Goal: Task Accomplishment & Management: Use online tool/utility

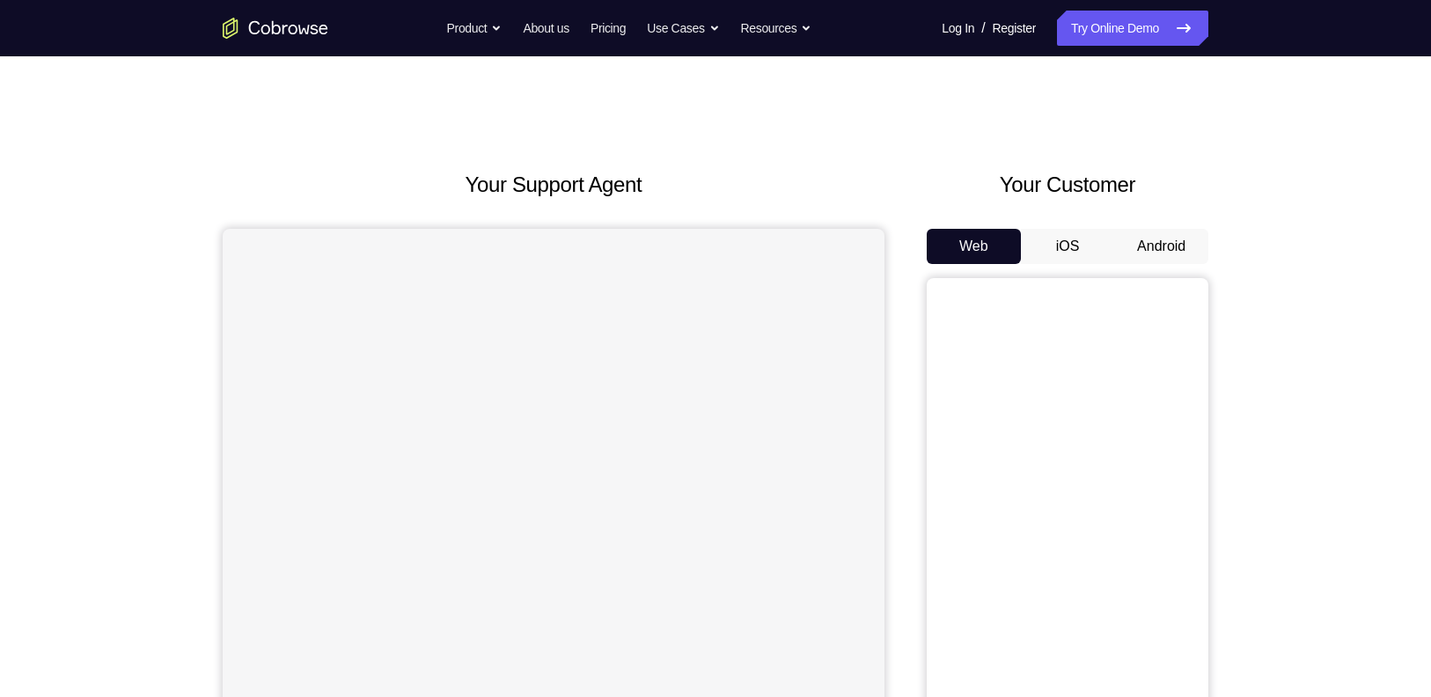
drag, startPoint x: 0, startPoint y: 0, endPoint x: 884, endPoint y: 155, distance: 897.2
click at [867, 151] on div "Your Support Agent Your Customer Web iOS Android Next Steps We’d be happy to gi…" at bounding box center [715, 636] width 1127 height 1161
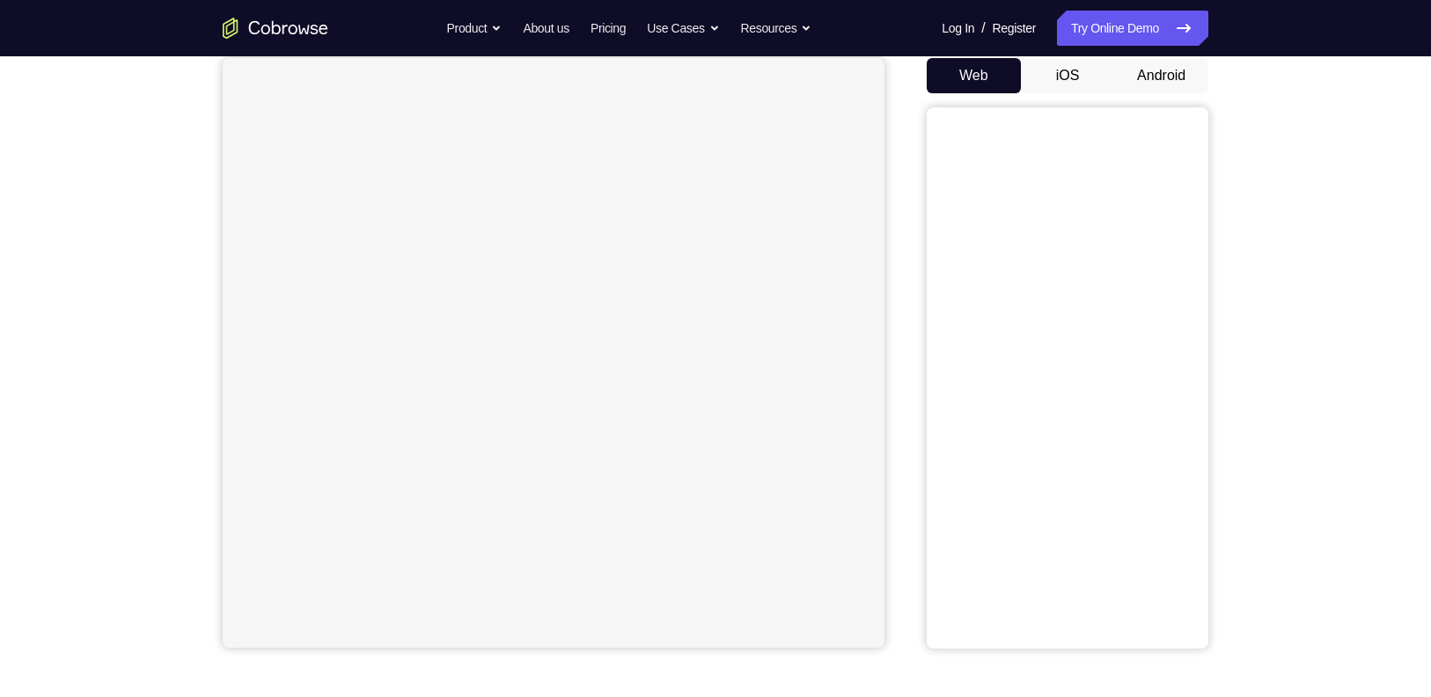
scroll to position [166, 0]
click at [1062, 75] on button "Android" at bounding box center [1161, 79] width 94 height 35
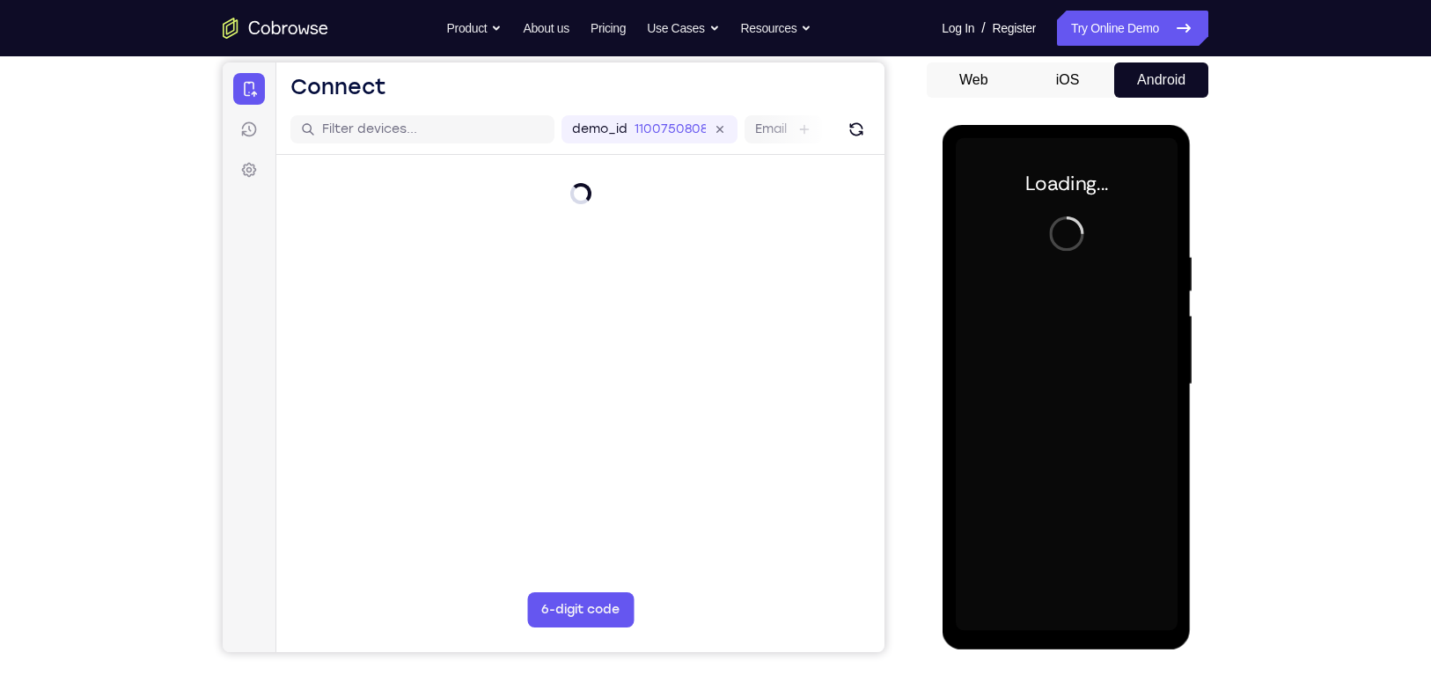
scroll to position [0, 0]
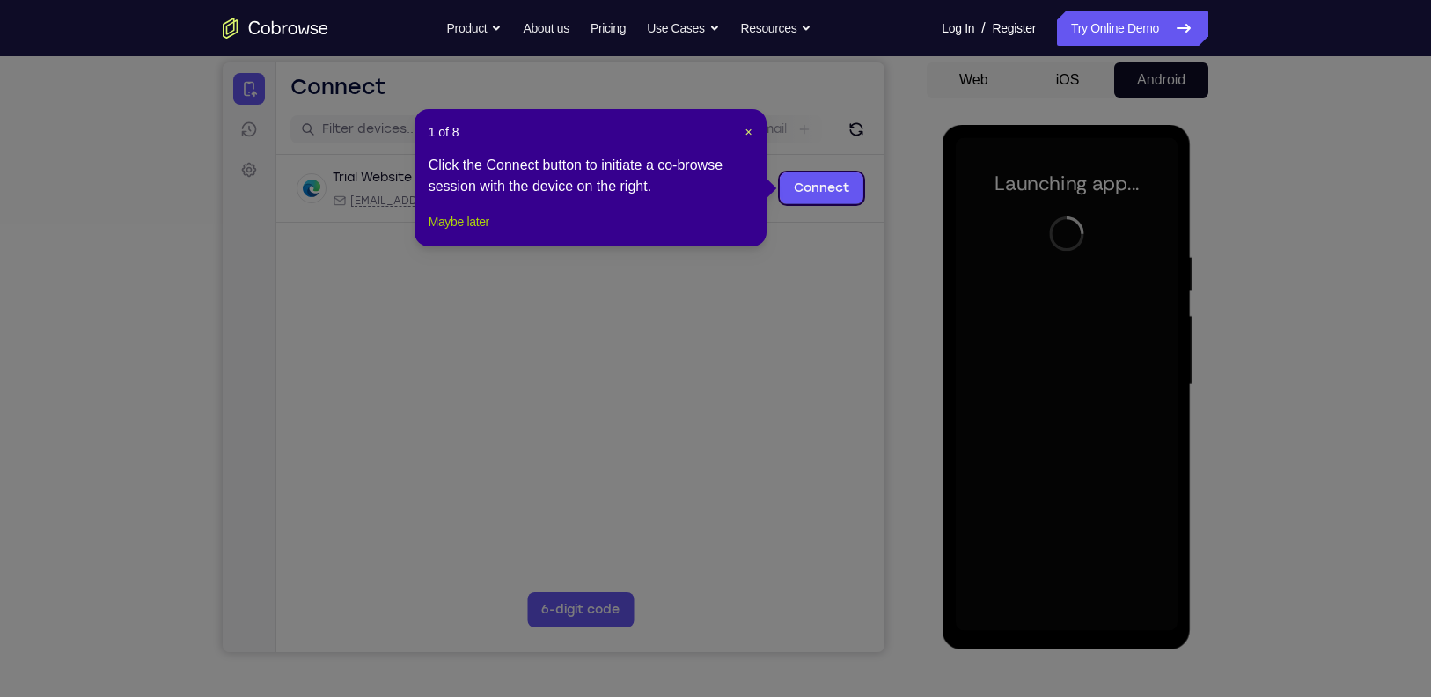
click at [459, 232] on button "Maybe later" at bounding box center [459, 221] width 61 height 21
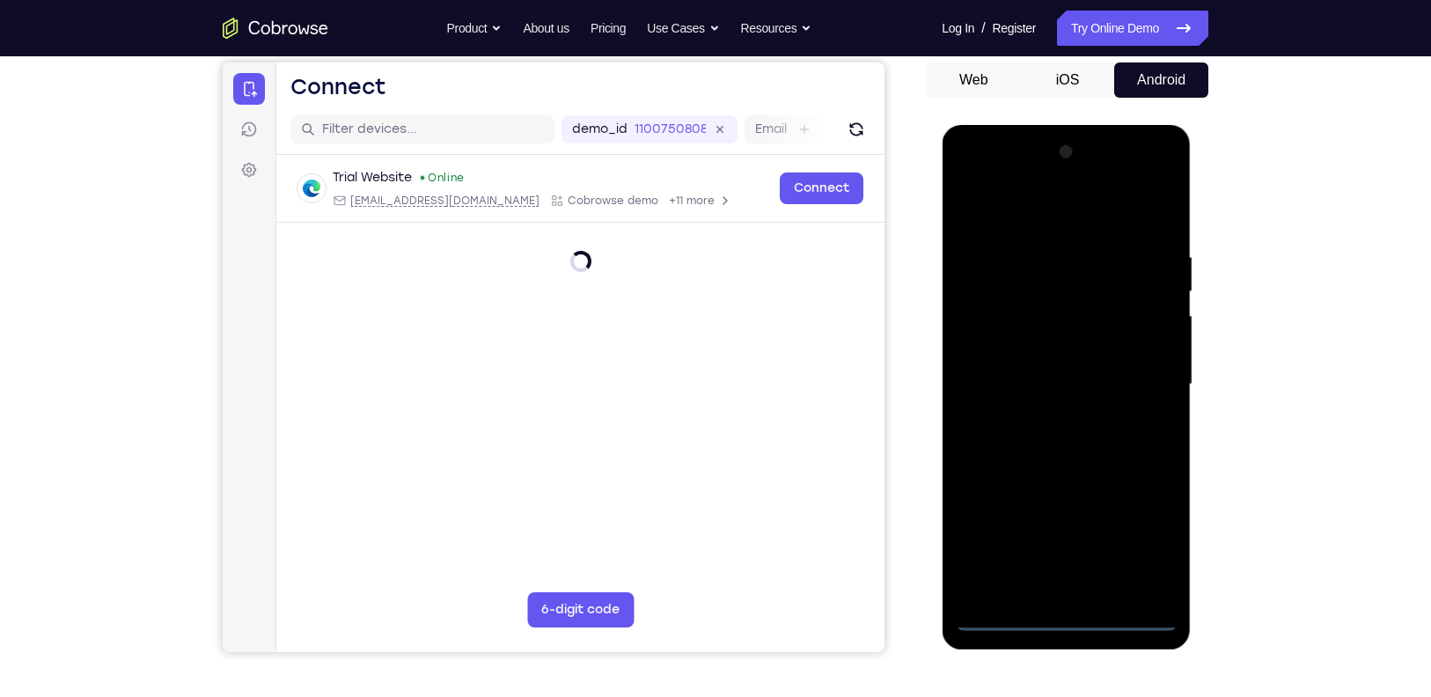
click at [1062, 522] on div at bounding box center [1066, 384] width 222 height 493
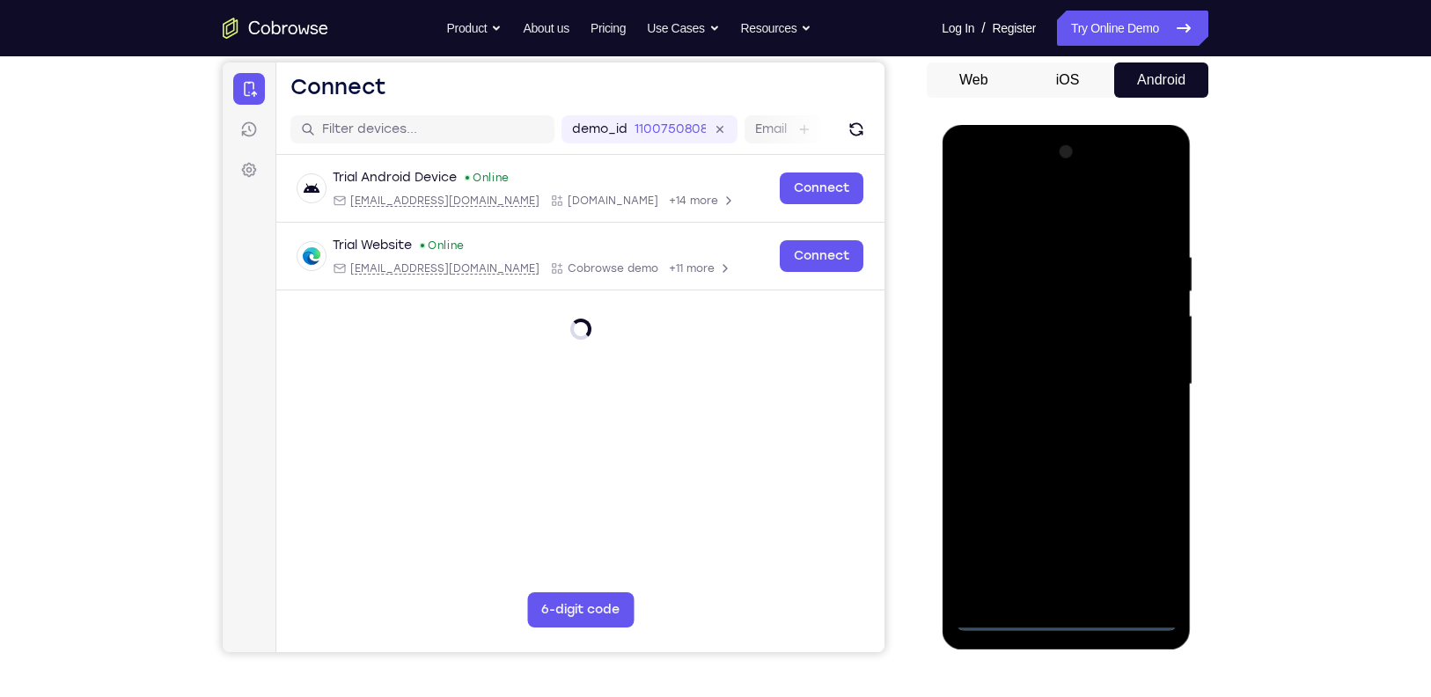
click at [1062, 522] on div at bounding box center [1066, 384] width 222 height 493
click at [1062, 211] on div at bounding box center [1066, 384] width 222 height 493
click at [1062, 382] on div at bounding box center [1066, 384] width 222 height 493
click at [1048, 522] on div at bounding box center [1066, 384] width 222 height 493
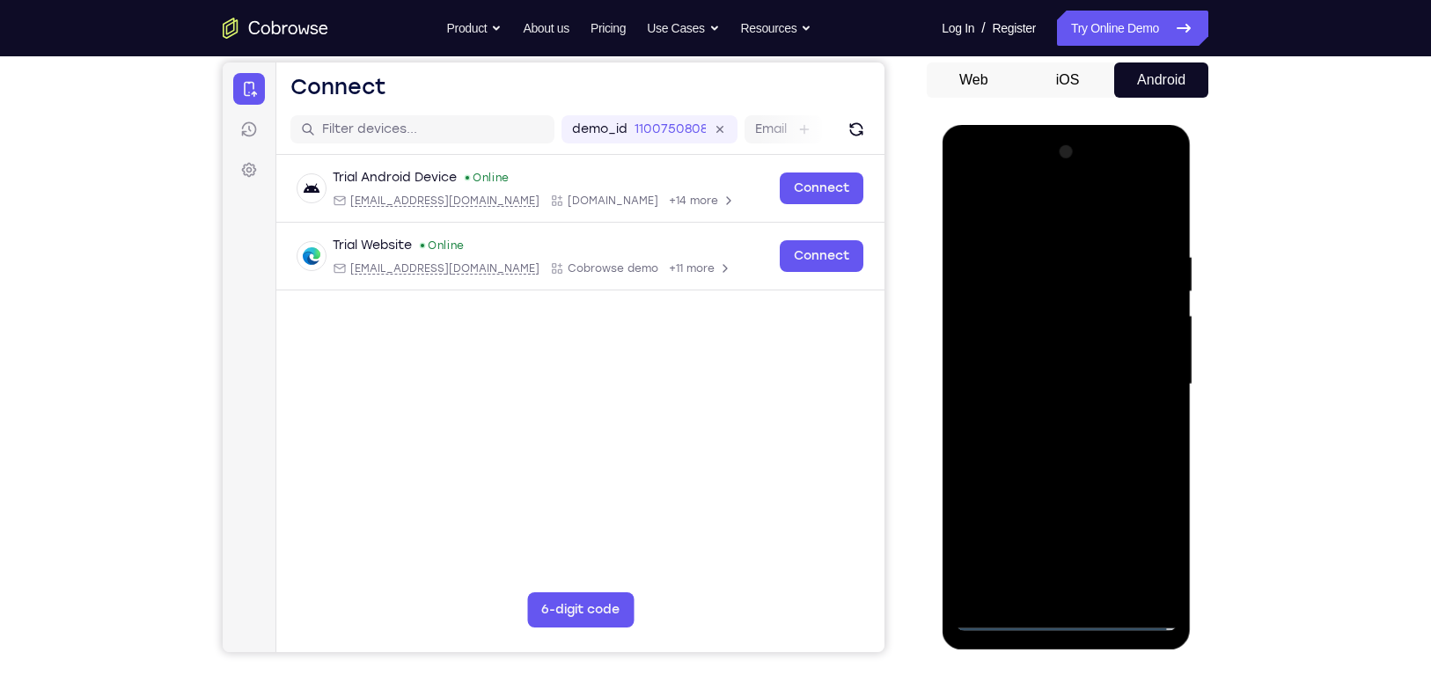
click at [1050, 358] on div at bounding box center [1066, 384] width 222 height 493
click at [1037, 352] on div at bounding box center [1066, 384] width 222 height 493
click at [1022, 388] on div at bounding box center [1066, 384] width 222 height 493
click at [1062, 440] on div at bounding box center [1066, 384] width 222 height 493
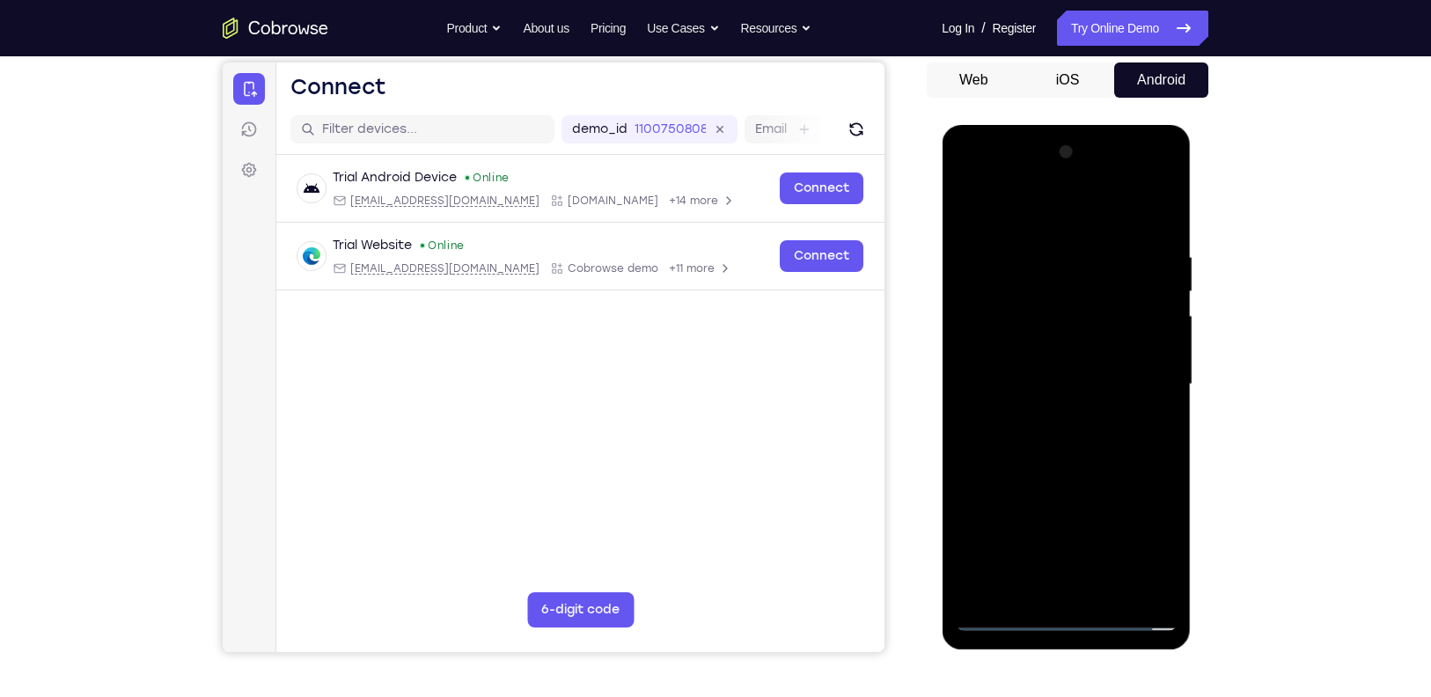
click at [1062, 176] on div at bounding box center [1066, 384] width 222 height 493
click at [973, 177] on div at bounding box center [1066, 384] width 222 height 493
click at [1000, 350] on div at bounding box center [1066, 384] width 222 height 493
click at [1047, 522] on div at bounding box center [1066, 384] width 222 height 493
click at [1041, 371] on div at bounding box center [1066, 384] width 222 height 493
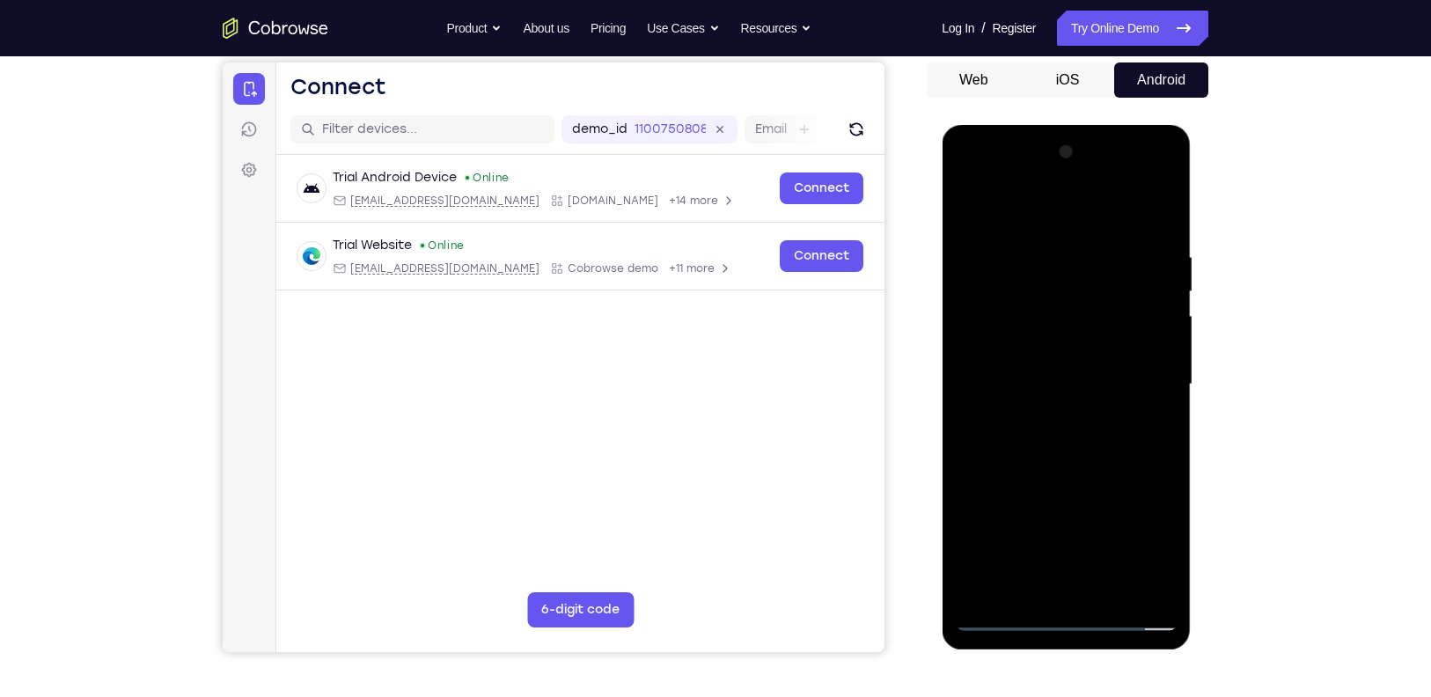
click at [1012, 283] on div at bounding box center [1066, 384] width 222 height 493
click at [996, 349] on div at bounding box center [1066, 384] width 222 height 493
click at [1062, 378] on div at bounding box center [1066, 384] width 222 height 493
click at [1062, 440] on div at bounding box center [1066, 384] width 222 height 493
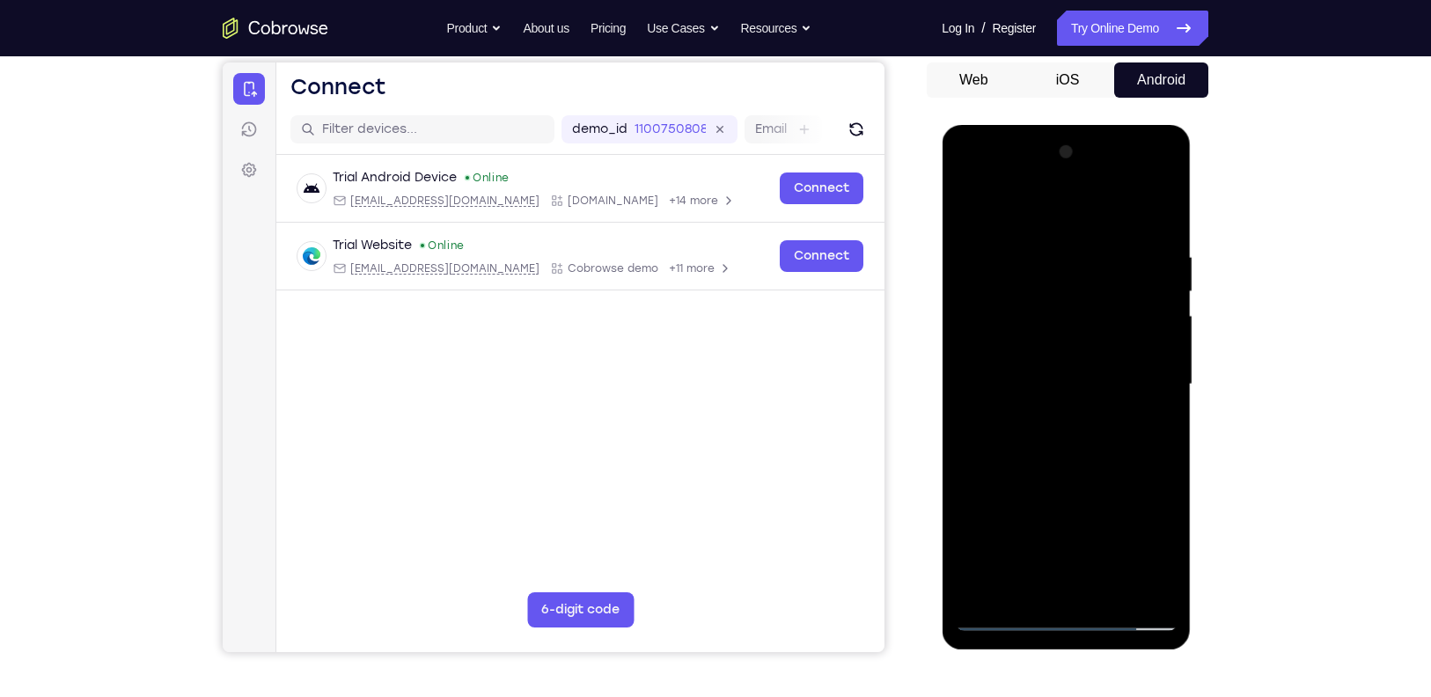
click at [1062, 452] on div at bounding box center [1066, 384] width 222 height 493
click at [1062, 451] on div at bounding box center [1066, 384] width 222 height 493
click at [1062, 431] on div at bounding box center [1066, 384] width 222 height 493
click at [1062, 442] on div at bounding box center [1066, 384] width 222 height 493
click at [1062, 443] on div at bounding box center [1066, 384] width 222 height 493
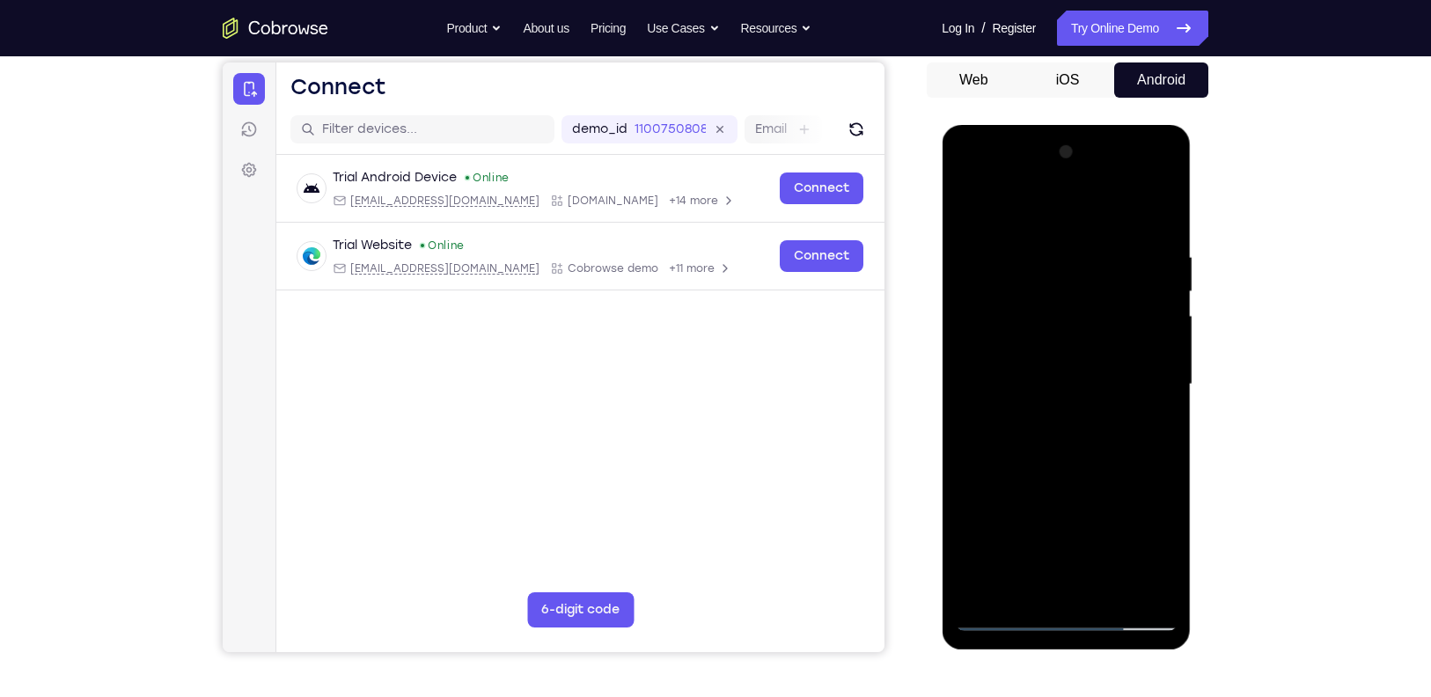
click at [1062, 522] on div at bounding box center [1066, 384] width 222 height 493
click at [1062, 474] on div at bounding box center [1066, 384] width 222 height 493
click at [1062, 358] on div at bounding box center [1066, 384] width 222 height 493
click at [1009, 522] on div at bounding box center [1066, 384] width 222 height 493
click at [967, 206] on div at bounding box center [1066, 384] width 222 height 493
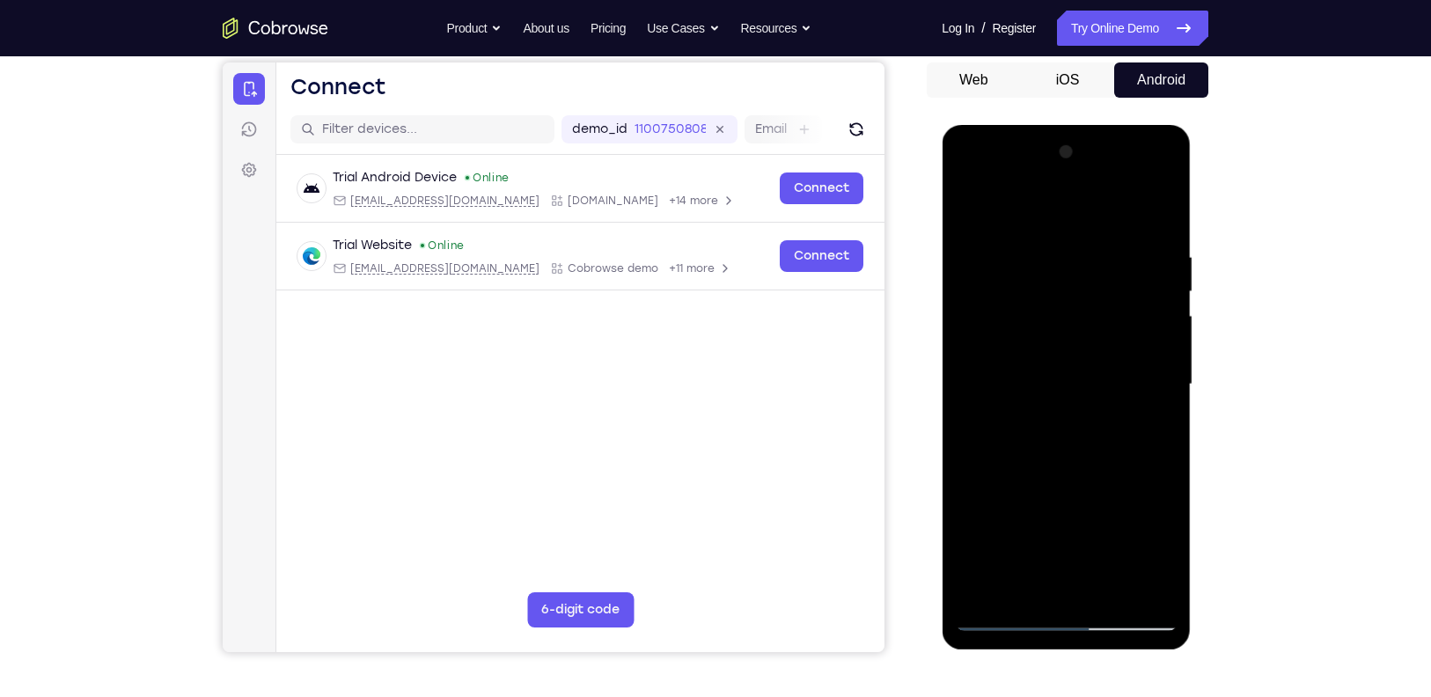
click at [983, 256] on div at bounding box center [1066, 384] width 222 height 493
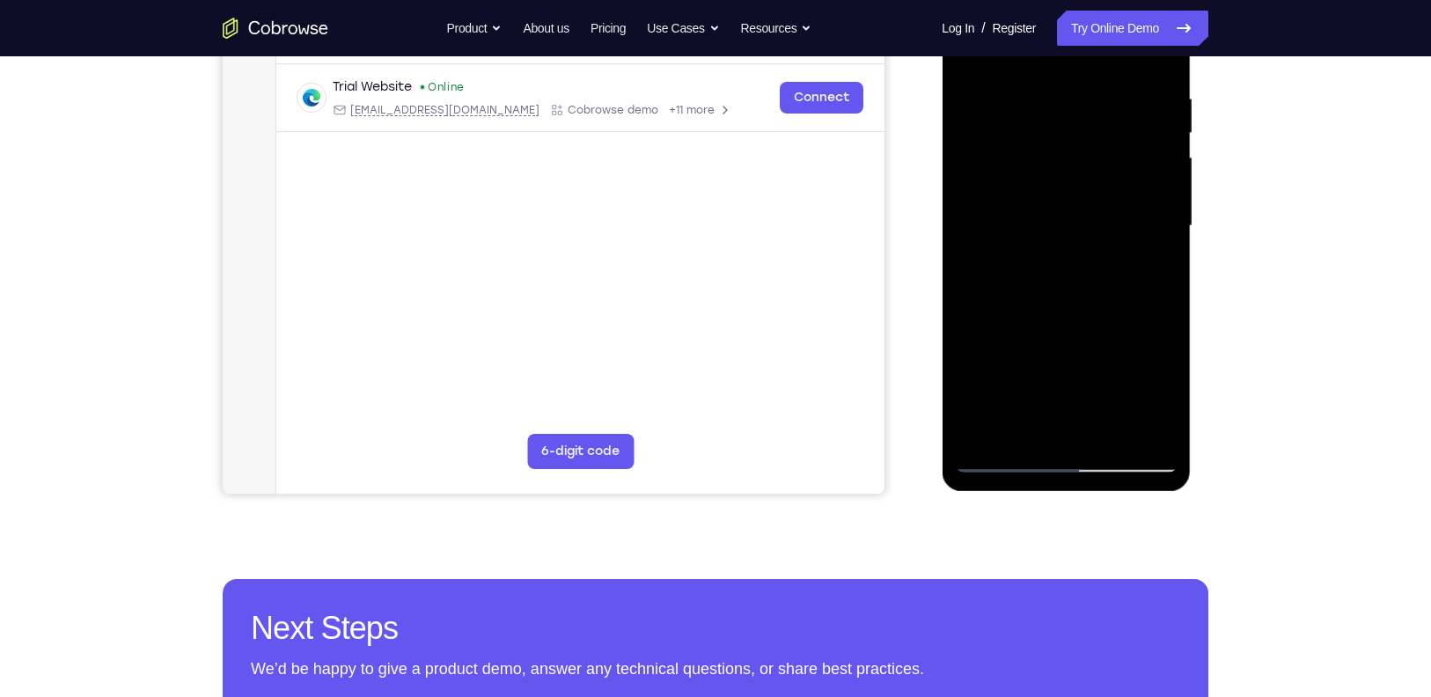
scroll to position [324, 0]
click at [1022, 431] on div at bounding box center [1066, 227] width 222 height 493
click at [1062, 353] on div at bounding box center [1066, 227] width 222 height 493
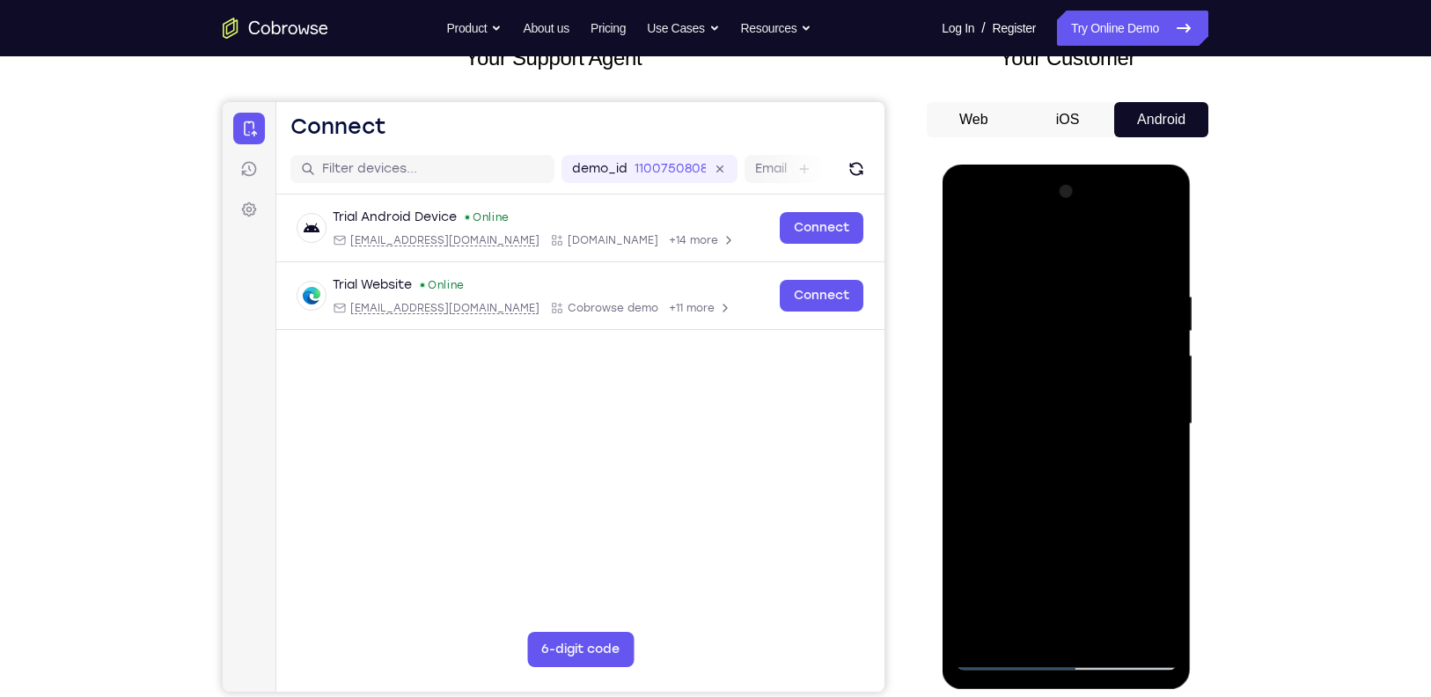
click at [1062, 253] on div at bounding box center [1066, 424] width 222 height 493
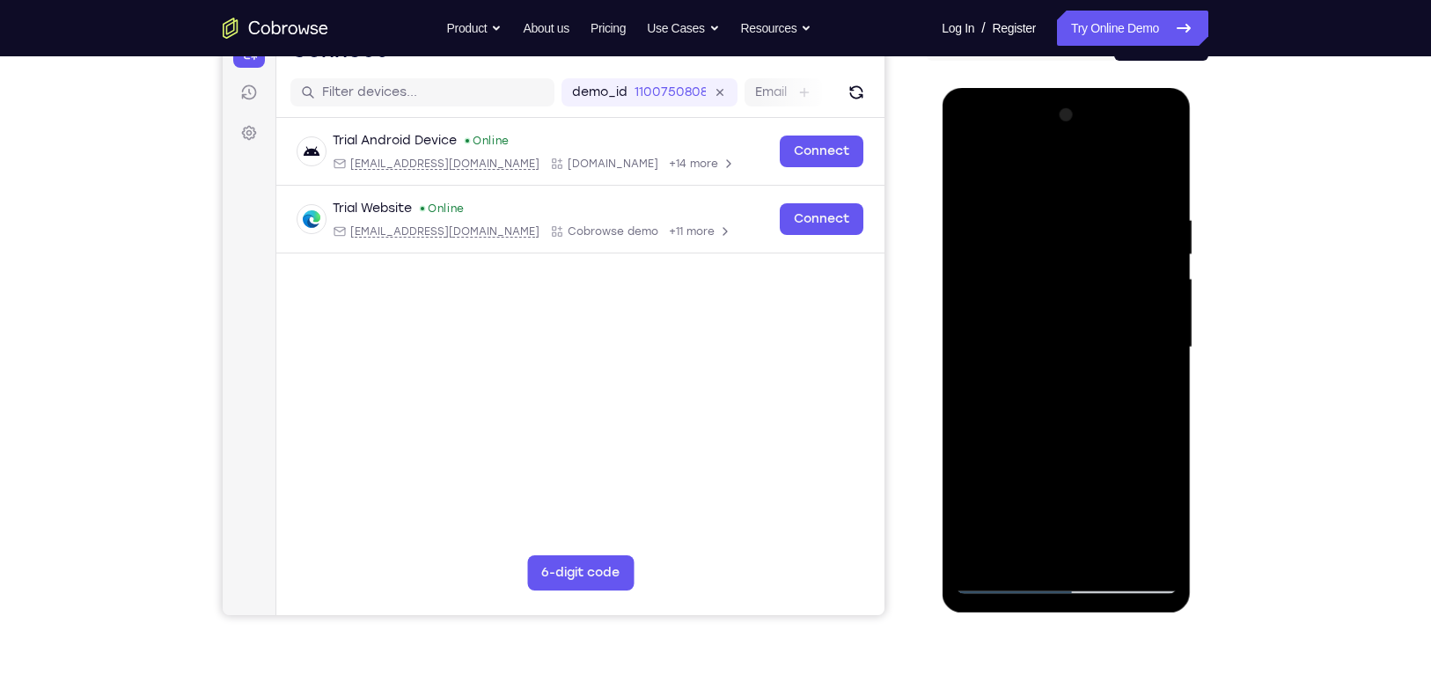
click at [973, 165] on div at bounding box center [1066, 347] width 222 height 493
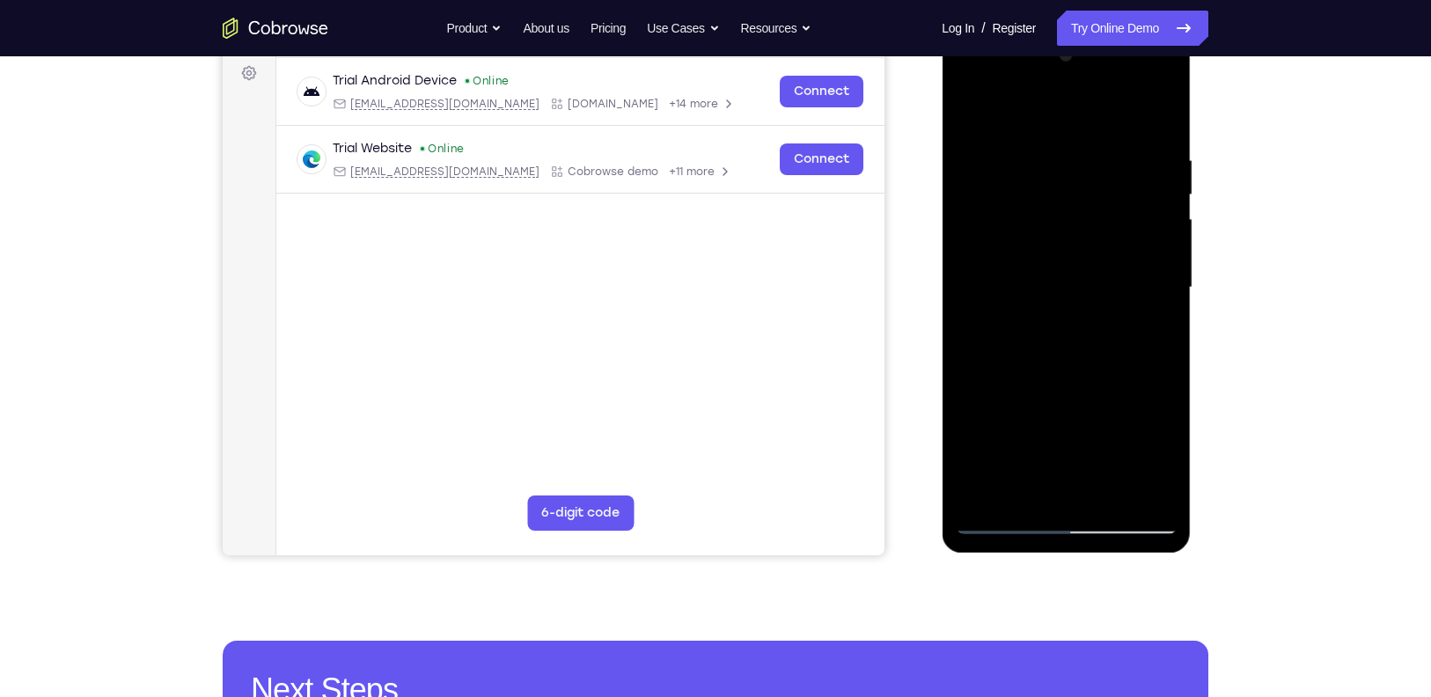
scroll to position [264, 0]
drag, startPoint x: 1091, startPoint y: 311, endPoint x: 1074, endPoint y: 195, distance: 116.6
click at [1062, 195] on div at bounding box center [1066, 286] width 222 height 493
drag, startPoint x: 1098, startPoint y: 305, endPoint x: 1062, endPoint y: 169, distance: 140.9
click at [1062, 169] on div at bounding box center [1066, 286] width 222 height 493
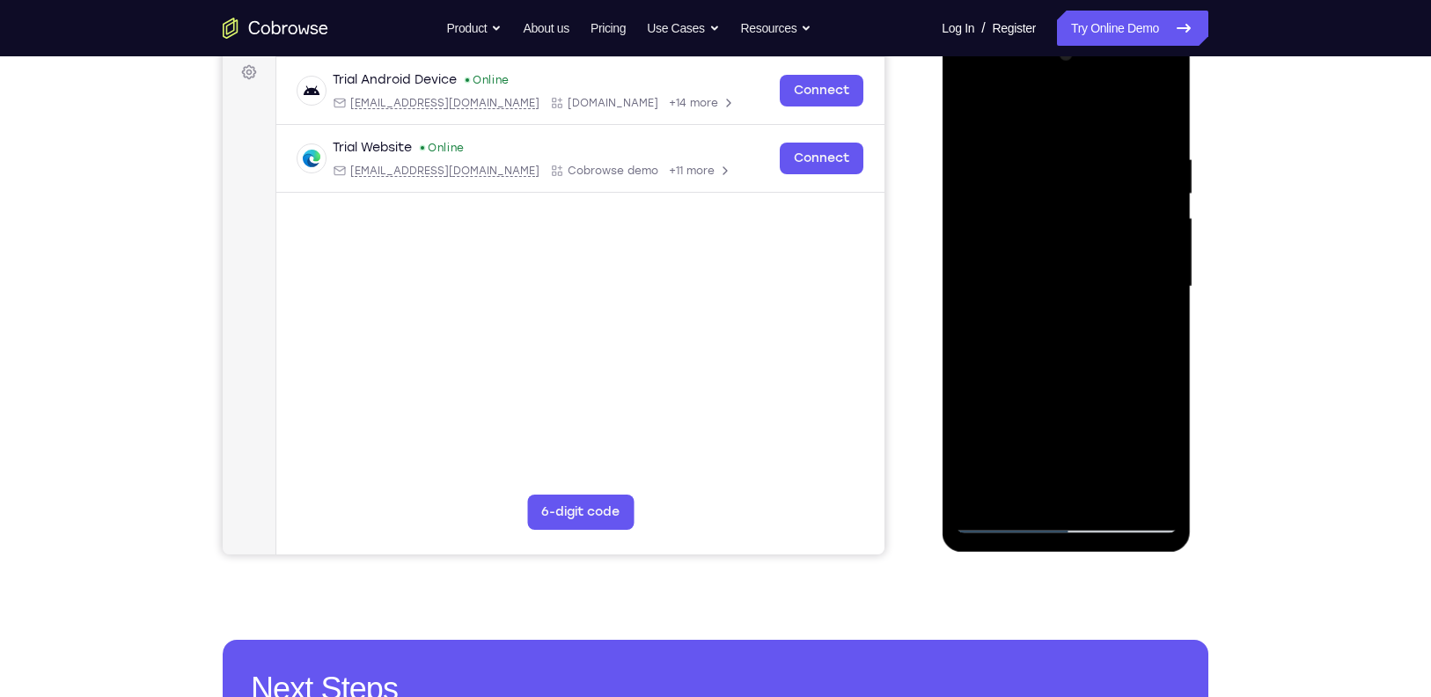
drag, startPoint x: 1068, startPoint y: 320, endPoint x: 1063, endPoint y: 248, distance: 71.4
click at [1062, 248] on div at bounding box center [1066, 286] width 222 height 493
drag, startPoint x: 1083, startPoint y: 231, endPoint x: 1050, endPoint y: 411, distance: 183.4
click at [1050, 411] on div at bounding box center [1066, 286] width 222 height 493
drag, startPoint x: 1086, startPoint y: 245, endPoint x: 1073, endPoint y: 412, distance: 167.8
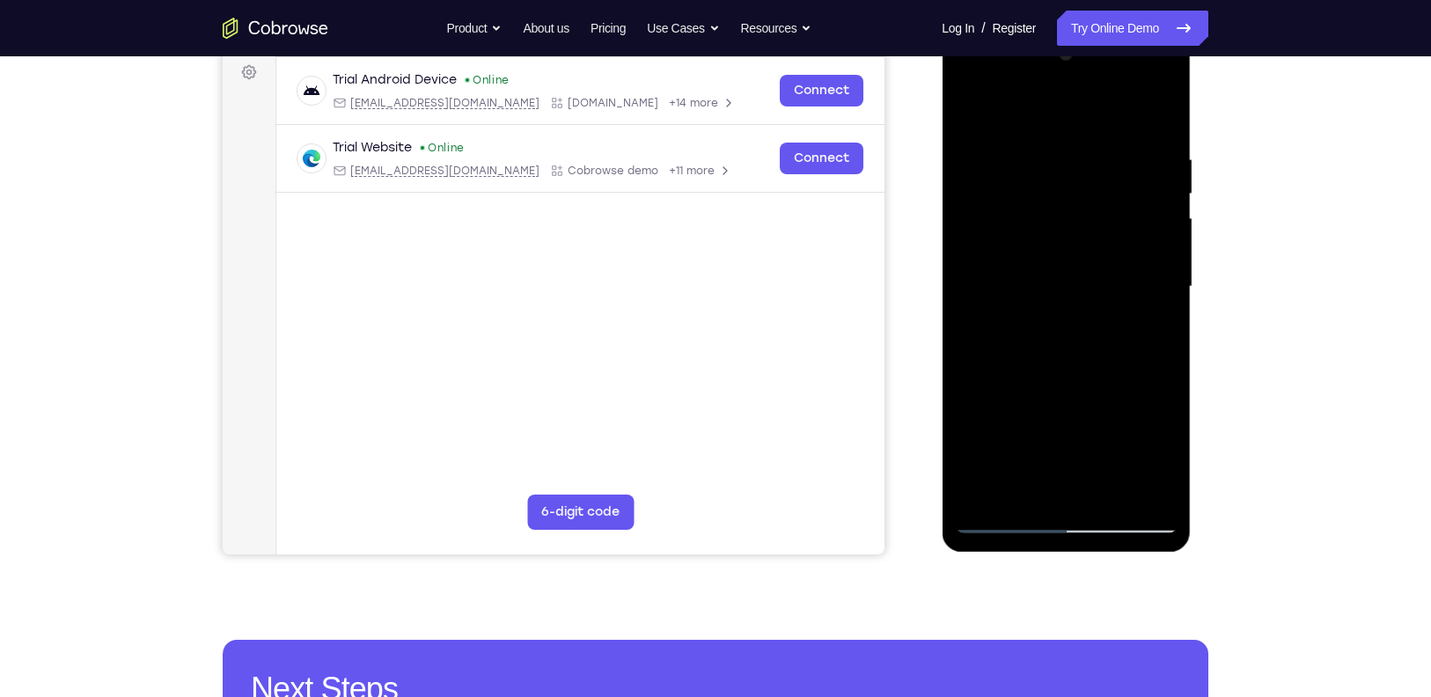
click at [1062, 412] on div at bounding box center [1066, 286] width 222 height 493
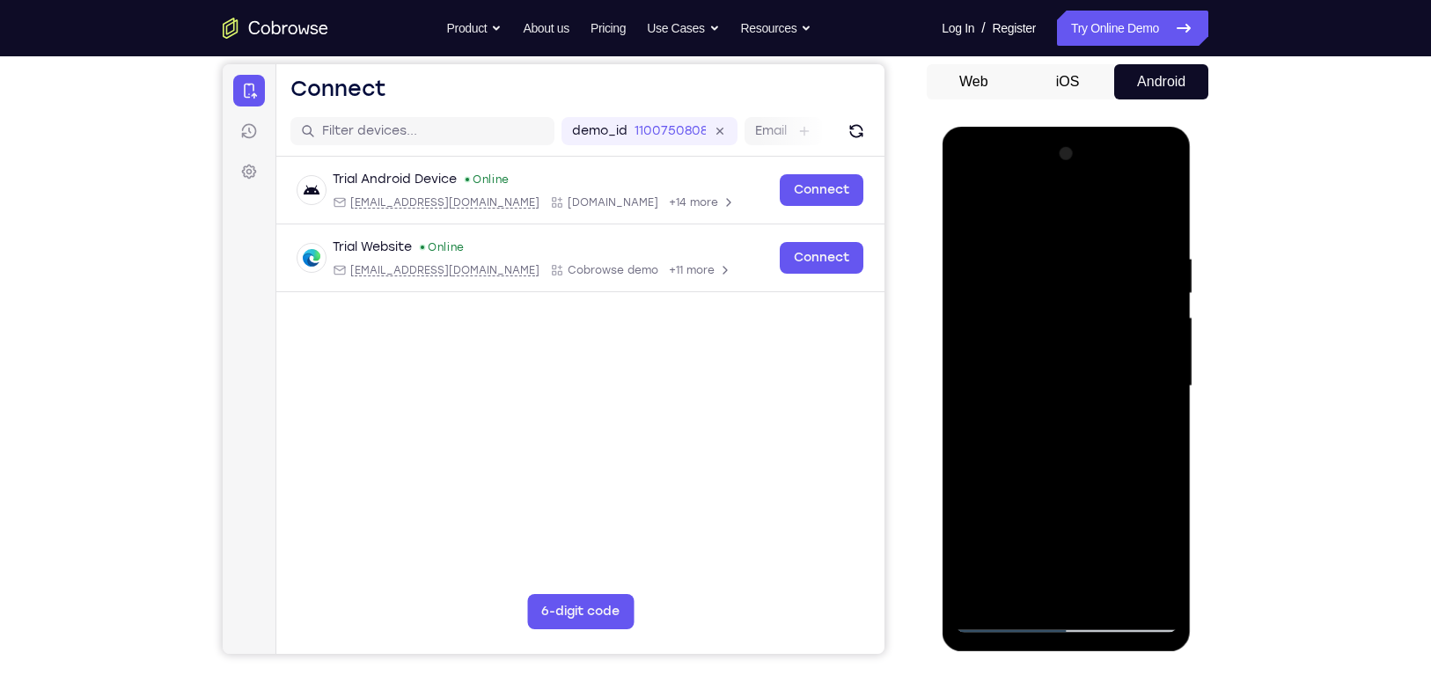
scroll to position [155, 0]
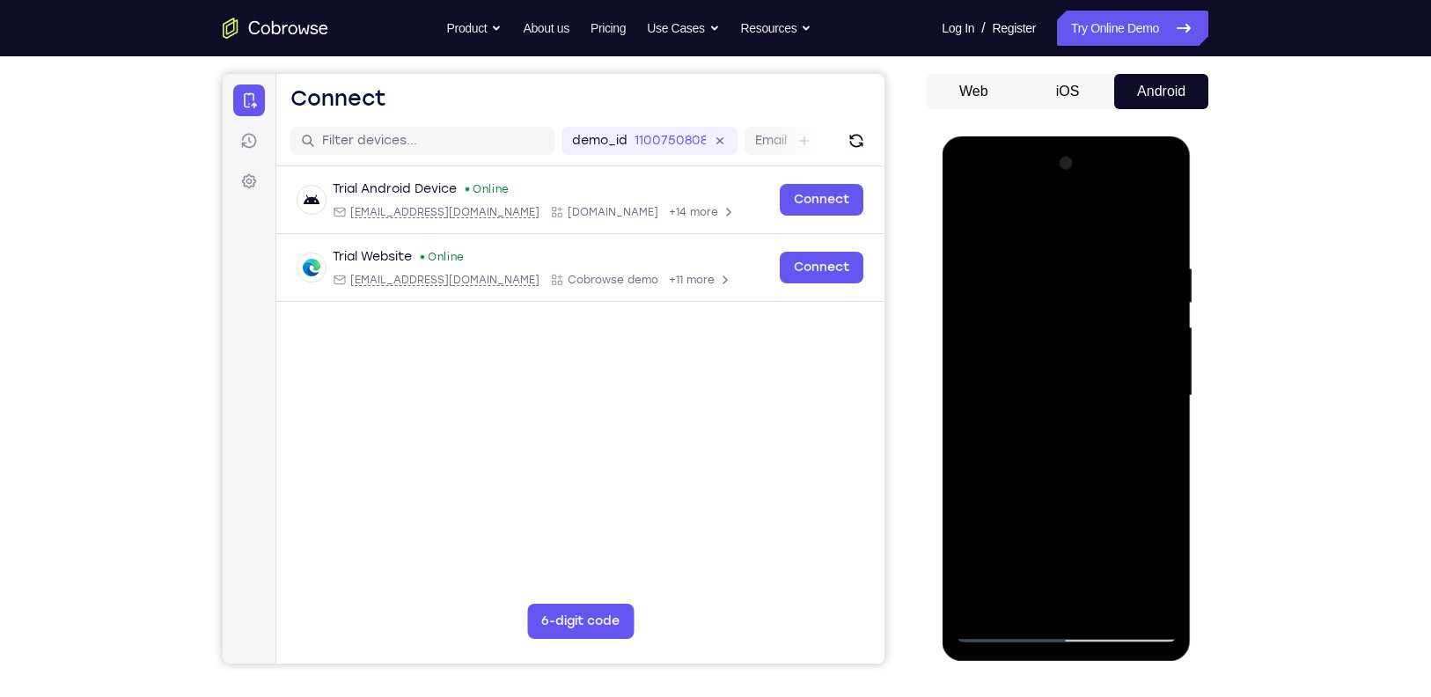
click at [1041, 253] on div at bounding box center [1066, 396] width 222 height 493
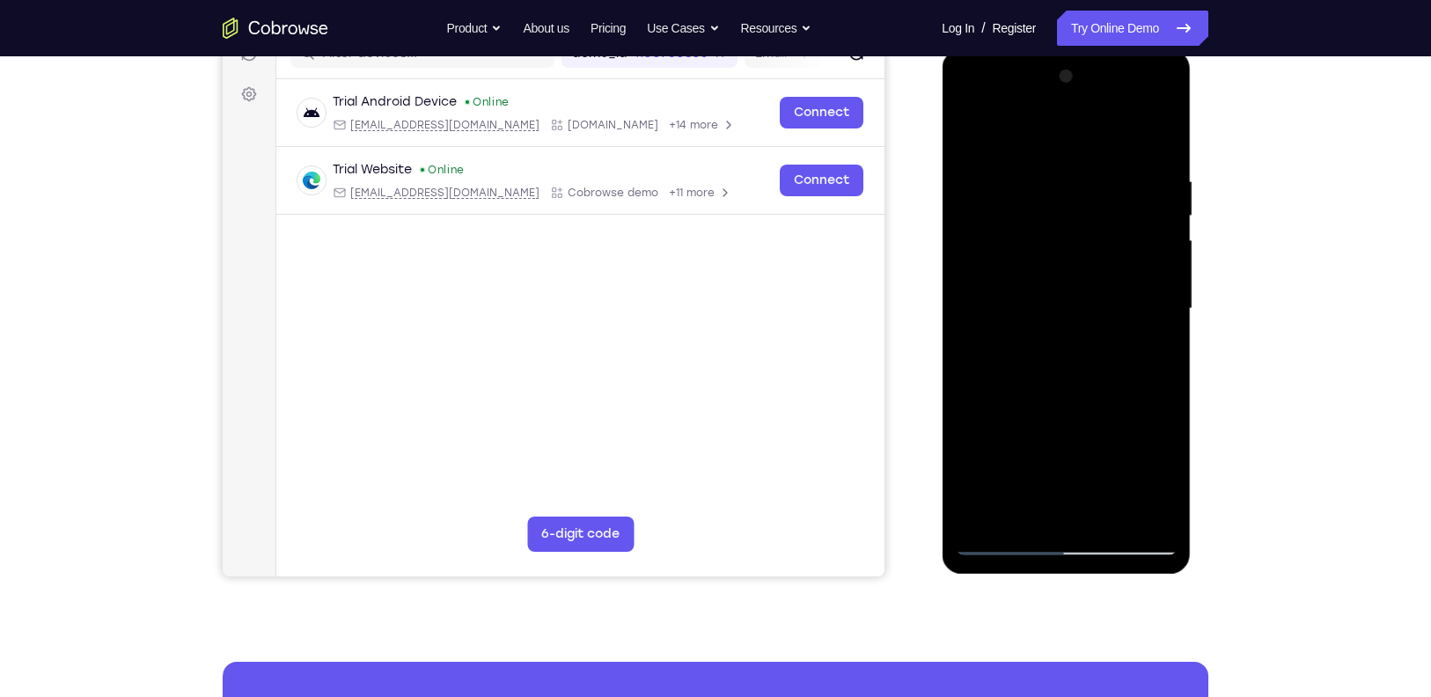
scroll to position [246, 0]
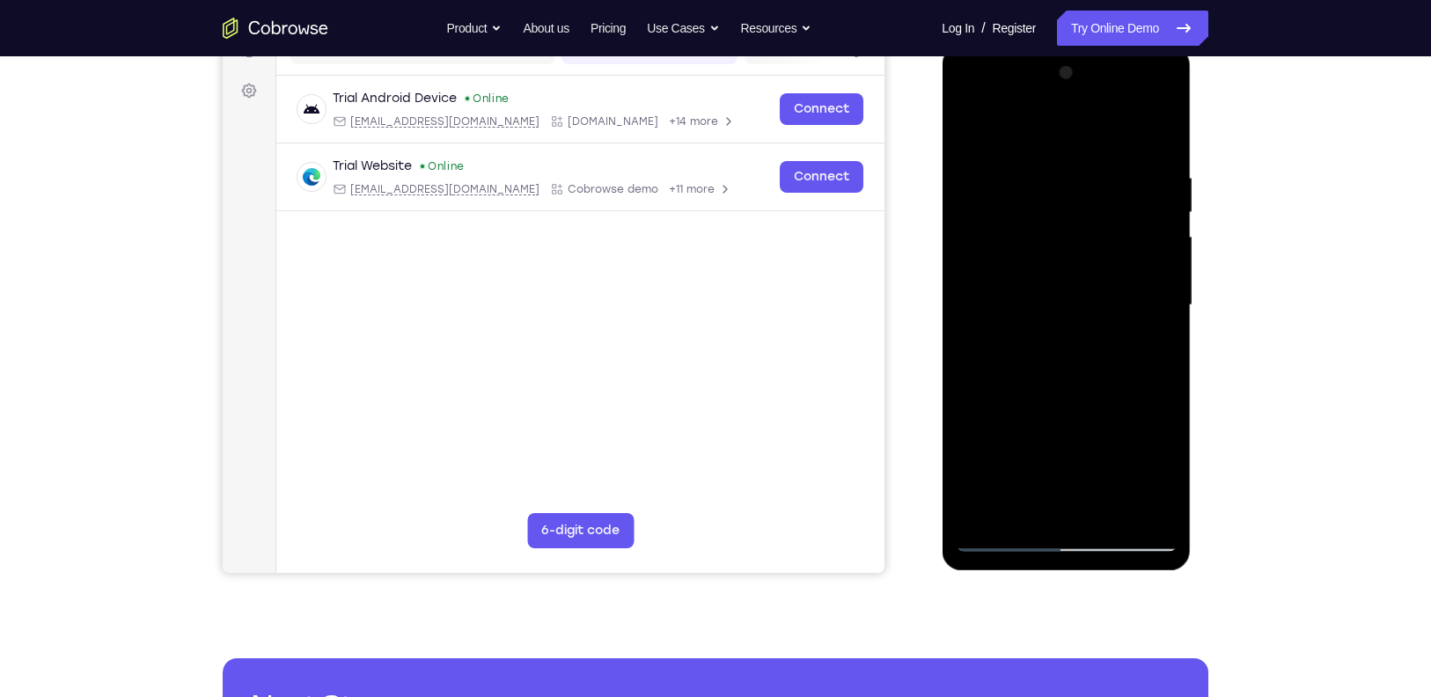
click at [1062, 132] on div at bounding box center [1066, 305] width 222 height 493
click at [1062, 158] on div at bounding box center [1066, 305] width 222 height 493
click at [1014, 128] on div at bounding box center [1066, 305] width 222 height 493
click at [1062, 362] on div at bounding box center [1066, 305] width 222 height 493
click at [978, 121] on div at bounding box center [1066, 305] width 222 height 493
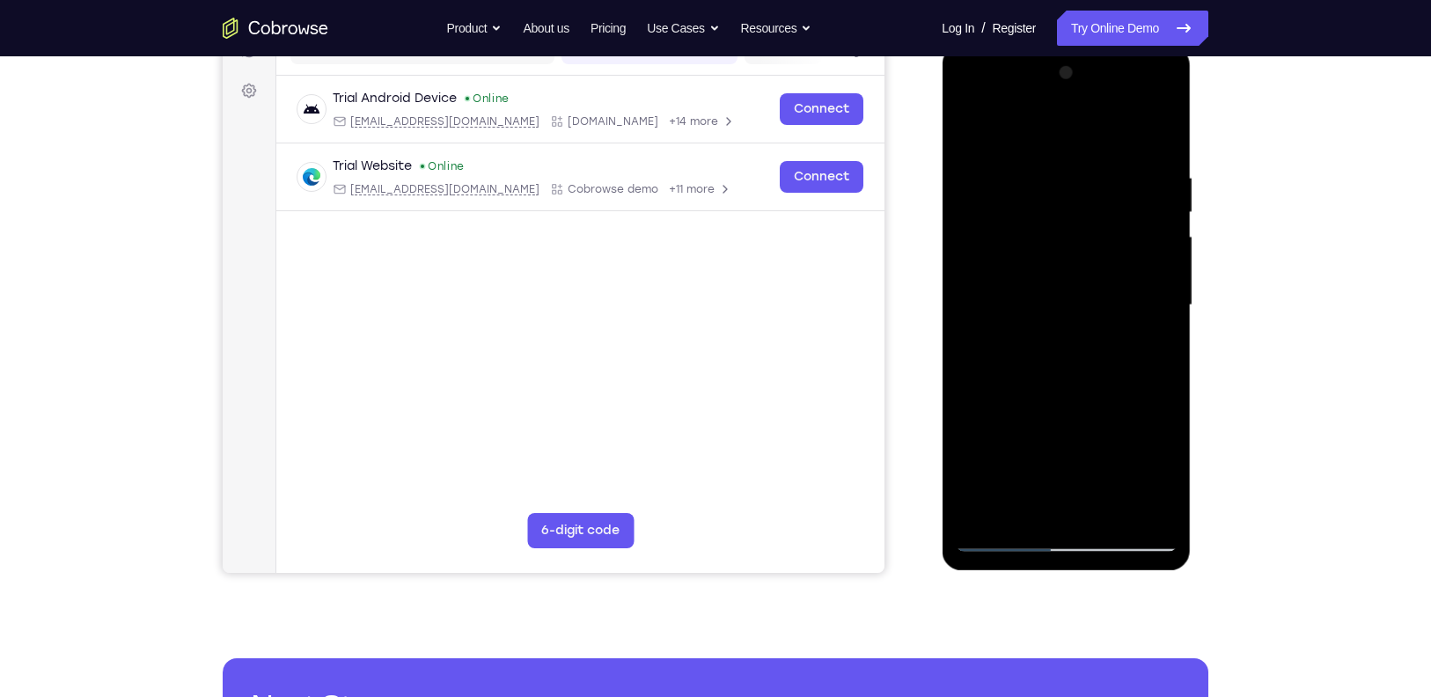
click at [978, 121] on div at bounding box center [1066, 305] width 222 height 493
click at [1062, 131] on div at bounding box center [1066, 305] width 222 height 493
drag, startPoint x: 1147, startPoint y: 147, endPoint x: 1060, endPoint y: 155, distance: 87.5
click at [1060, 155] on div at bounding box center [1066, 305] width 222 height 493
click at [1056, 159] on div at bounding box center [1066, 305] width 222 height 493
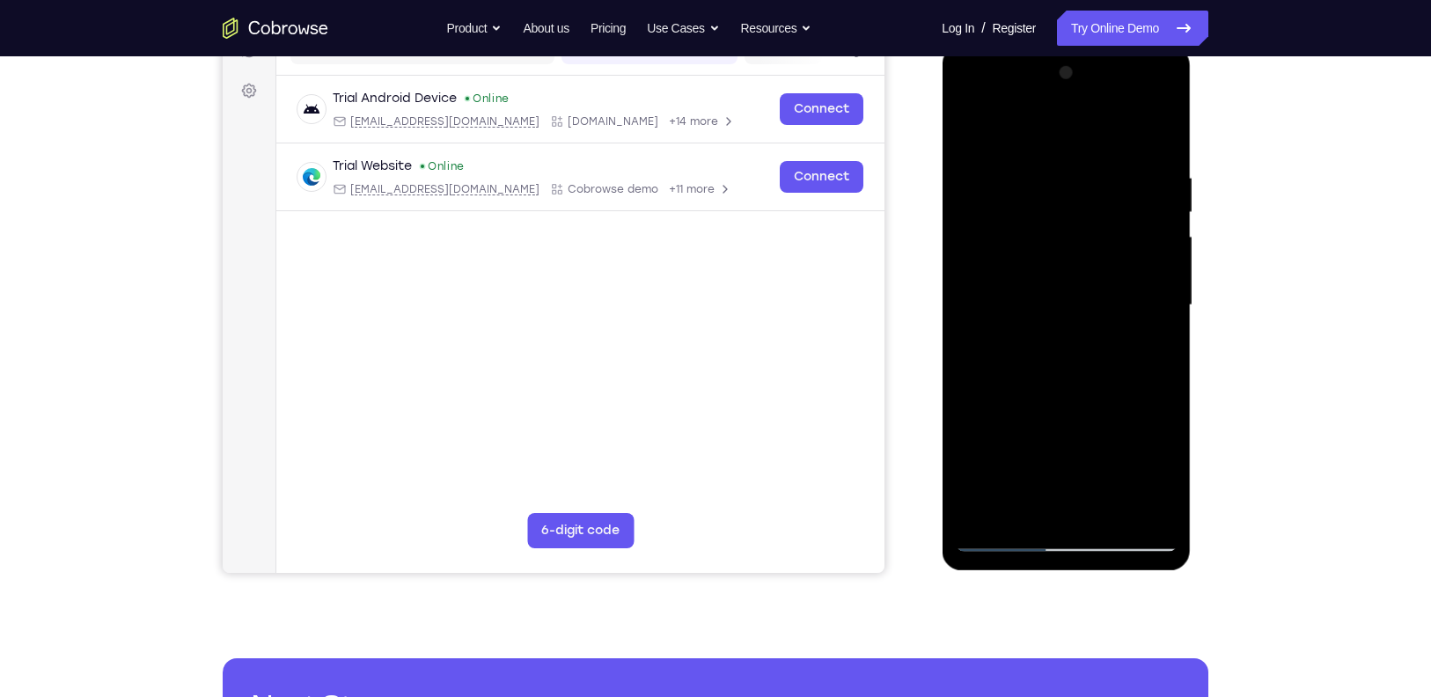
click at [1062, 257] on div at bounding box center [1066, 305] width 222 height 493
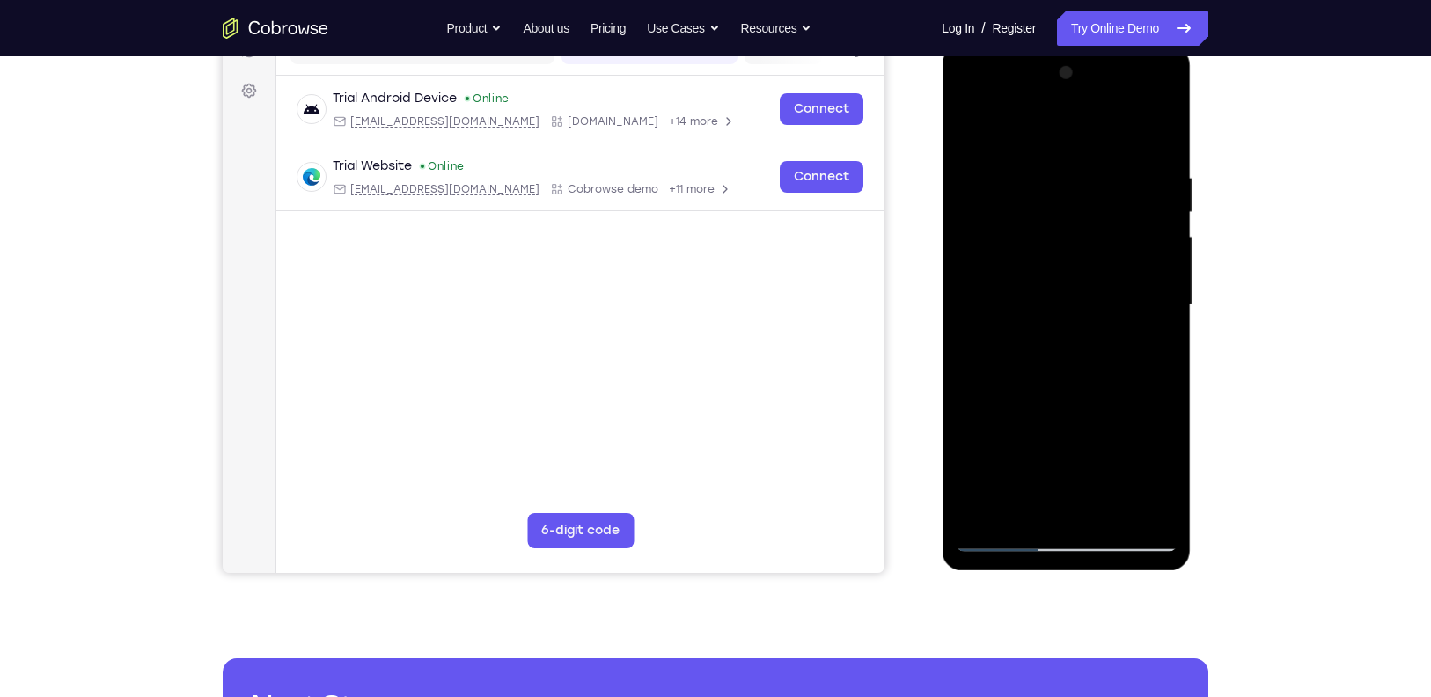
click at [1062, 132] on div at bounding box center [1066, 305] width 222 height 493
drag, startPoint x: 1152, startPoint y: 158, endPoint x: 1007, endPoint y: 177, distance: 146.5
click at [1007, 177] on div at bounding box center [1066, 305] width 222 height 493
click at [1062, 151] on div at bounding box center [1066, 305] width 222 height 493
click at [1062, 195] on div at bounding box center [1066, 305] width 222 height 493
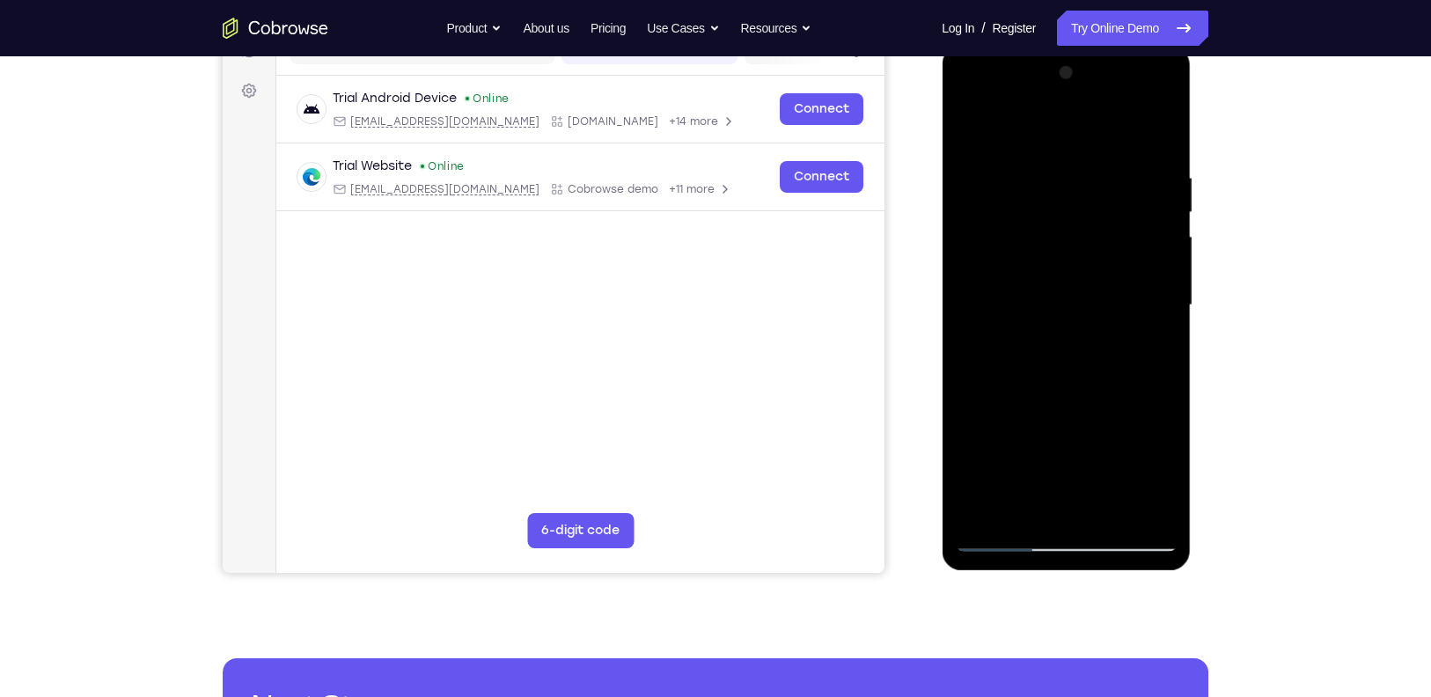
click at [1062, 195] on div at bounding box center [1066, 305] width 222 height 493
click at [1062, 133] on div at bounding box center [1066, 305] width 222 height 493
drag, startPoint x: 1131, startPoint y: 151, endPoint x: 1018, endPoint y: 165, distance: 113.4
click at [1018, 165] on div at bounding box center [1066, 305] width 222 height 493
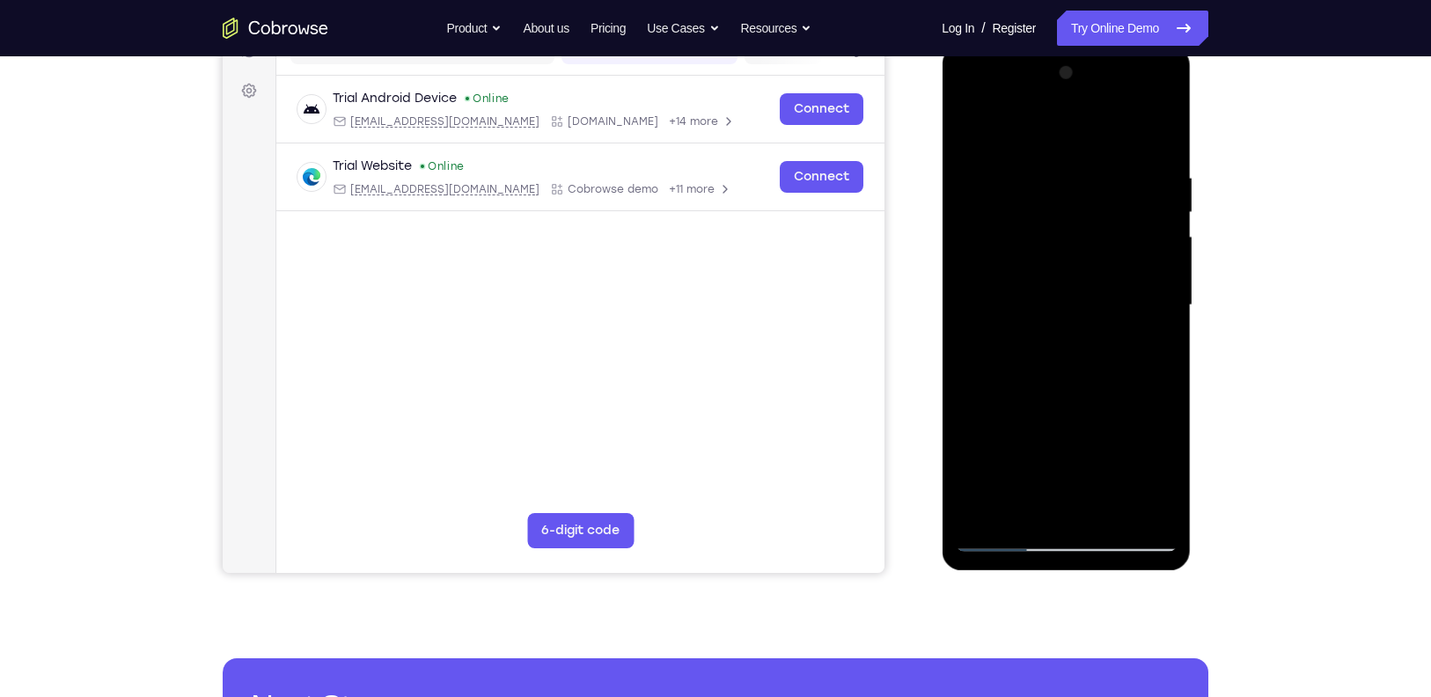
click at [1059, 157] on div at bounding box center [1066, 305] width 222 height 493
click at [1062, 214] on div at bounding box center [1066, 305] width 222 height 493
click at [1062, 504] on div at bounding box center [1066, 305] width 222 height 493
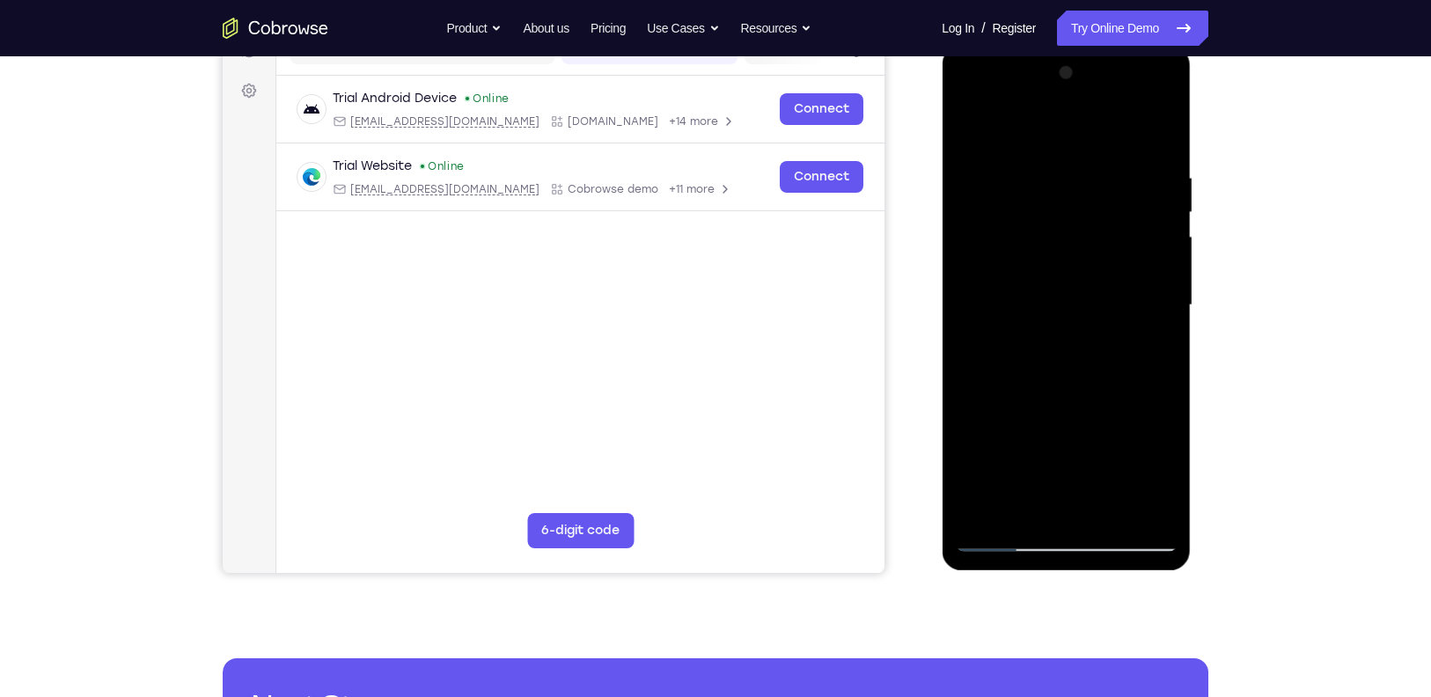
click at [1062, 357] on div at bounding box center [1066, 305] width 222 height 493
click at [963, 317] on div at bounding box center [1066, 305] width 222 height 493
click at [1062, 251] on div at bounding box center [1066, 305] width 222 height 493
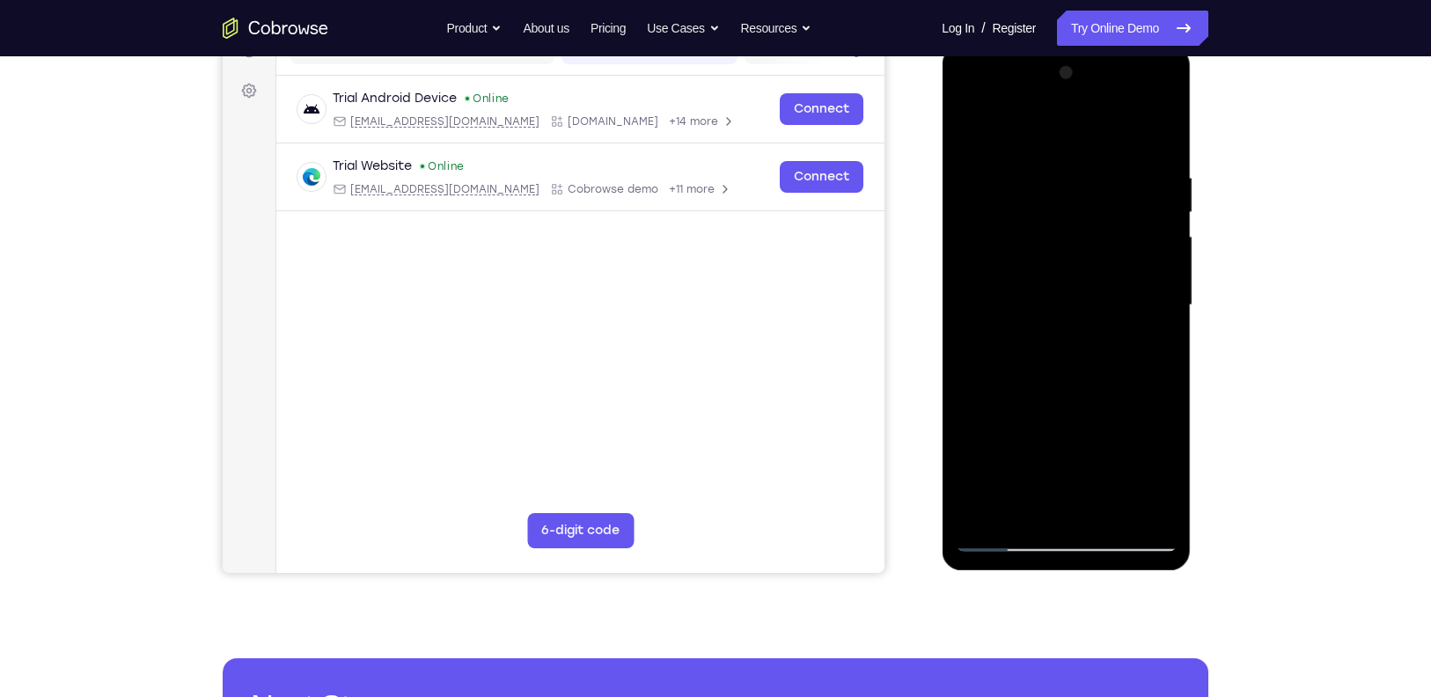
click at [1062, 251] on div at bounding box center [1066, 305] width 222 height 493
click at [1062, 219] on div at bounding box center [1066, 305] width 222 height 493
click at [1062, 217] on div at bounding box center [1066, 305] width 222 height 493
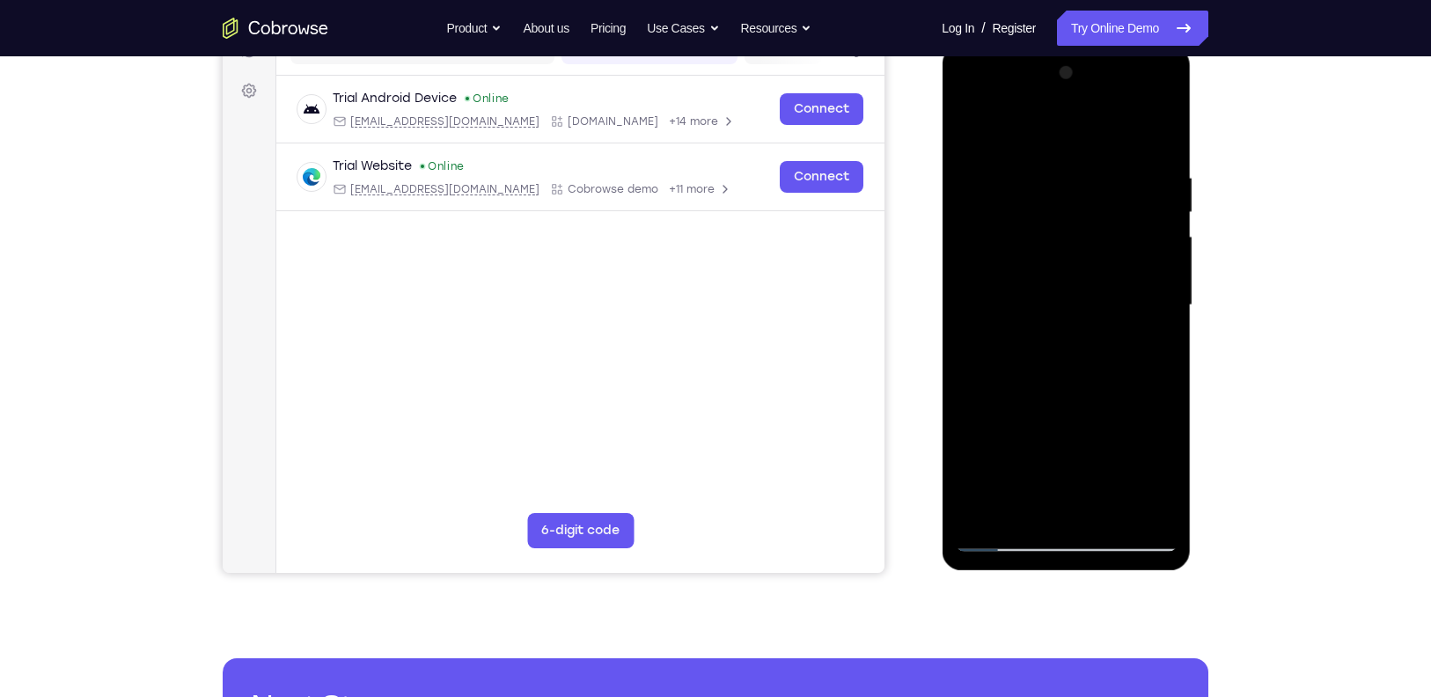
click at [1062, 133] on div at bounding box center [1066, 305] width 222 height 493
drag, startPoint x: 1143, startPoint y: 153, endPoint x: 1032, endPoint y: 180, distance: 115.1
click at [1032, 180] on div at bounding box center [1066, 305] width 222 height 493
click at [1062, 513] on div at bounding box center [1066, 305] width 222 height 493
click at [971, 128] on div at bounding box center [1066, 305] width 222 height 493
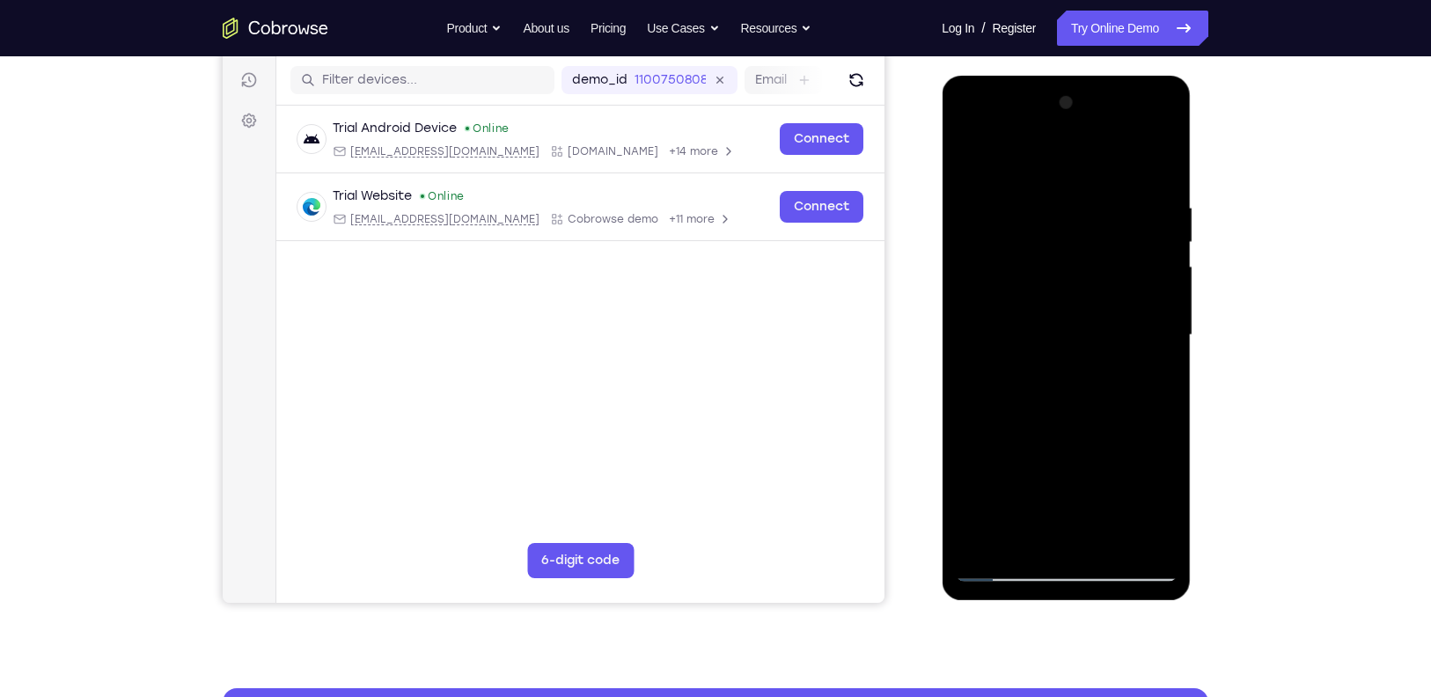
scroll to position [214, 0]
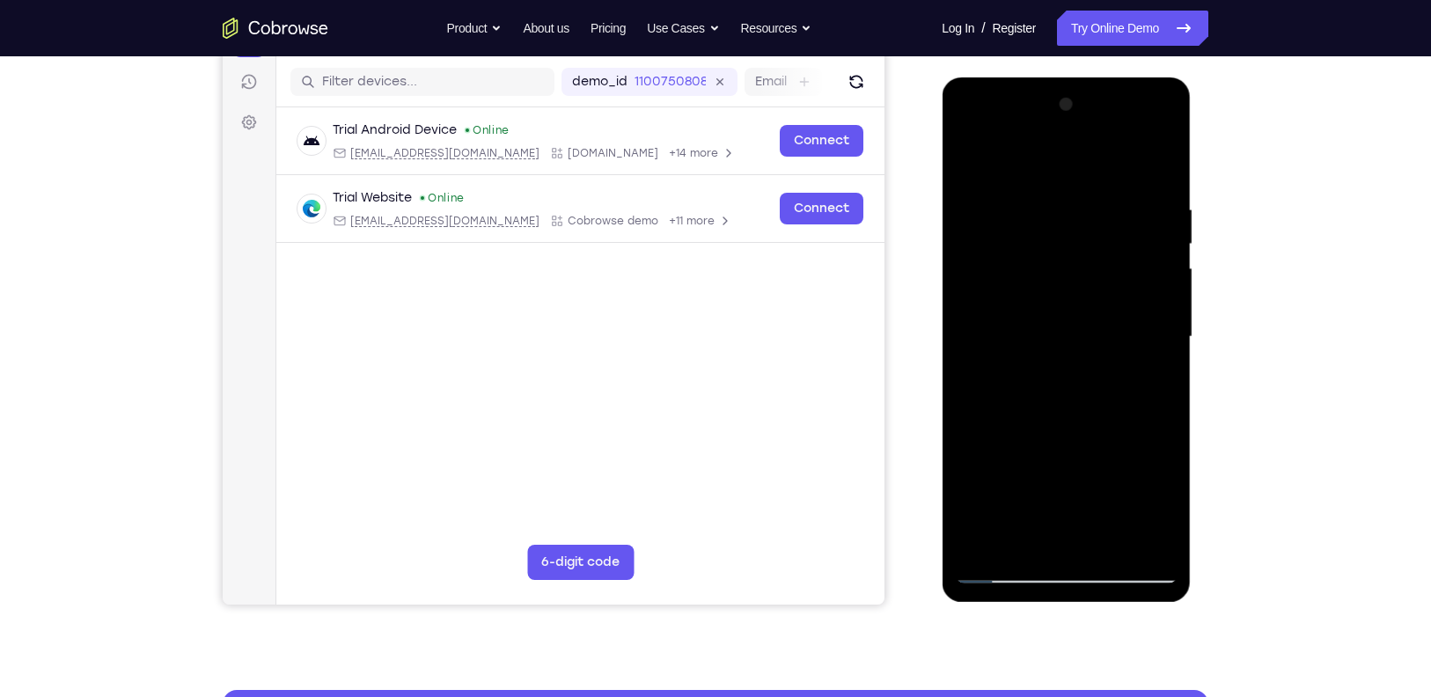
drag, startPoint x: 1130, startPoint y: 183, endPoint x: 1003, endPoint y: 195, distance: 128.2
click at [1003, 195] on div at bounding box center [1066, 337] width 222 height 493
click at [1062, 195] on div at bounding box center [1066, 337] width 222 height 493
click at [1062, 244] on div at bounding box center [1066, 337] width 222 height 493
click at [1062, 273] on div at bounding box center [1066, 337] width 222 height 493
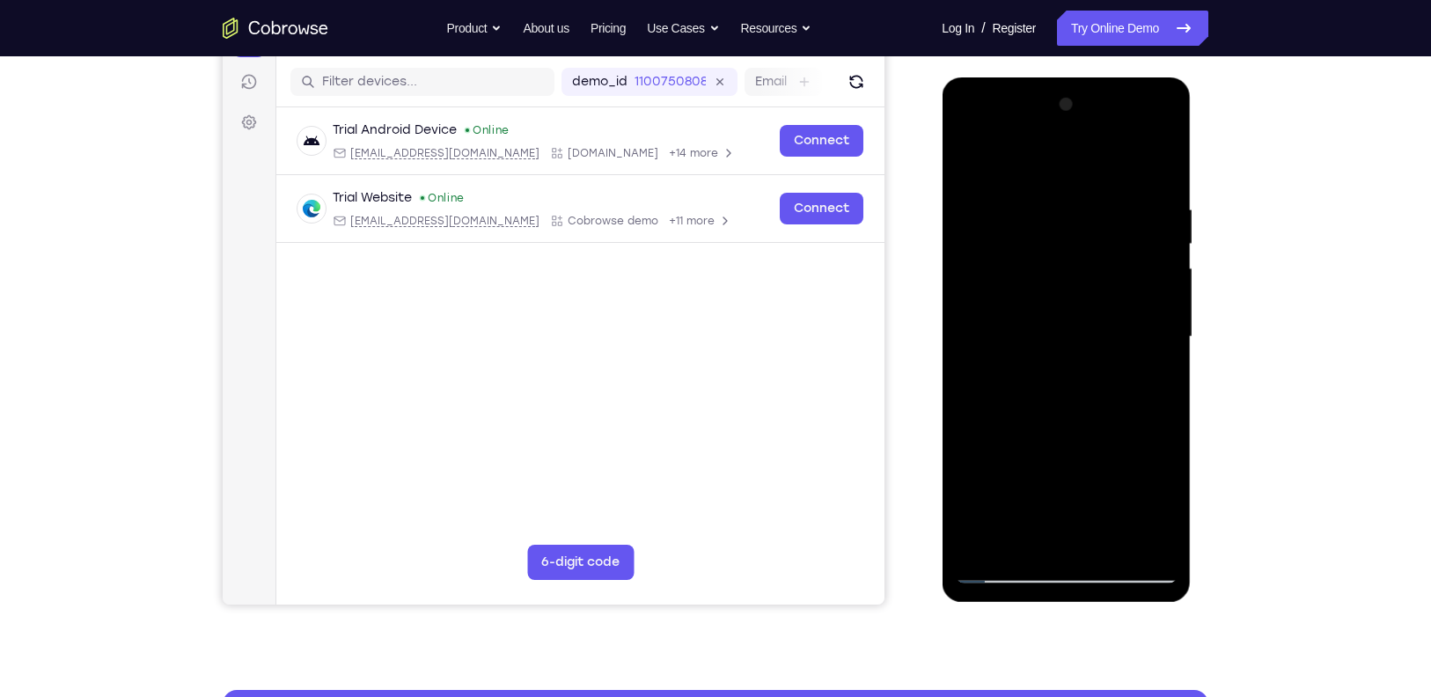
click at [1062, 273] on div at bounding box center [1066, 337] width 222 height 493
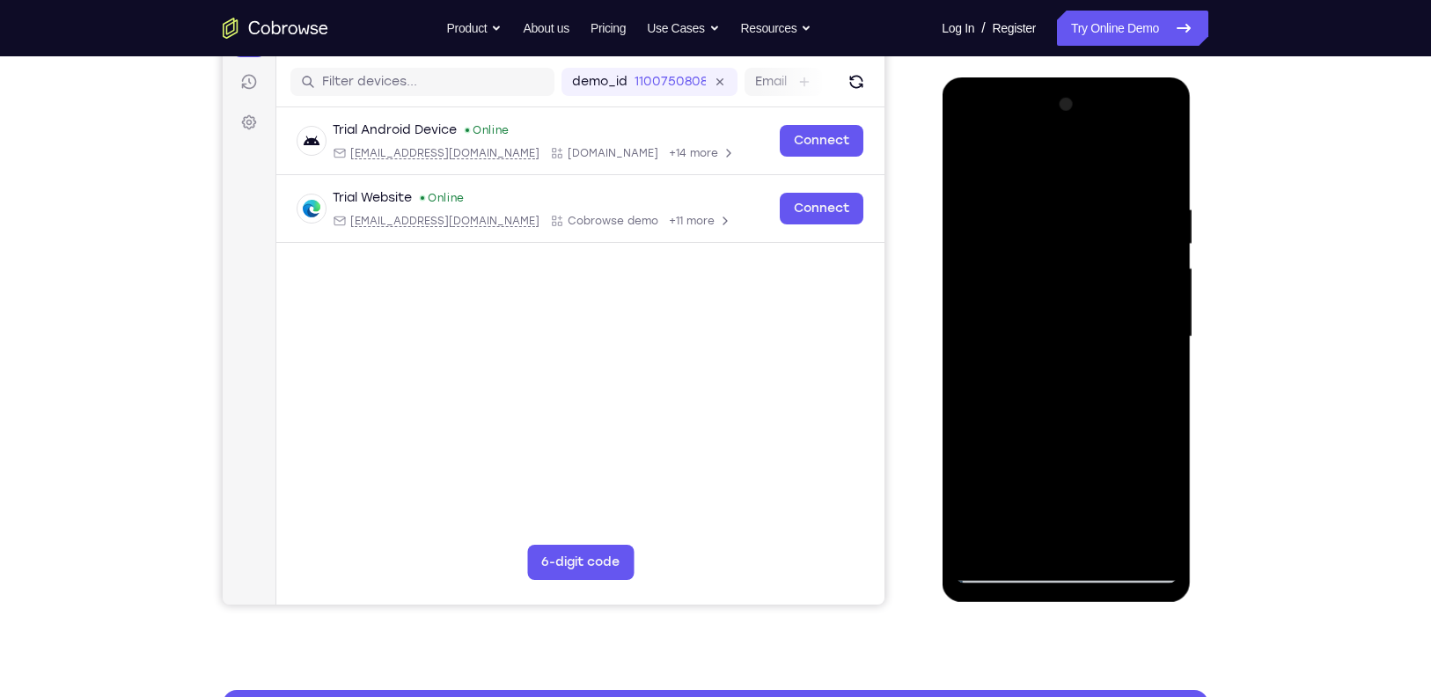
click at [1062, 273] on div at bounding box center [1066, 337] width 222 height 493
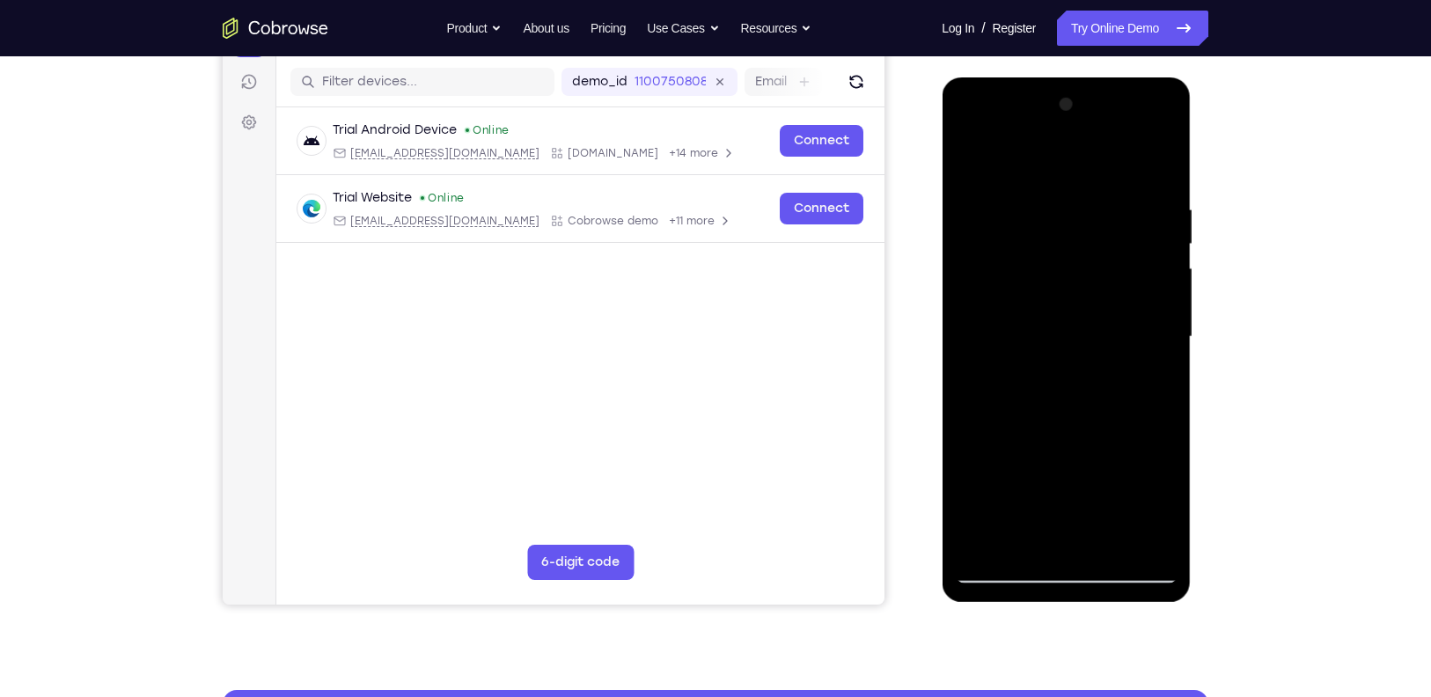
click at [1062, 258] on div at bounding box center [1066, 339] width 249 height 525
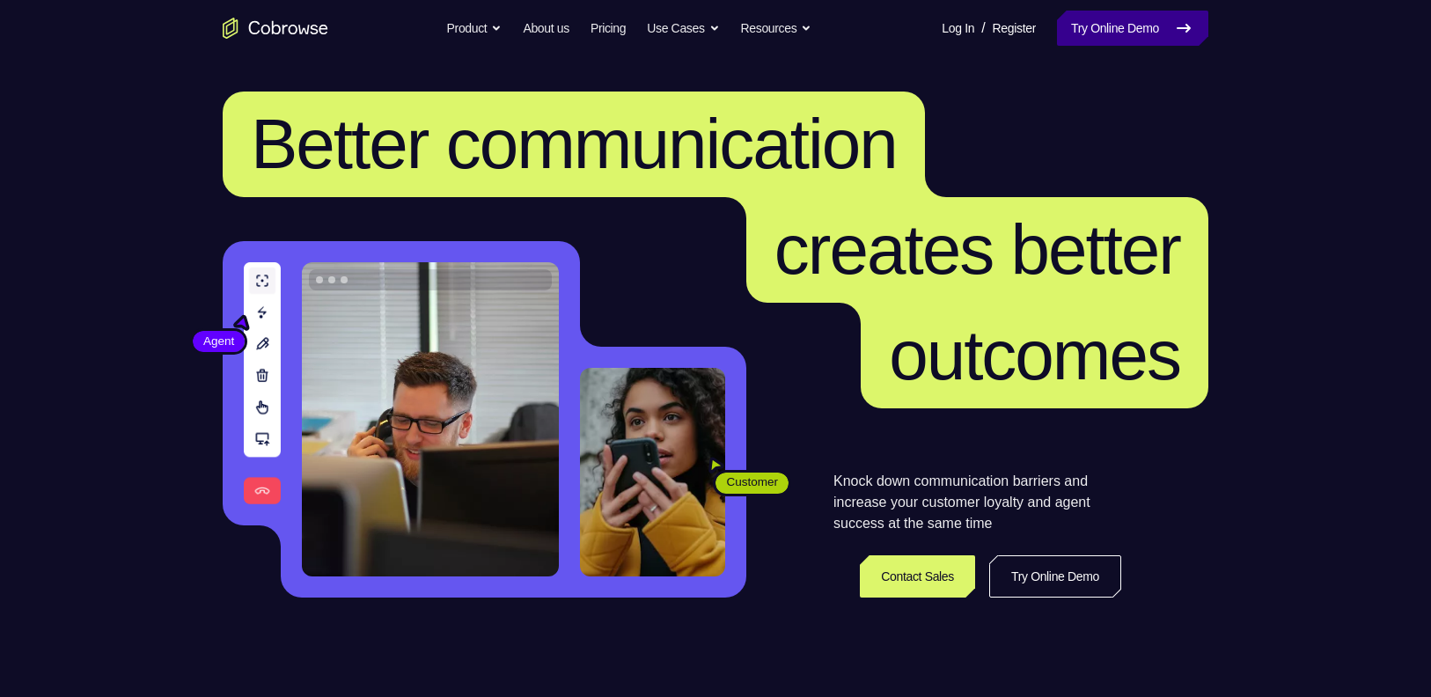
click at [1158, 41] on link "Try Online Demo" at bounding box center [1132, 28] width 151 height 35
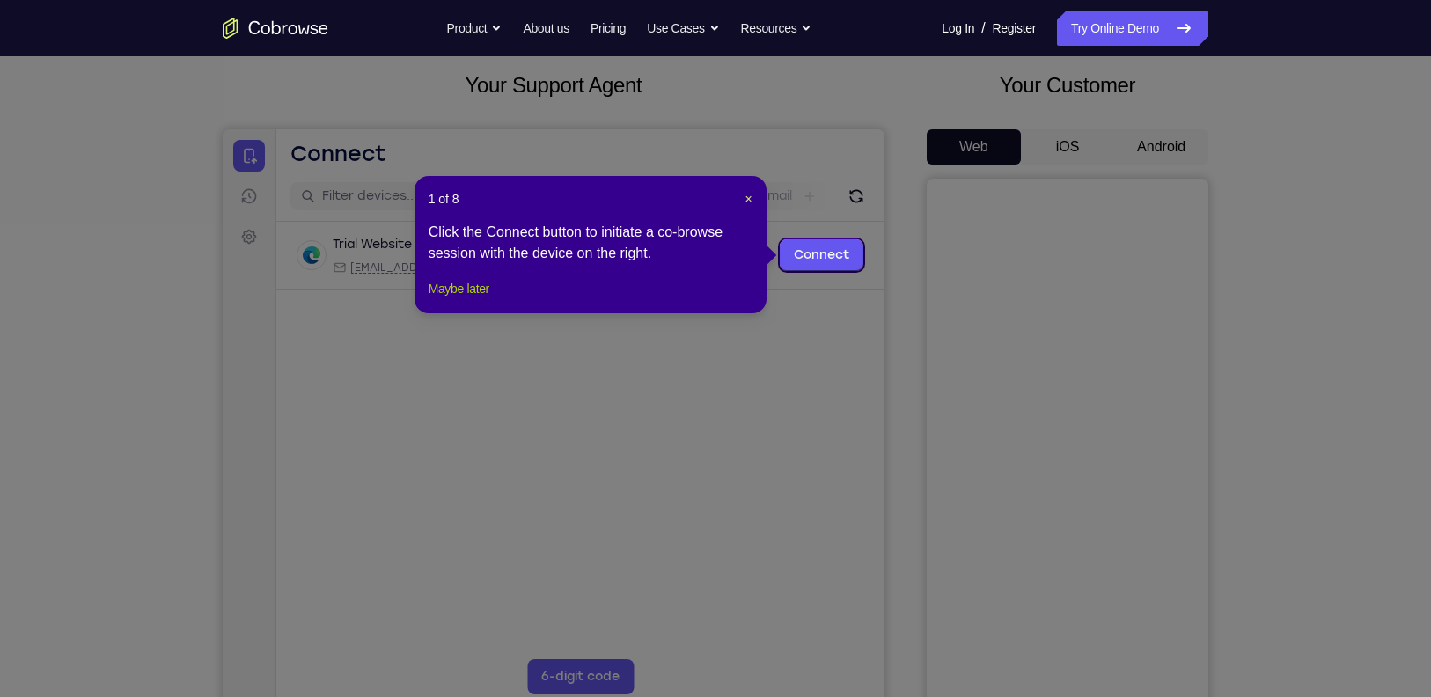
click at [459, 299] on button "Maybe later" at bounding box center [459, 288] width 61 height 21
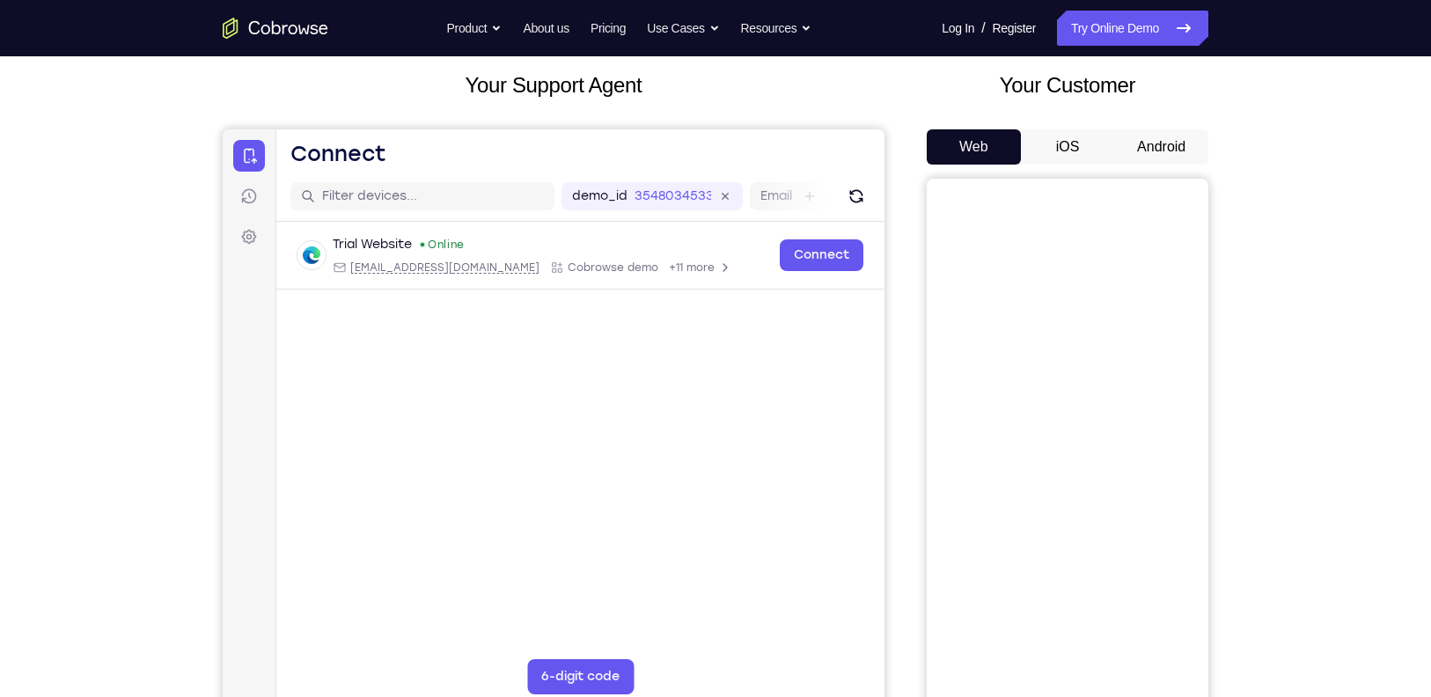
click at [1164, 151] on button "Android" at bounding box center [1161, 146] width 94 height 35
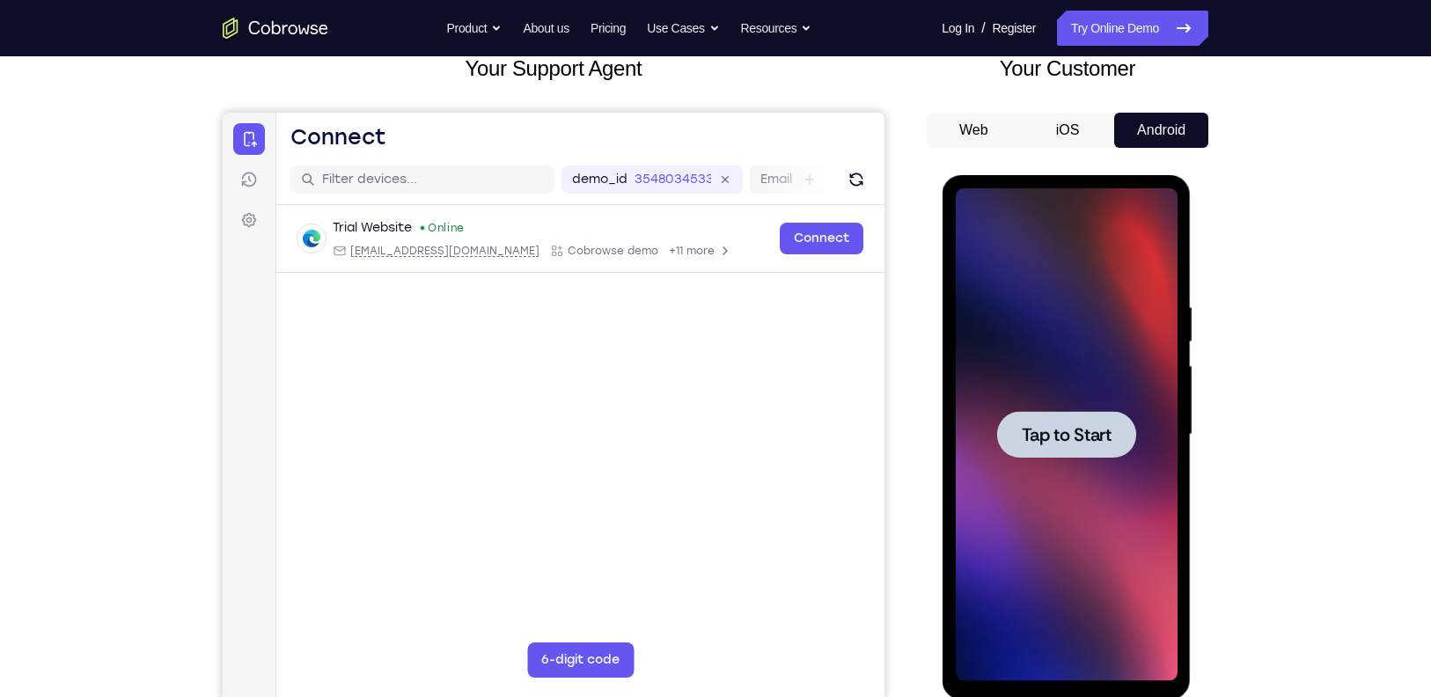
click at [1039, 386] on div at bounding box center [1066, 434] width 222 height 493
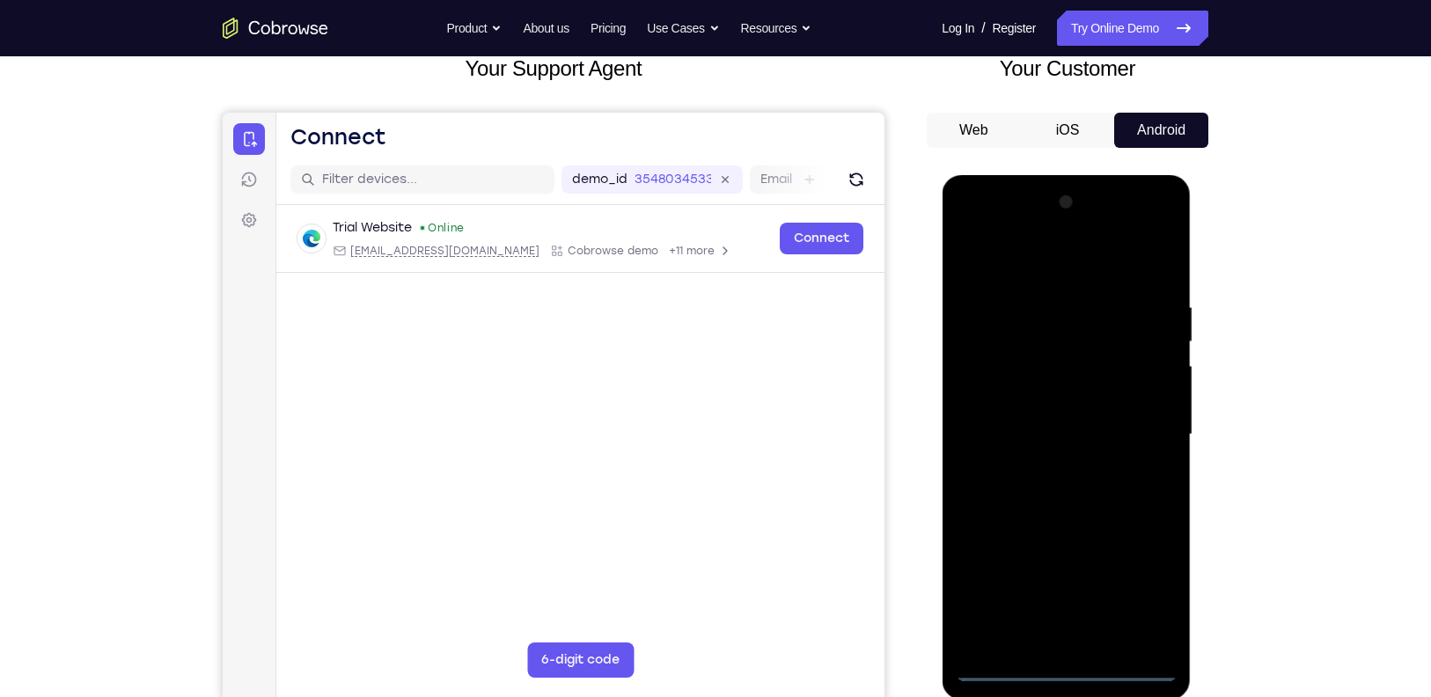
click at [1066, 659] on div at bounding box center [1066, 434] width 222 height 493
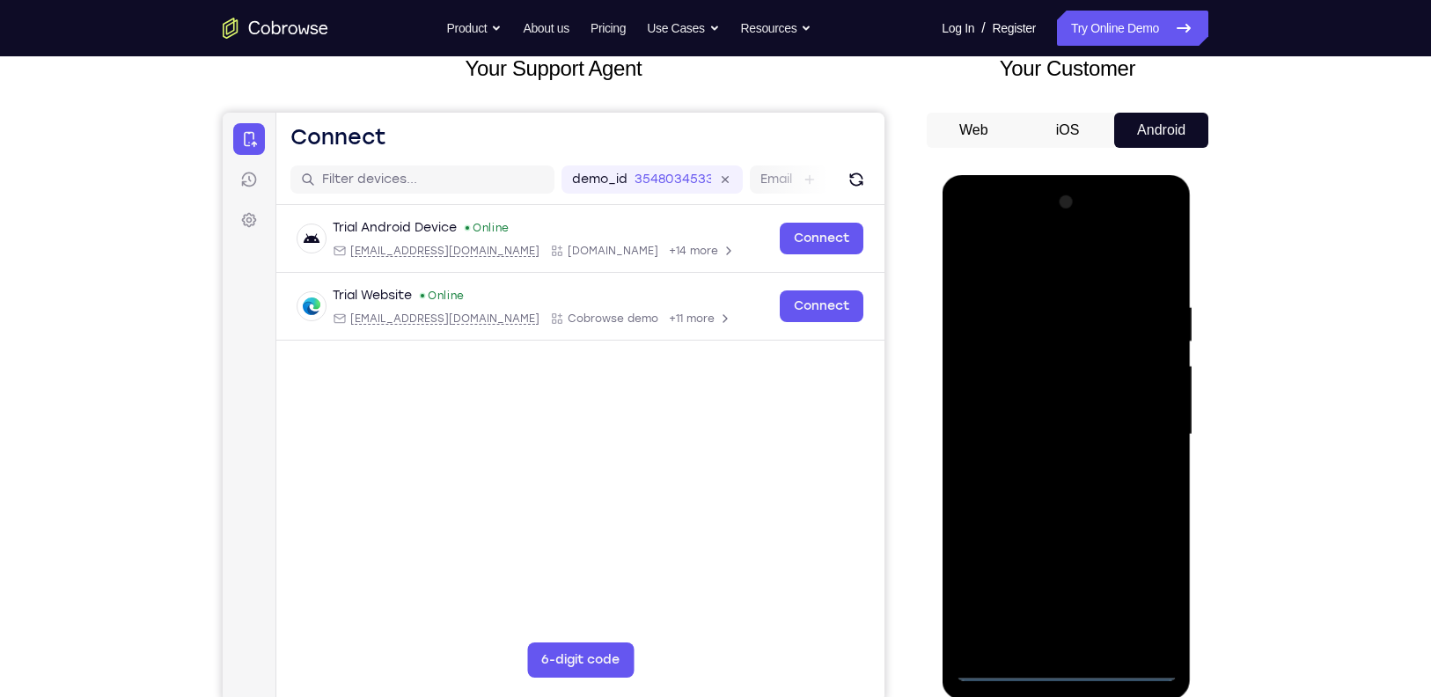
click at [1067, 665] on div at bounding box center [1066, 434] width 222 height 493
click at [1146, 584] on div at bounding box center [1066, 434] width 222 height 493
click at [1040, 261] on div at bounding box center [1066, 434] width 222 height 493
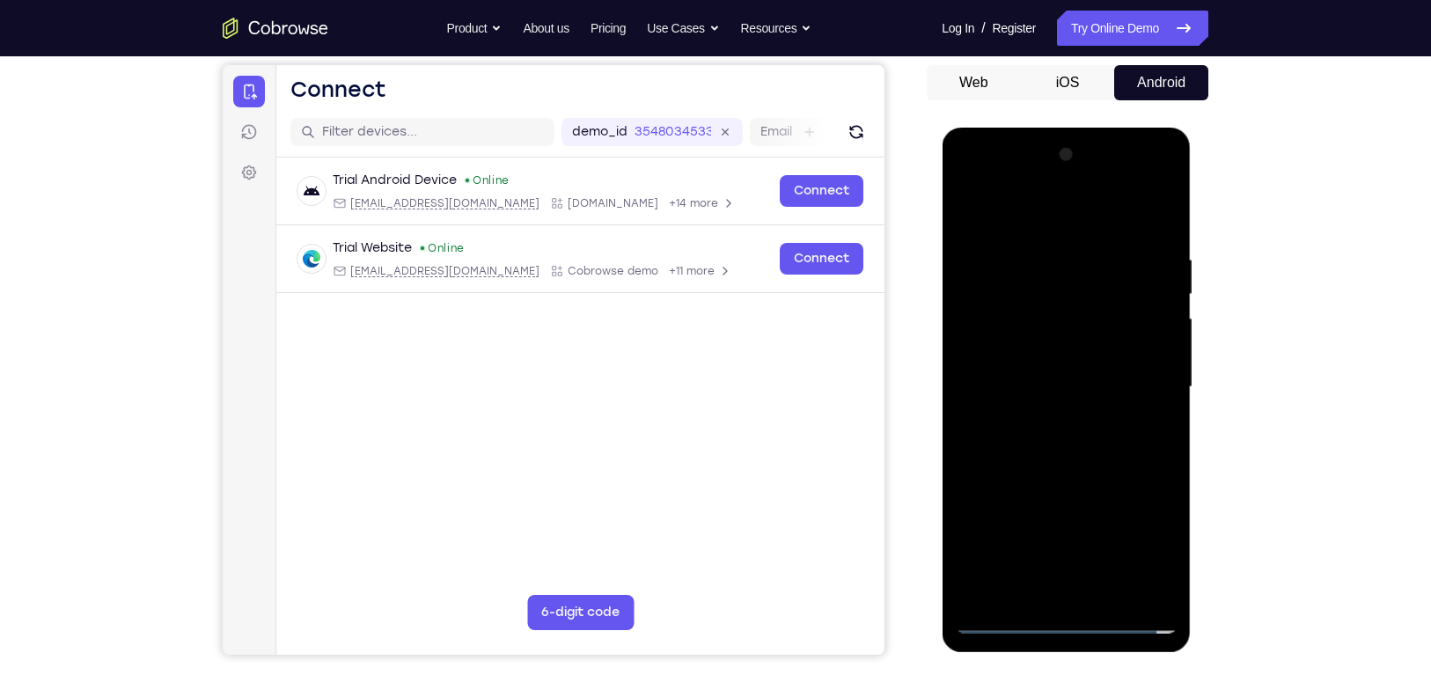
scroll to position [165, 0]
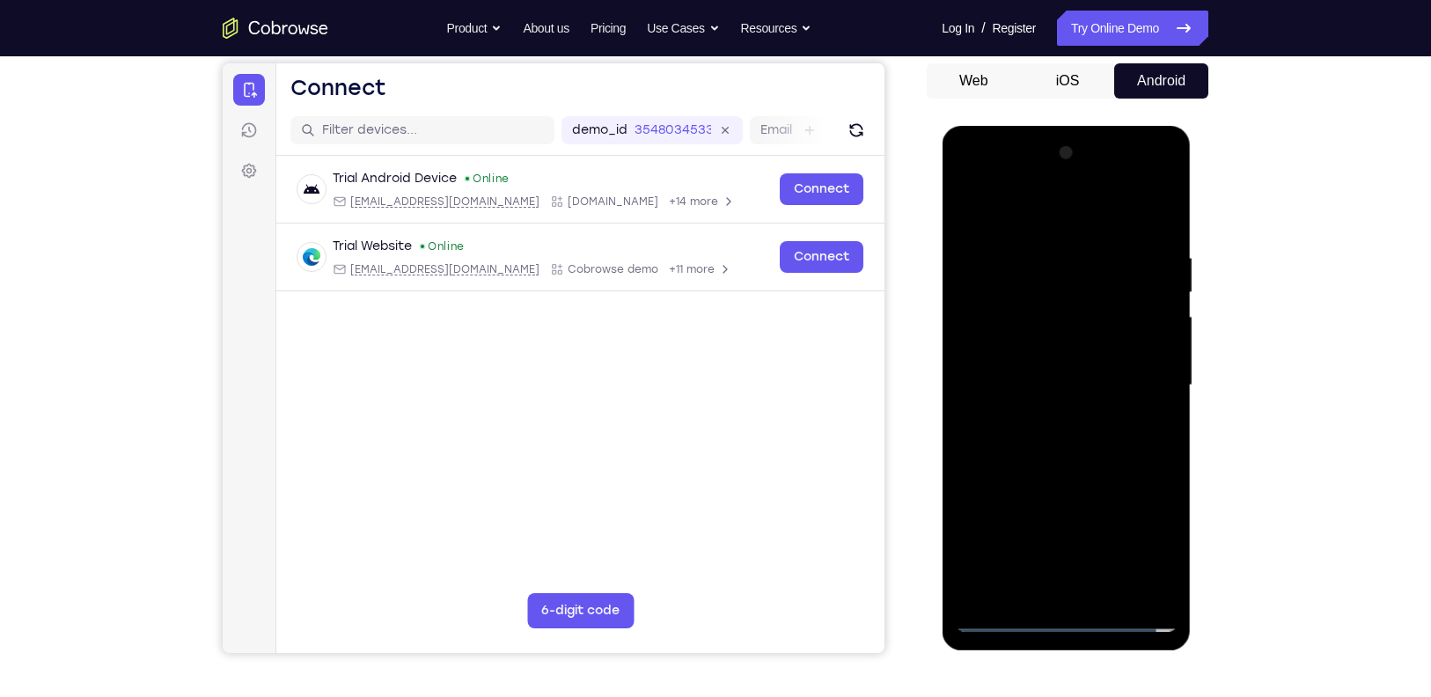
click at [1140, 386] on div at bounding box center [1066, 385] width 222 height 493
click at [1047, 415] on div at bounding box center [1066, 385] width 222 height 493
click at [1043, 361] on div at bounding box center [1066, 385] width 222 height 493
click at [1041, 349] on div at bounding box center [1066, 385] width 222 height 493
click at [1082, 393] on div at bounding box center [1066, 385] width 222 height 493
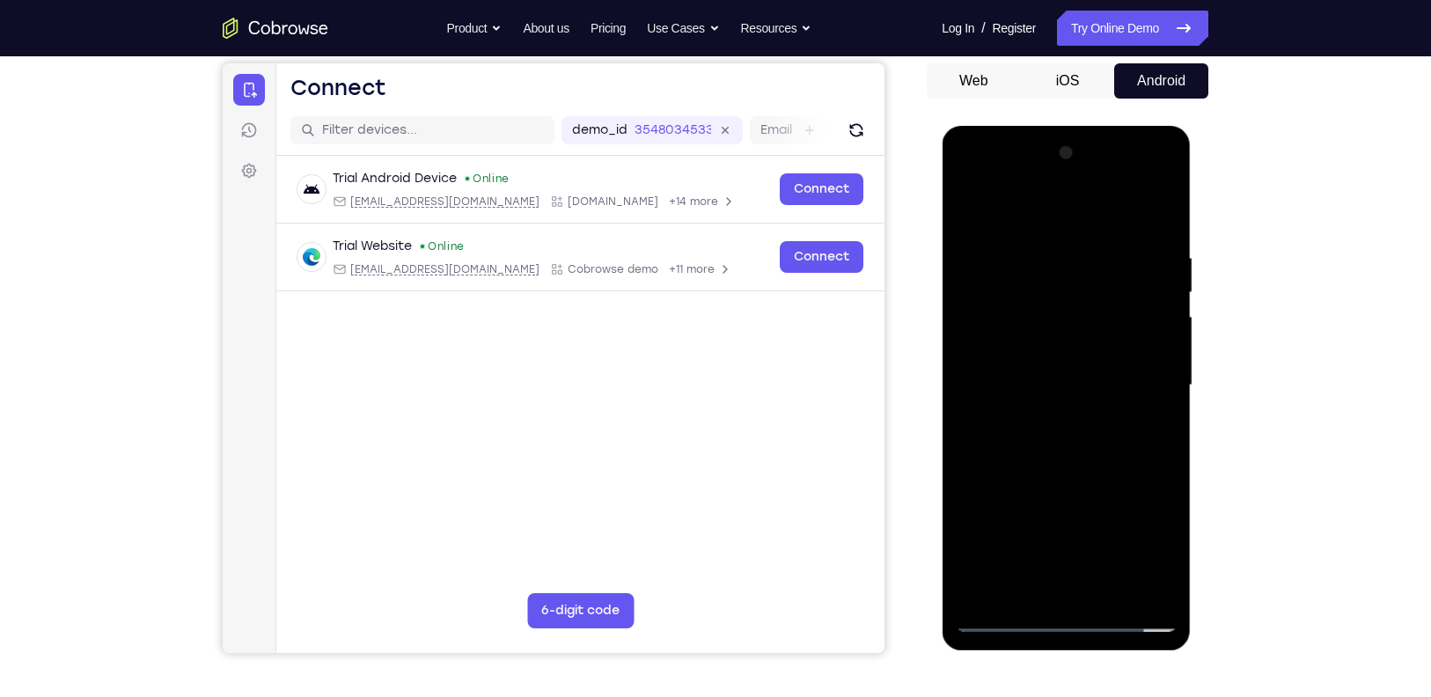
click at [1023, 444] on div at bounding box center [1066, 385] width 222 height 493
click at [1032, 438] on div at bounding box center [1066, 385] width 222 height 493
click at [1029, 438] on div at bounding box center [1066, 385] width 222 height 493
click at [1024, 446] on div at bounding box center [1066, 385] width 222 height 493
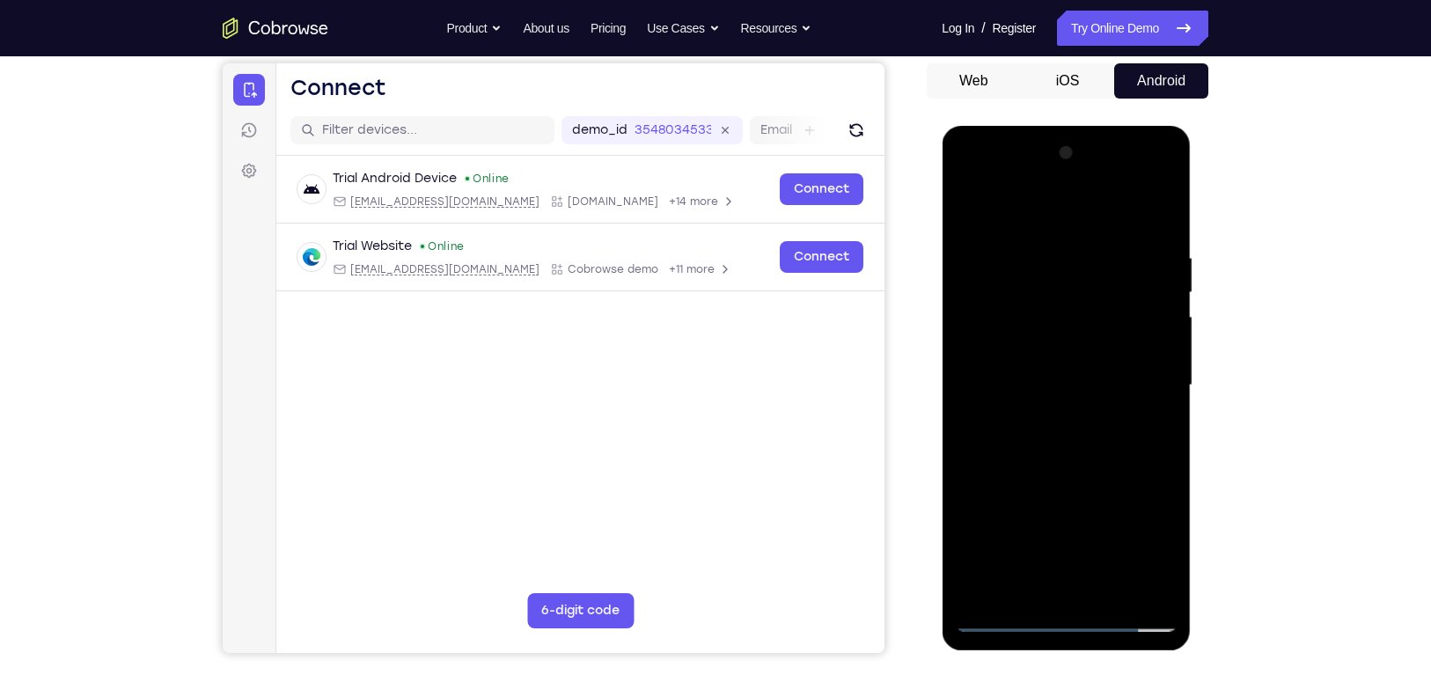
click at [1142, 173] on div at bounding box center [1066, 385] width 222 height 493
click at [972, 169] on div at bounding box center [1066, 385] width 222 height 493
click at [1147, 387] on div at bounding box center [1066, 385] width 222 height 493
click at [1063, 459] on div at bounding box center [1066, 385] width 222 height 493
click at [1166, 200] on div at bounding box center [1066, 385] width 222 height 493
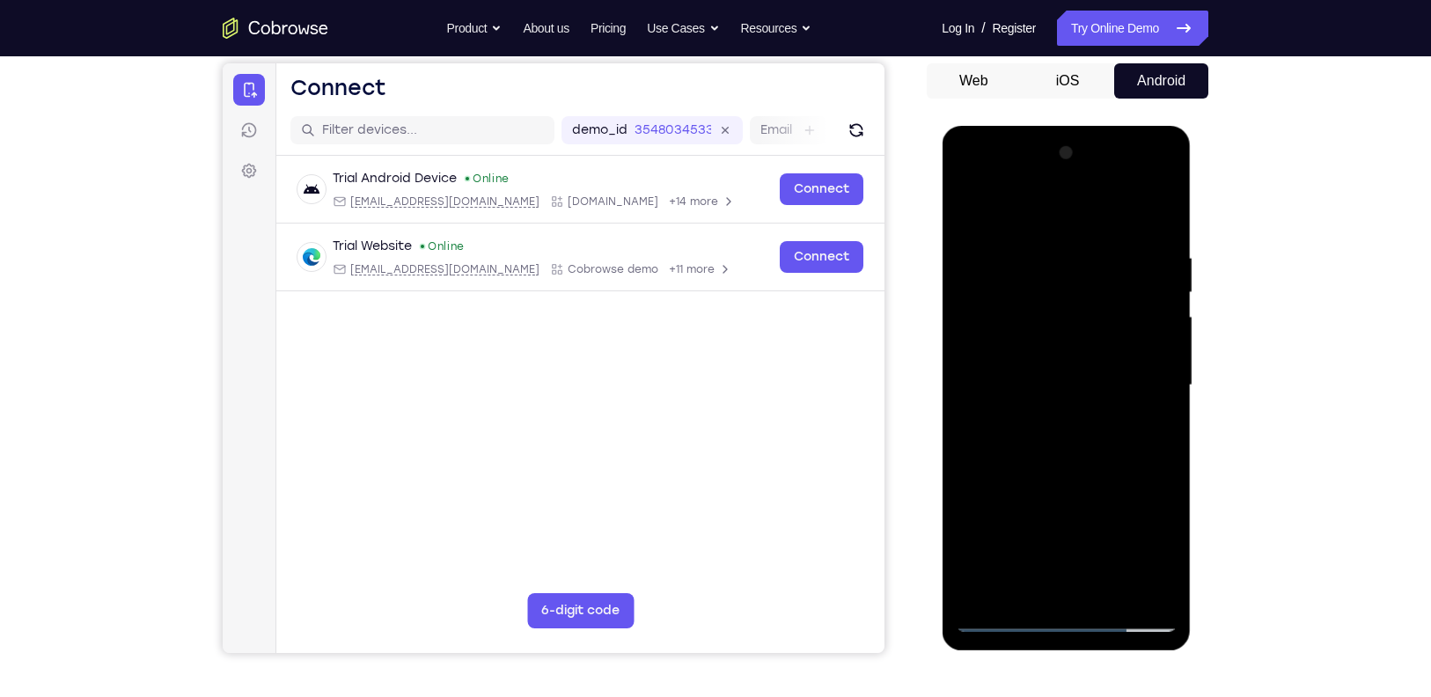
scroll to position [206, 0]
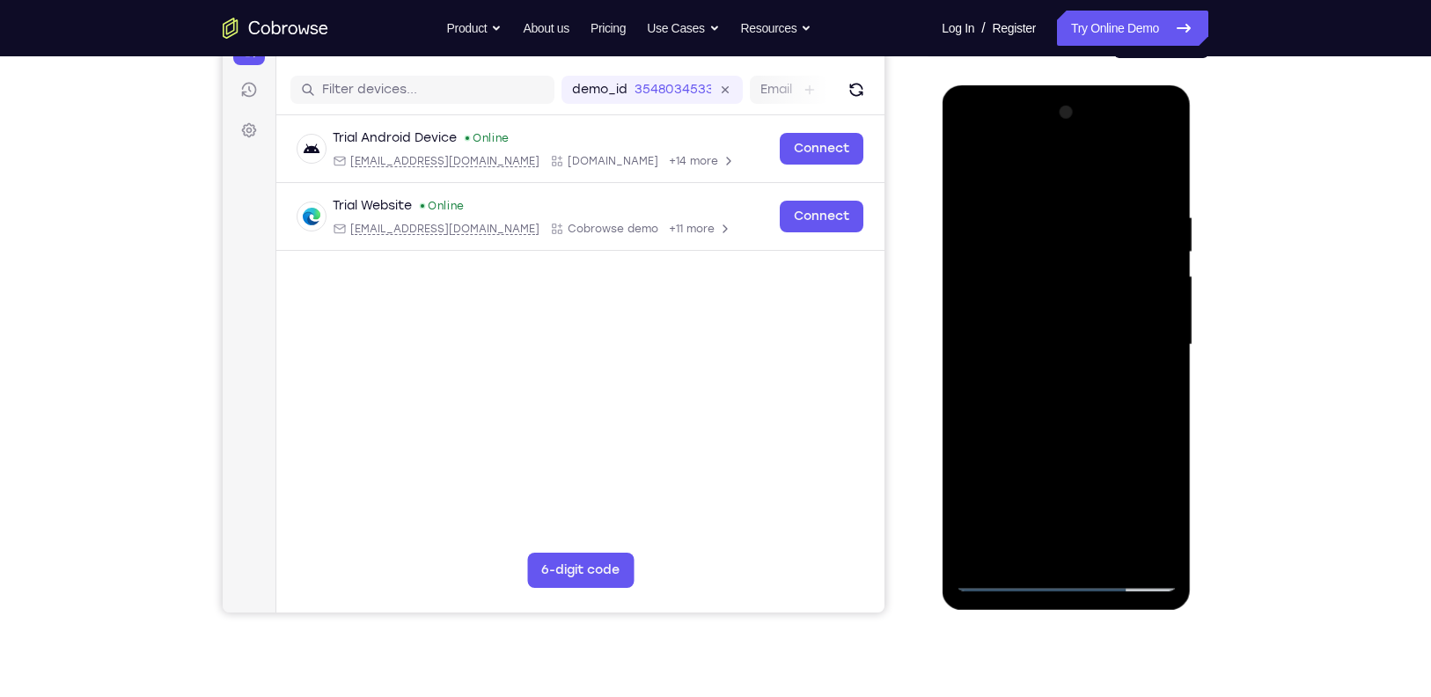
click at [1106, 547] on div at bounding box center [1066, 345] width 222 height 493
click at [1071, 435] on div at bounding box center [1066, 345] width 222 height 493
click at [1074, 313] on div at bounding box center [1066, 345] width 222 height 493
click at [1009, 542] on div at bounding box center [1066, 345] width 222 height 493
click at [1021, 544] on div at bounding box center [1066, 345] width 222 height 493
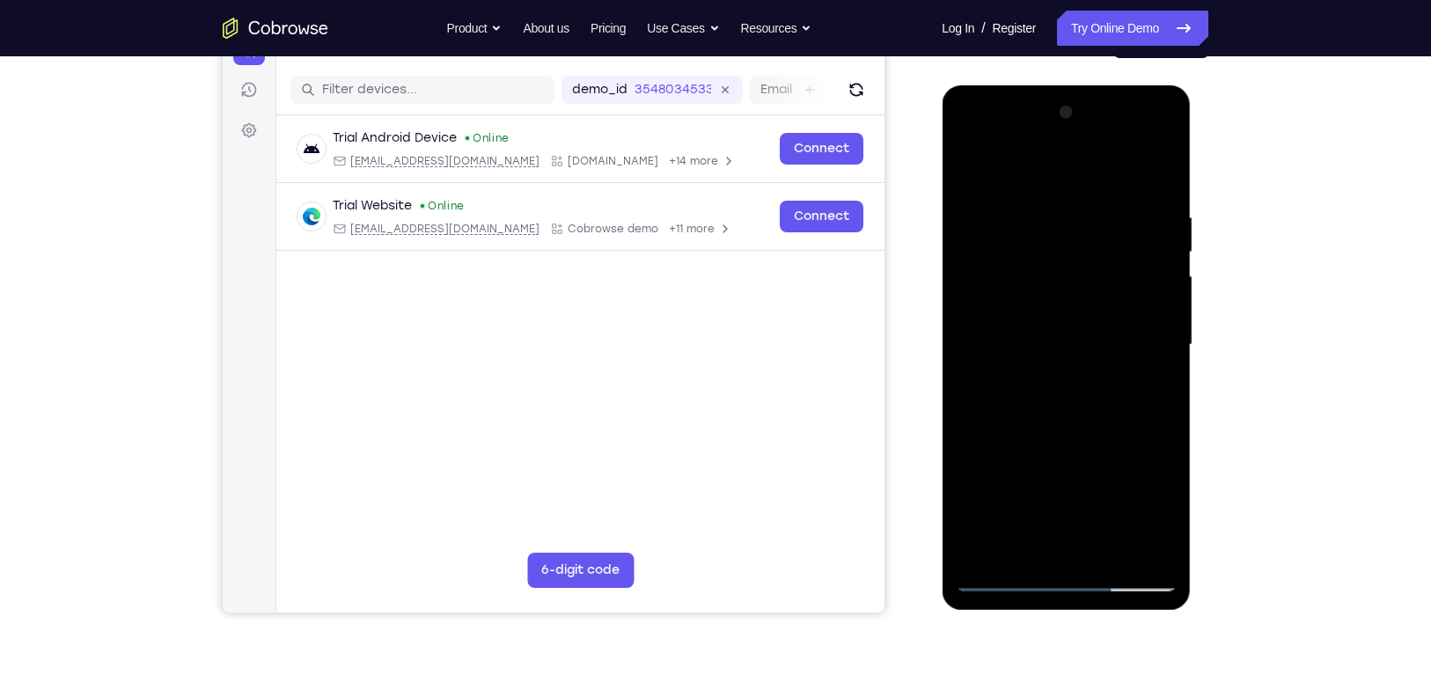
click at [1113, 437] on div at bounding box center [1066, 345] width 222 height 493
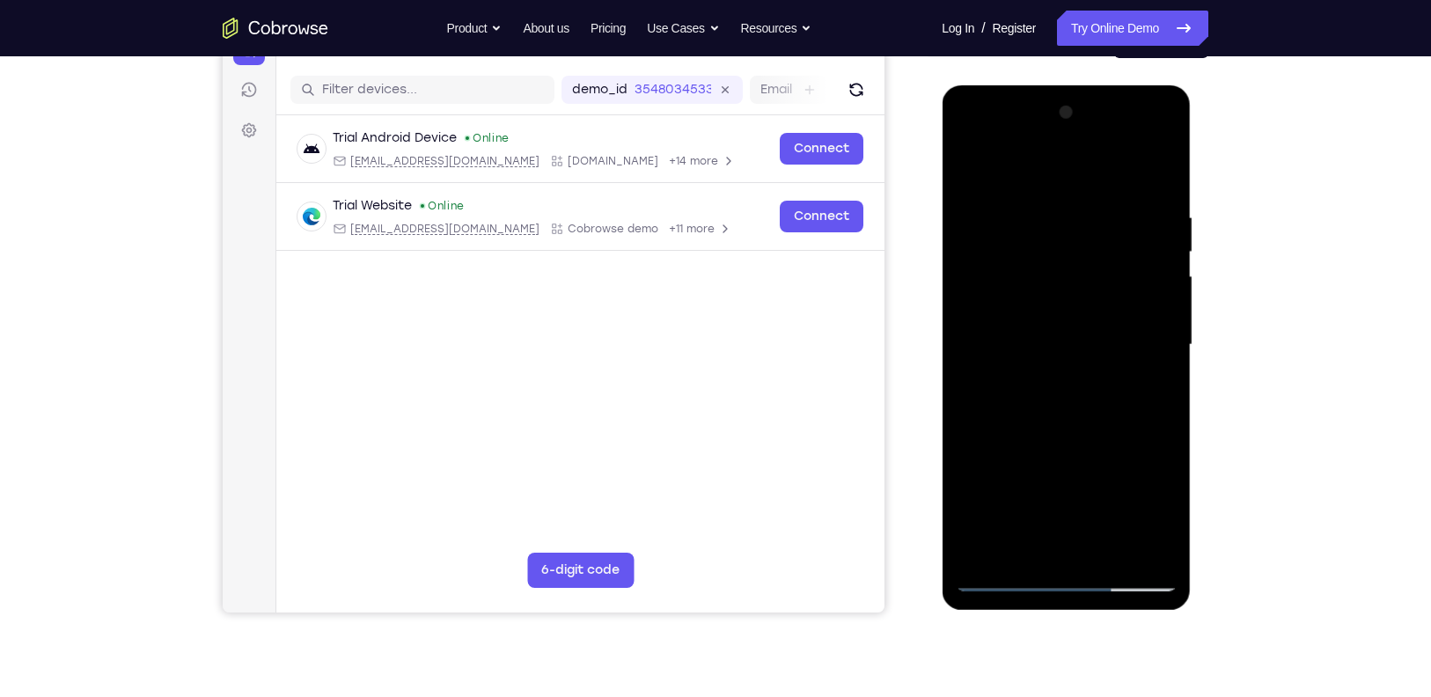
click at [1113, 437] on div at bounding box center [1066, 345] width 222 height 493
click at [1142, 375] on div at bounding box center [1066, 345] width 222 height 493
click at [973, 166] on div at bounding box center [1066, 345] width 222 height 493
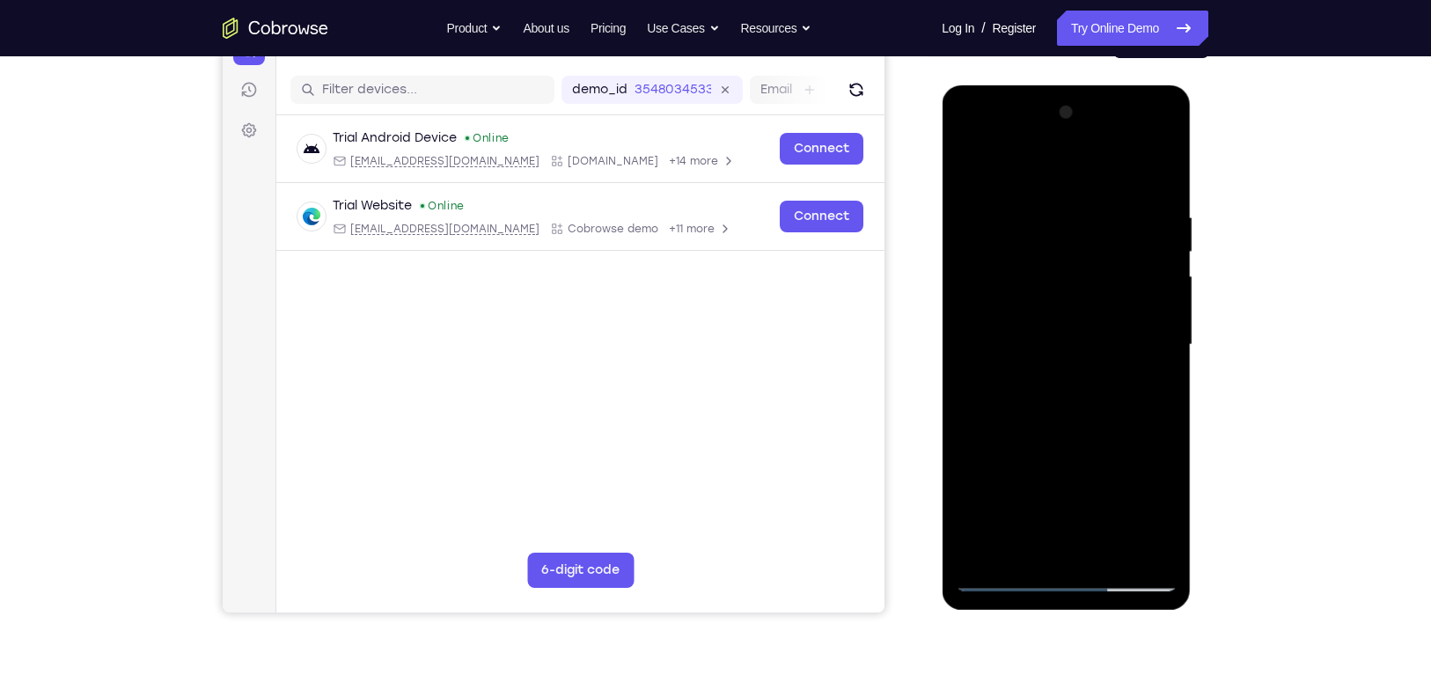
click at [1064, 358] on div at bounding box center [1066, 345] width 222 height 493
click at [1040, 537] on div at bounding box center [1066, 345] width 222 height 493
click at [1021, 547] on div at bounding box center [1066, 345] width 222 height 493
click at [1113, 507] on div at bounding box center [1066, 345] width 222 height 493
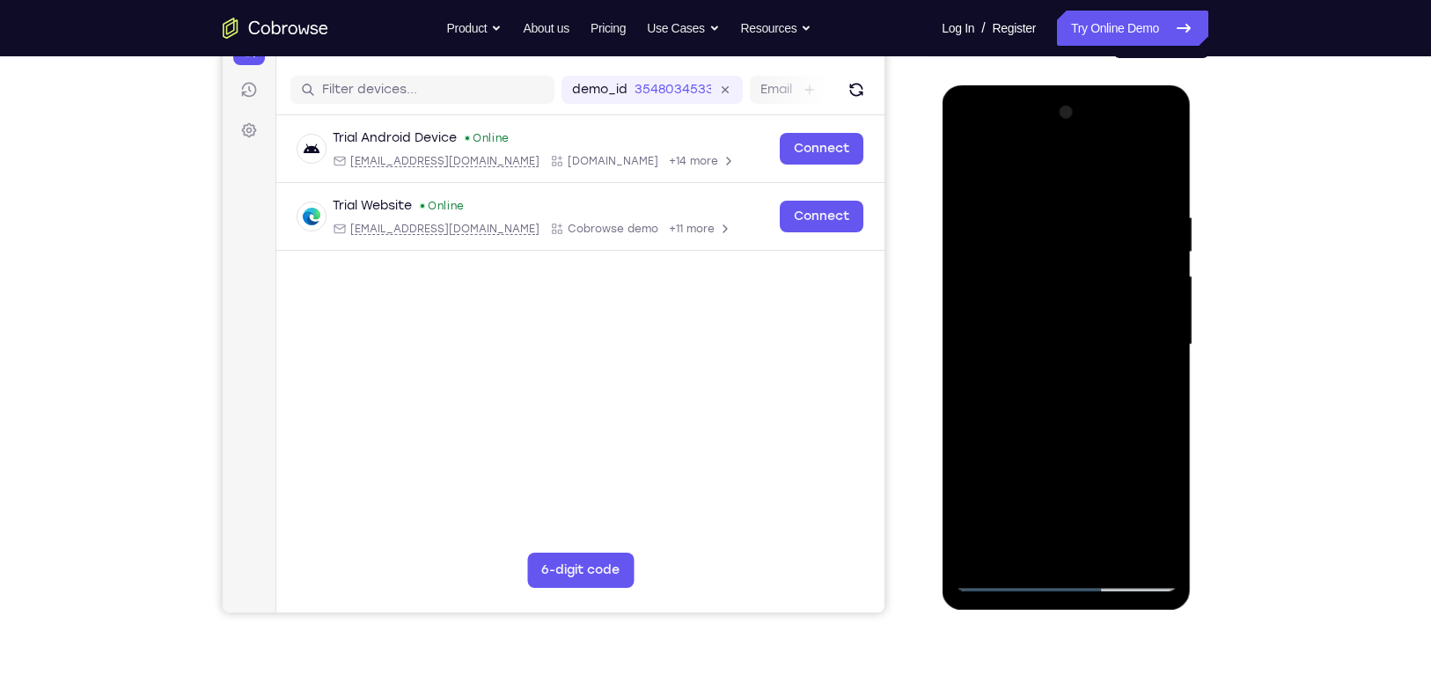
click at [1113, 507] on div at bounding box center [1066, 345] width 222 height 493
click at [1157, 371] on div at bounding box center [1066, 345] width 222 height 493
click at [970, 165] on div at bounding box center [1066, 345] width 222 height 493
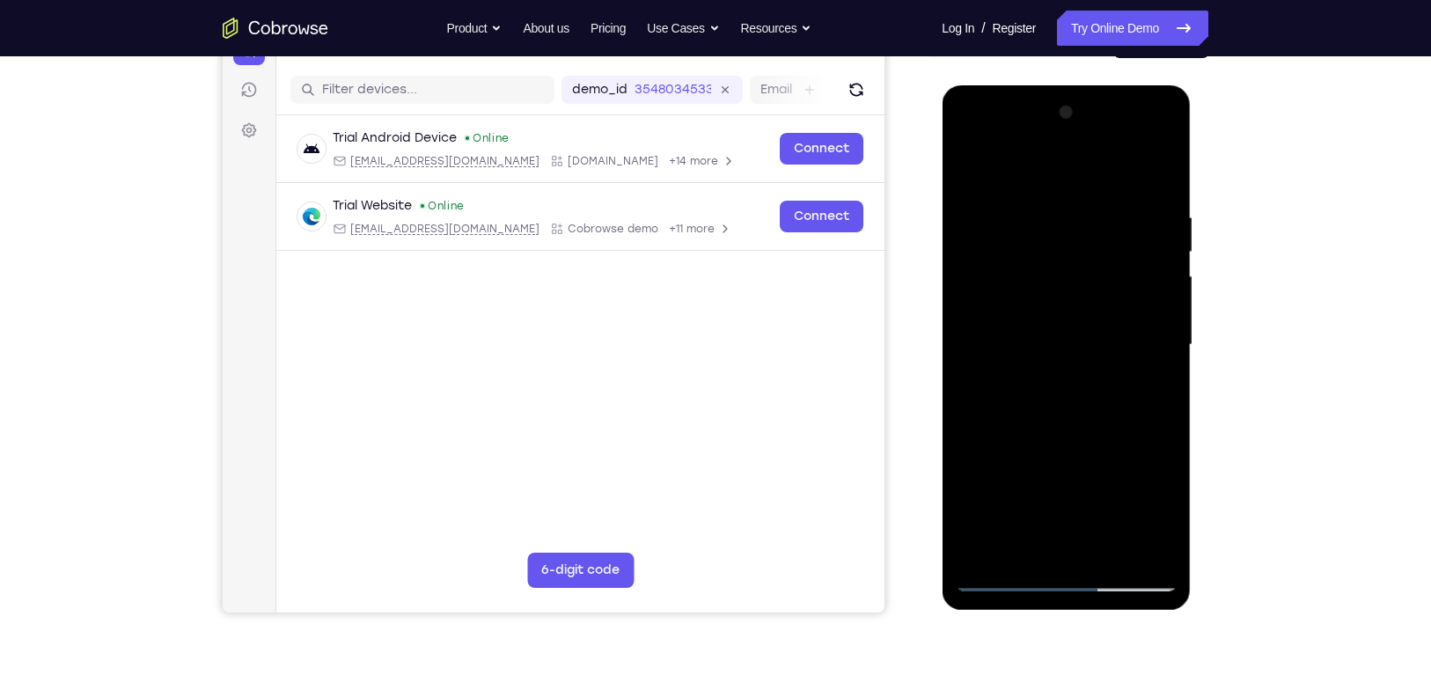
click at [1009, 570] on div at bounding box center [1066, 345] width 222 height 493
click at [973, 167] on div at bounding box center [1066, 345] width 222 height 493
click at [1065, 542] on div at bounding box center [1066, 345] width 222 height 493
drag, startPoint x: 1088, startPoint y: 453, endPoint x: 1059, endPoint y: 231, distance: 224.6
click at [1059, 231] on div at bounding box center [1066, 345] width 222 height 493
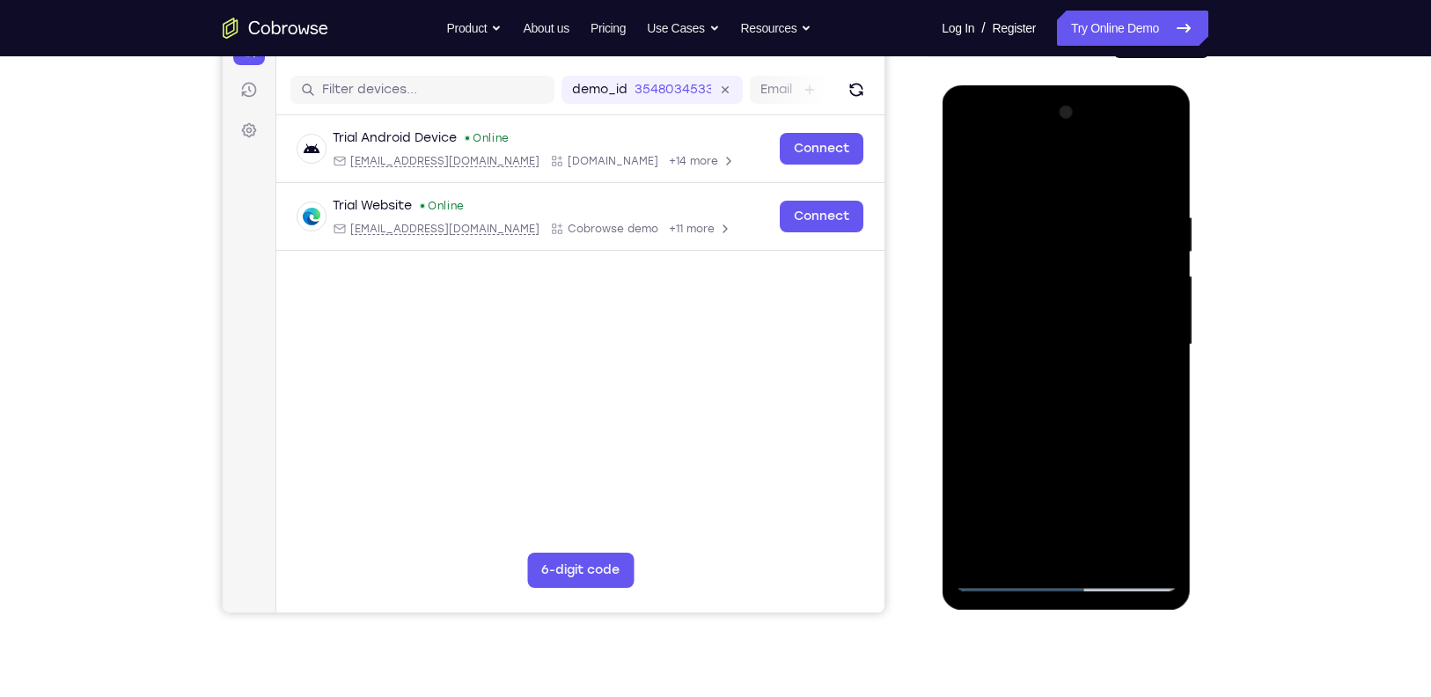
drag, startPoint x: 1086, startPoint y: 389, endPoint x: 1080, endPoint y: 208, distance: 181.4
click at [1080, 208] on div at bounding box center [1066, 345] width 222 height 493
click at [1023, 549] on div at bounding box center [1066, 345] width 222 height 493
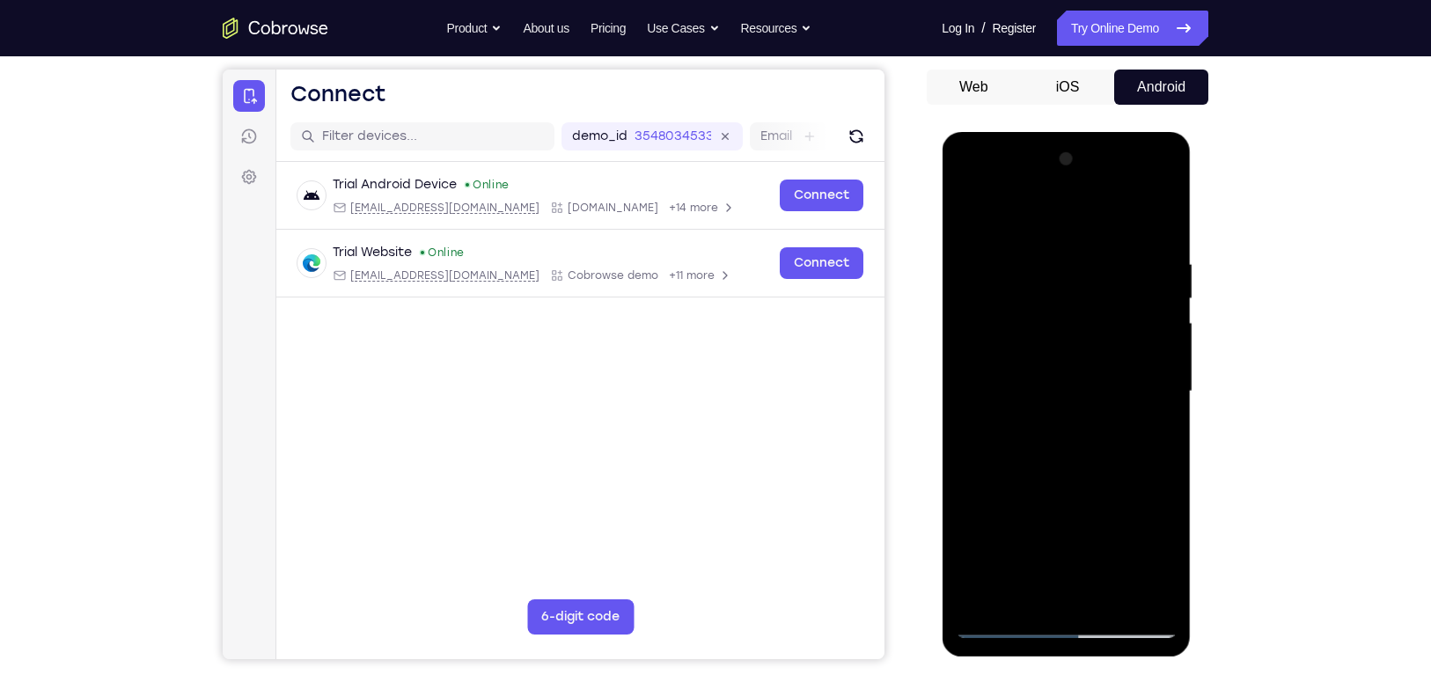
scroll to position [158, 0]
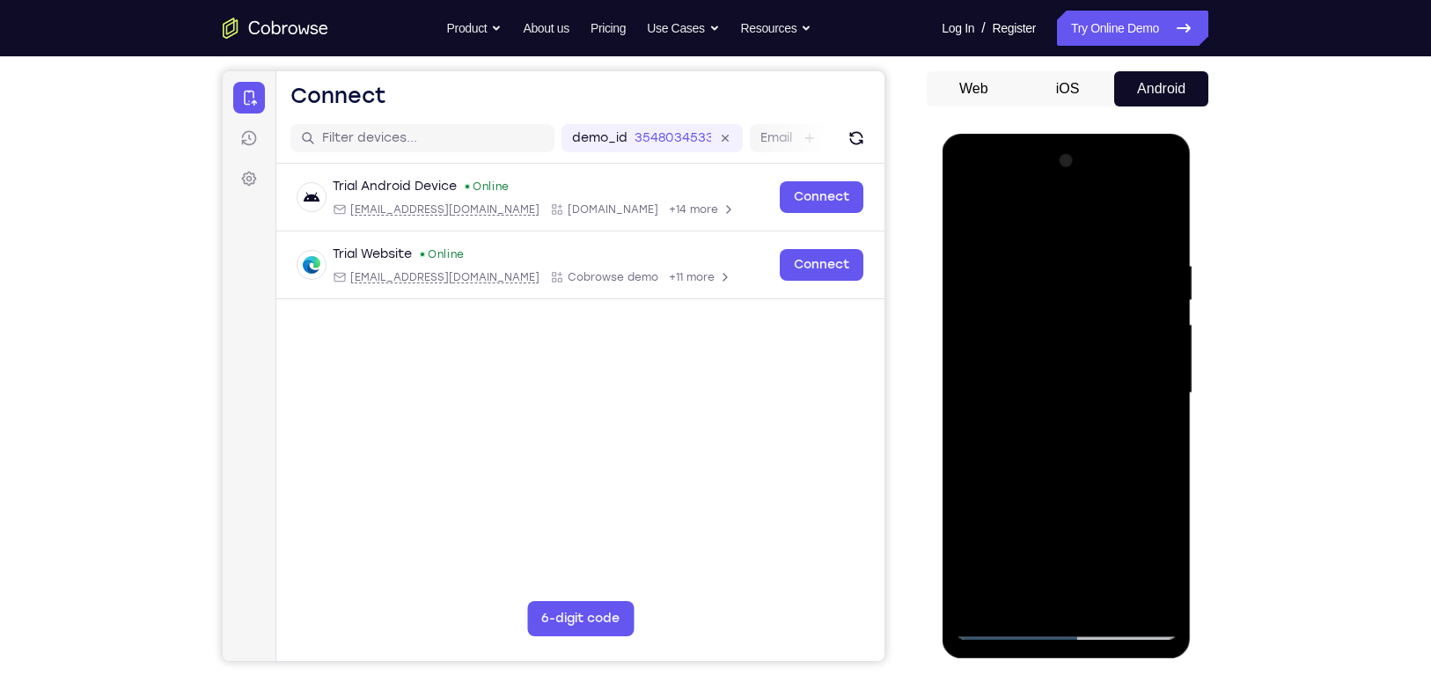
drag, startPoint x: 1137, startPoint y: 436, endPoint x: 1127, endPoint y: 315, distance: 121.0
click at [1127, 315] on div at bounding box center [1066, 393] width 222 height 493
drag, startPoint x: 1102, startPoint y: 469, endPoint x: 1095, endPoint y: 355, distance: 114.6
click at [1095, 355] on div at bounding box center [1066, 393] width 222 height 493
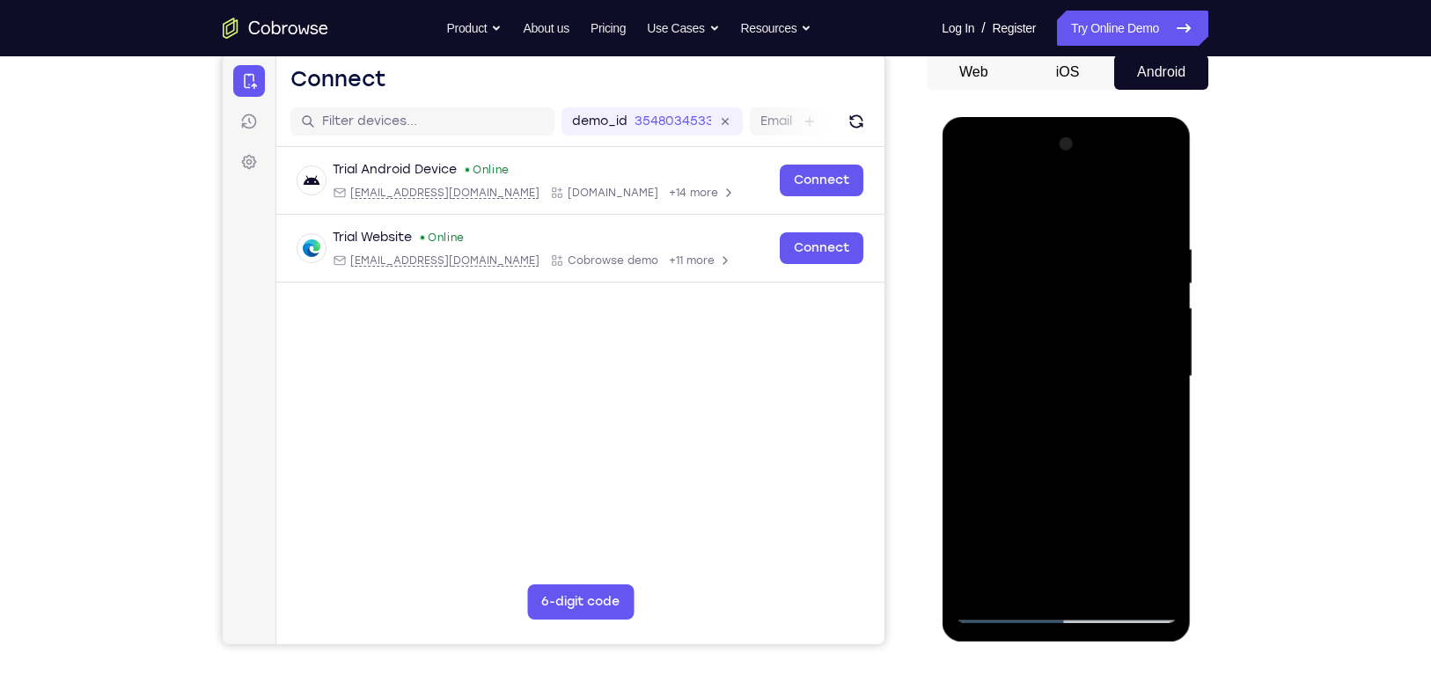
scroll to position [180, 0]
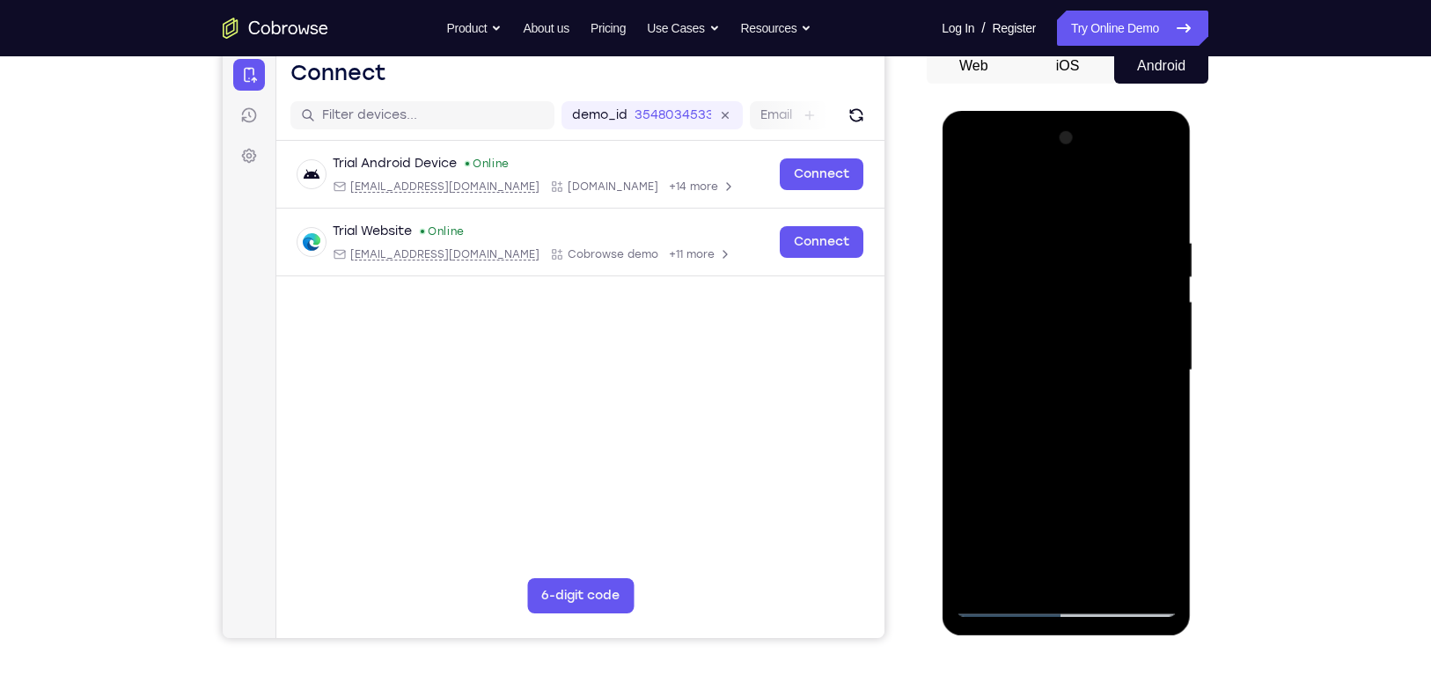
drag, startPoint x: 1090, startPoint y: 493, endPoint x: 1076, endPoint y: 369, distance: 124.8
click at [1076, 369] on div at bounding box center [1066, 370] width 222 height 493
click at [1145, 381] on div at bounding box center [1066, 370] width 222 height 493
drag, startPoint x: 1139, startPoint y: 378, endPoint x: 1116, endPoint y: 542, distance: 165.3
click at [1116, 542] on div at bounding box center [1066, 370] width 222 height 493
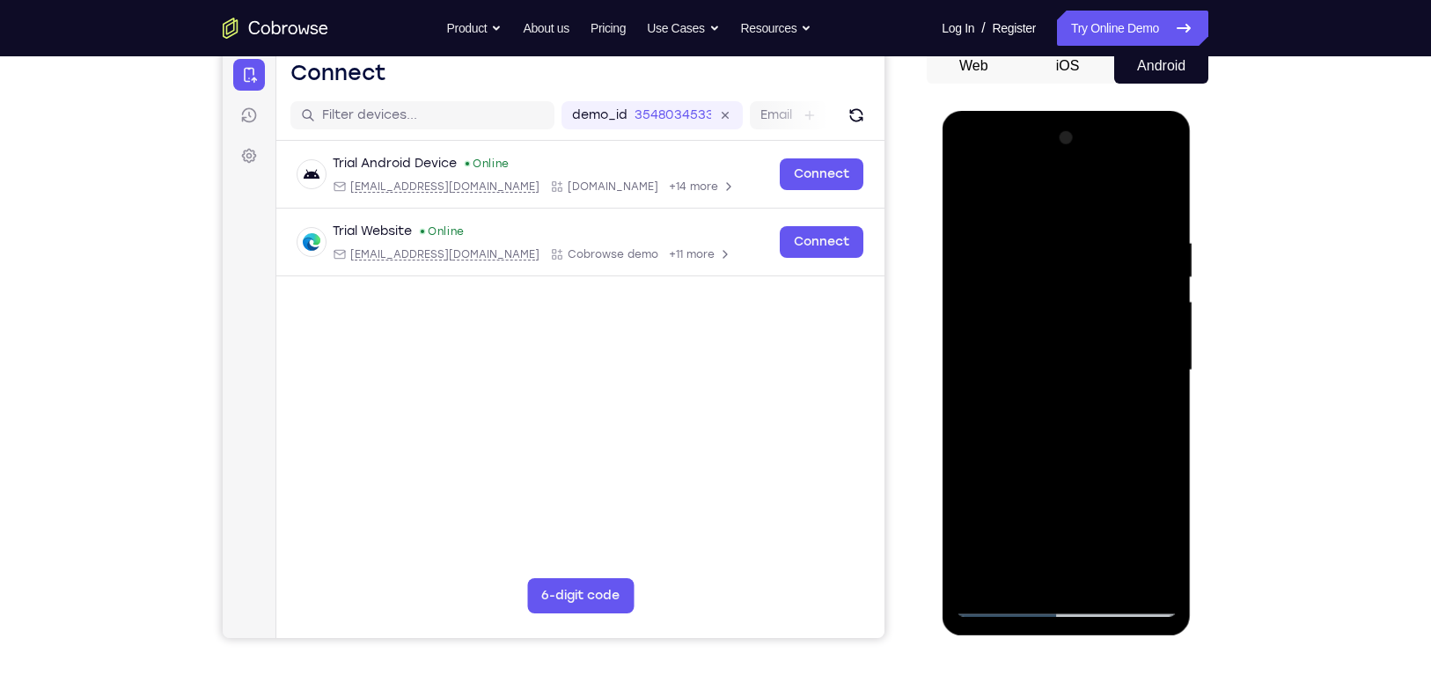
drag, startPoint x: 1032, startPoint y: 351, endPoint x: 1047, endPoint y: 496, distance: 145.1
click at [1047, 496] on div at bounding box center [1066, 370] width 222 height 493
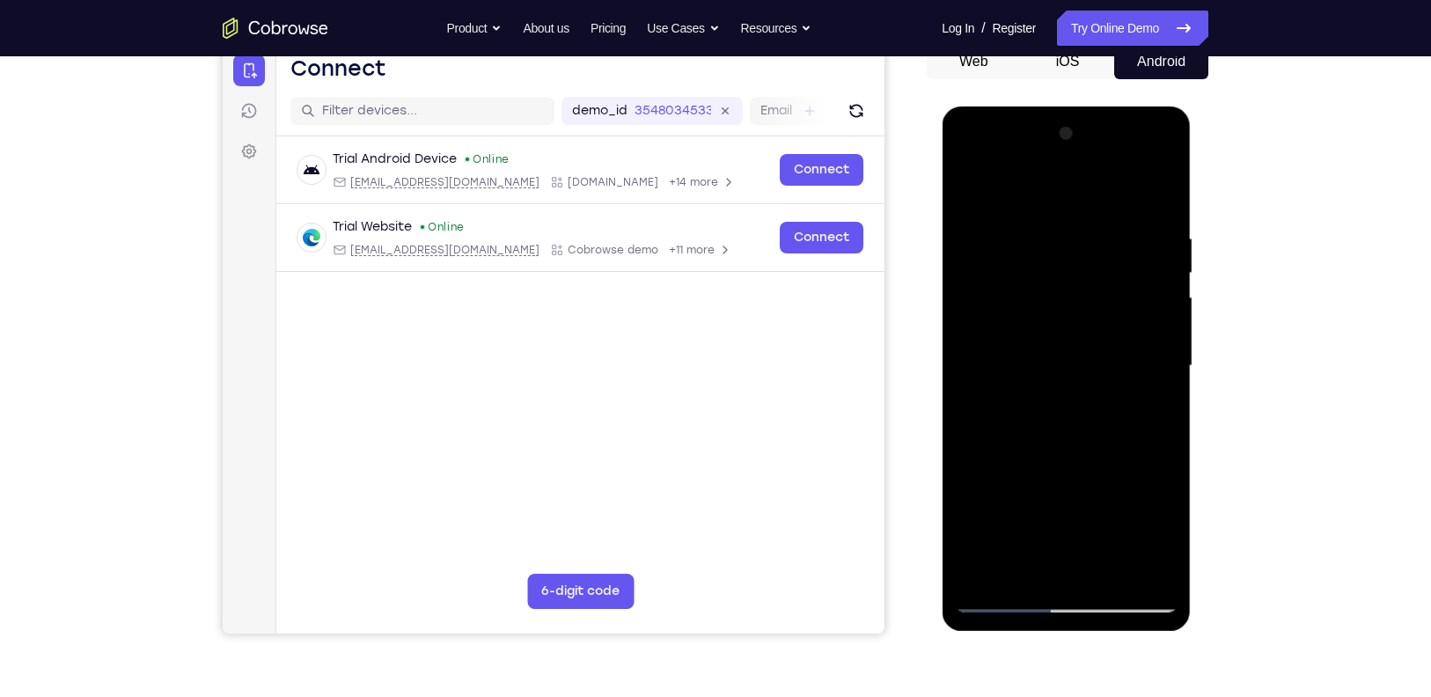
scroll to position [181, 0]
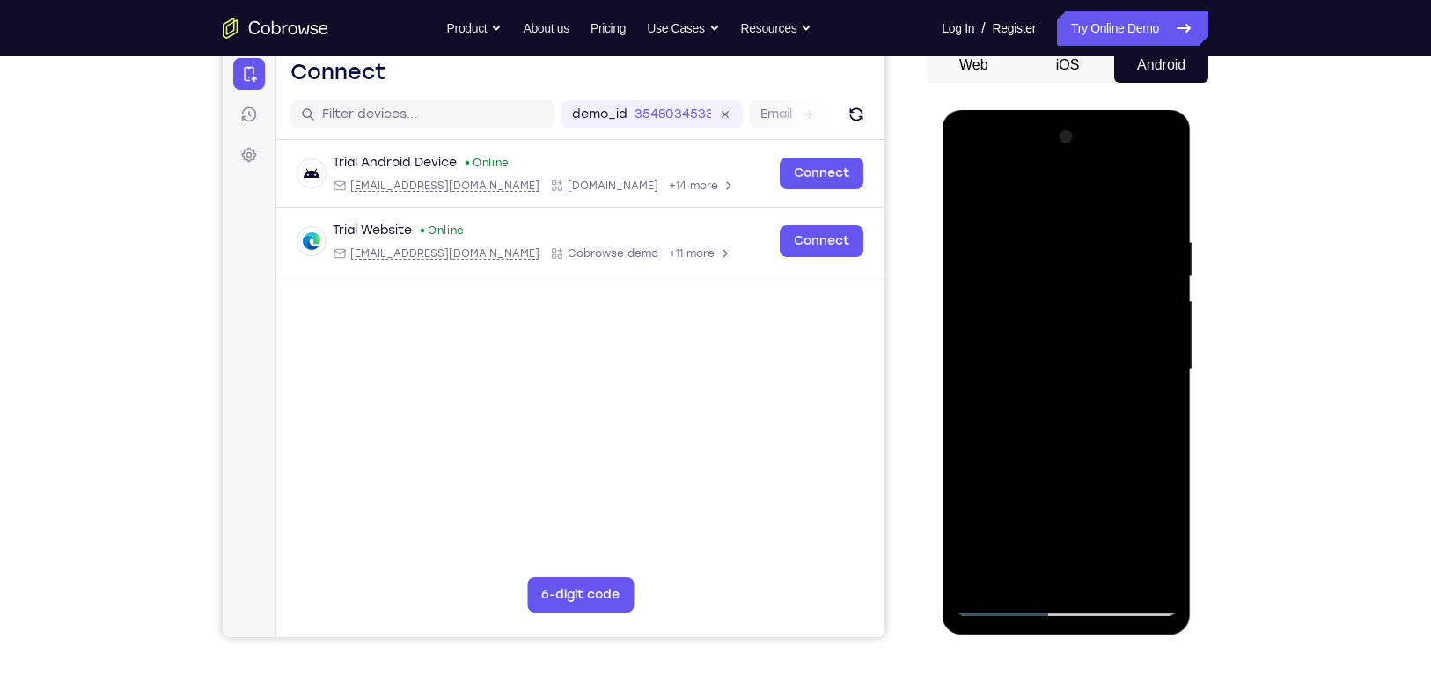
click at [1017, 498] on div at bounding box center [1066, 369] width 222 height 493
click at [1011, 268] on div at bounding box center [1066, 369] width 222 height 493
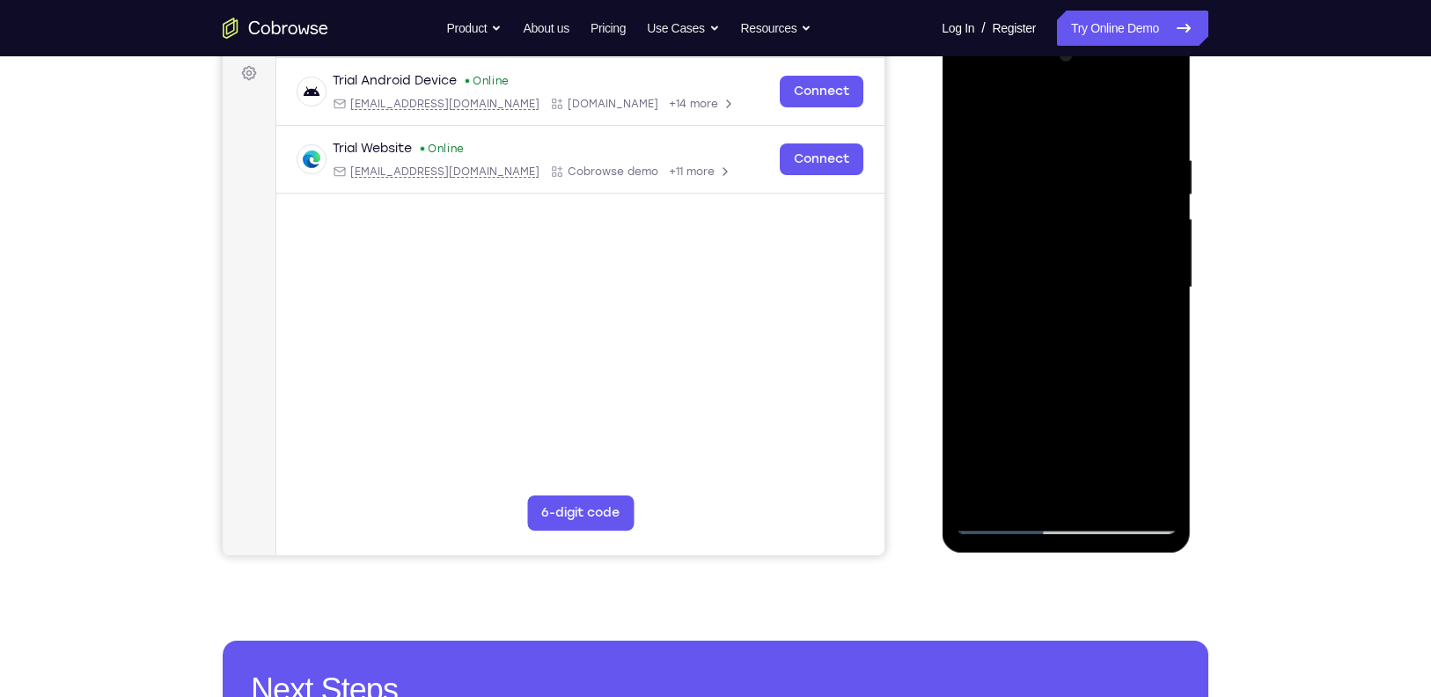
scroll to position [261, 0]
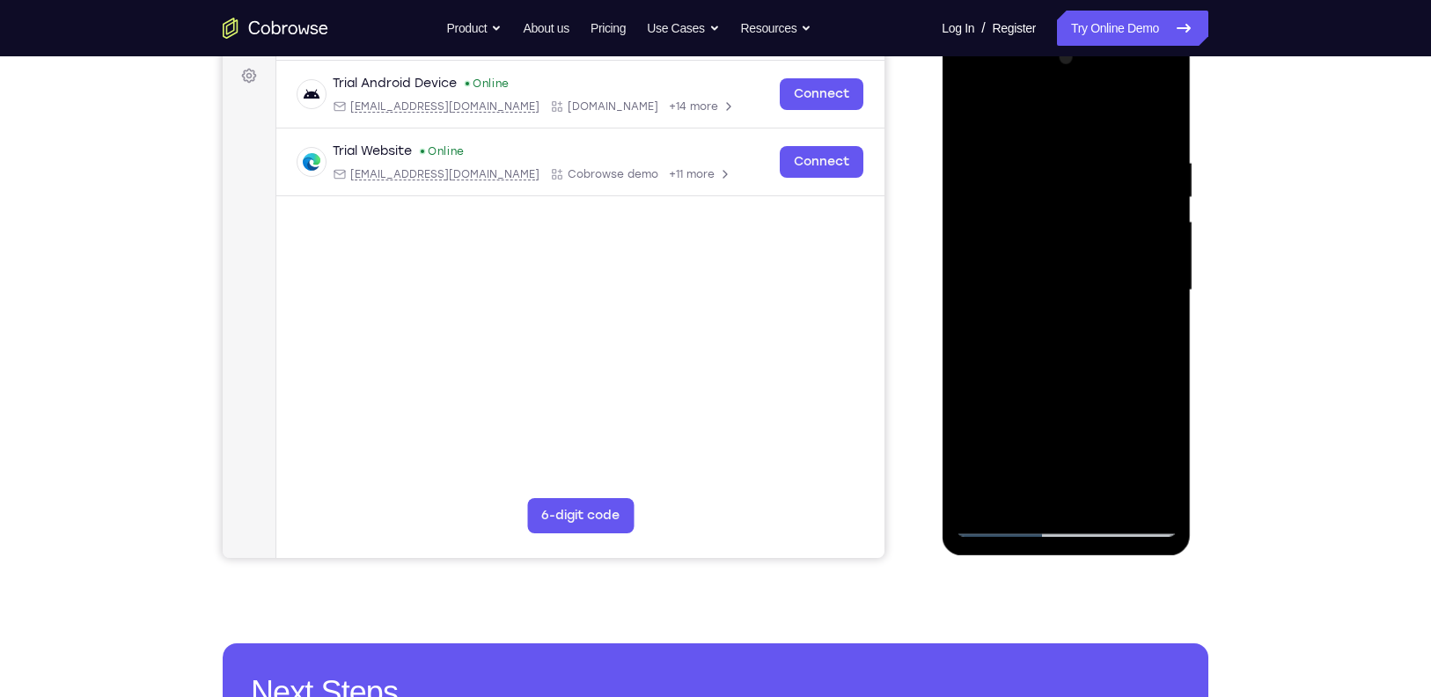
click at [1095, 486] on div at bounding box center [1066, 290] width 222 height 493
click at [1112, 498] on div at bounding box center [1066, 290] width 222 height 493
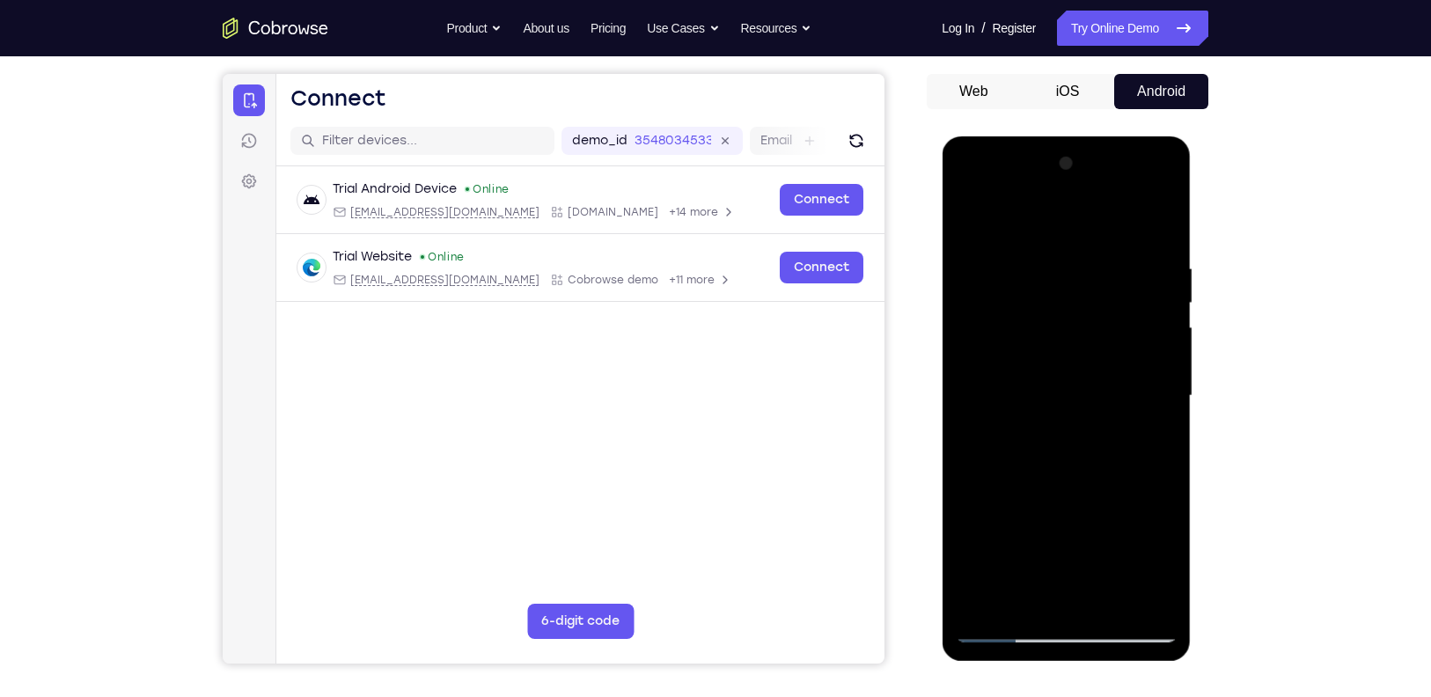
scroll to position [155, 0]
drag, startPoint x: 1114, startPoint y: 502, endPoint x: 1112, endPoint y: 450, distance: 52.0
click at [1112, 450] on div at bounding box center [1066, 396] width 222 height 493
drag, startPoint x: 1114, startPoint y: 431, endPoint x: 1126, endPoint y: 516, distance: 85.3
click at [1126, 516] on div at bounding box center [1066, 396] width 222 height 493
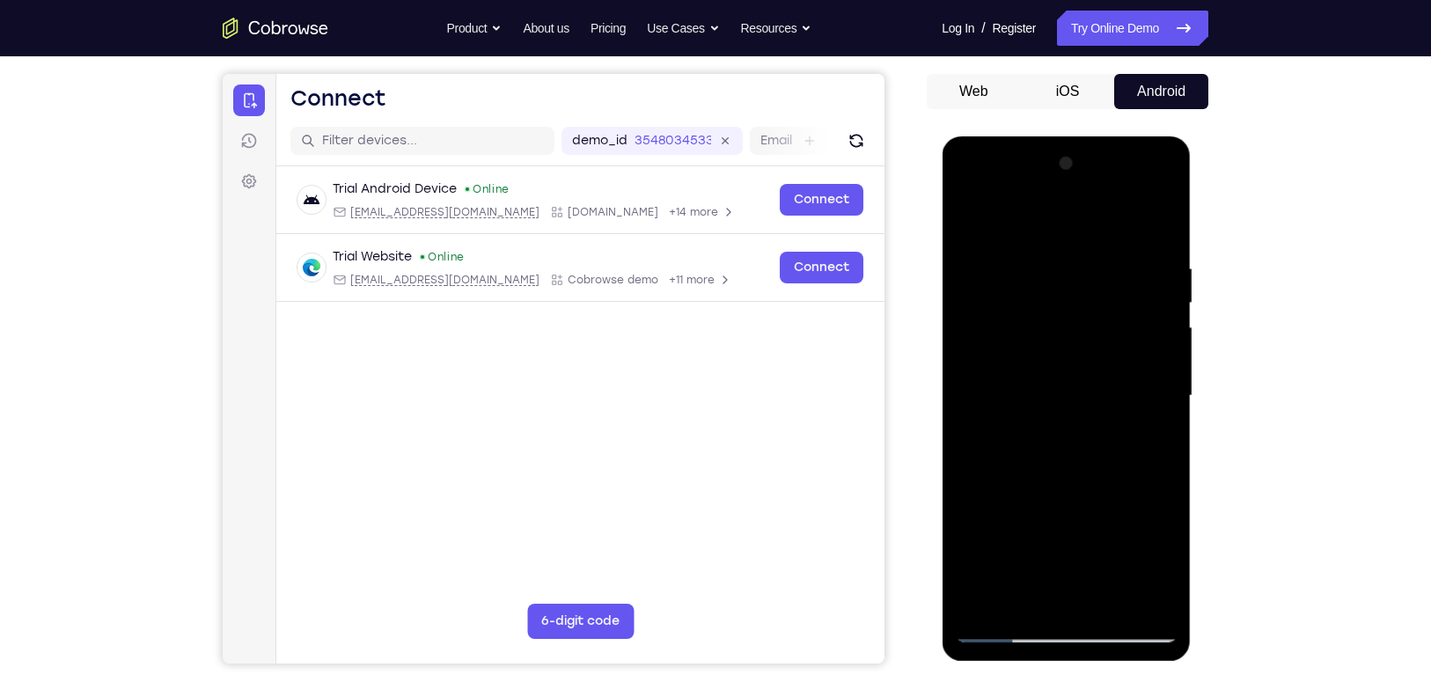
click at [1086, 371] on div at bounding box center [1066, 396] width 222 height 493
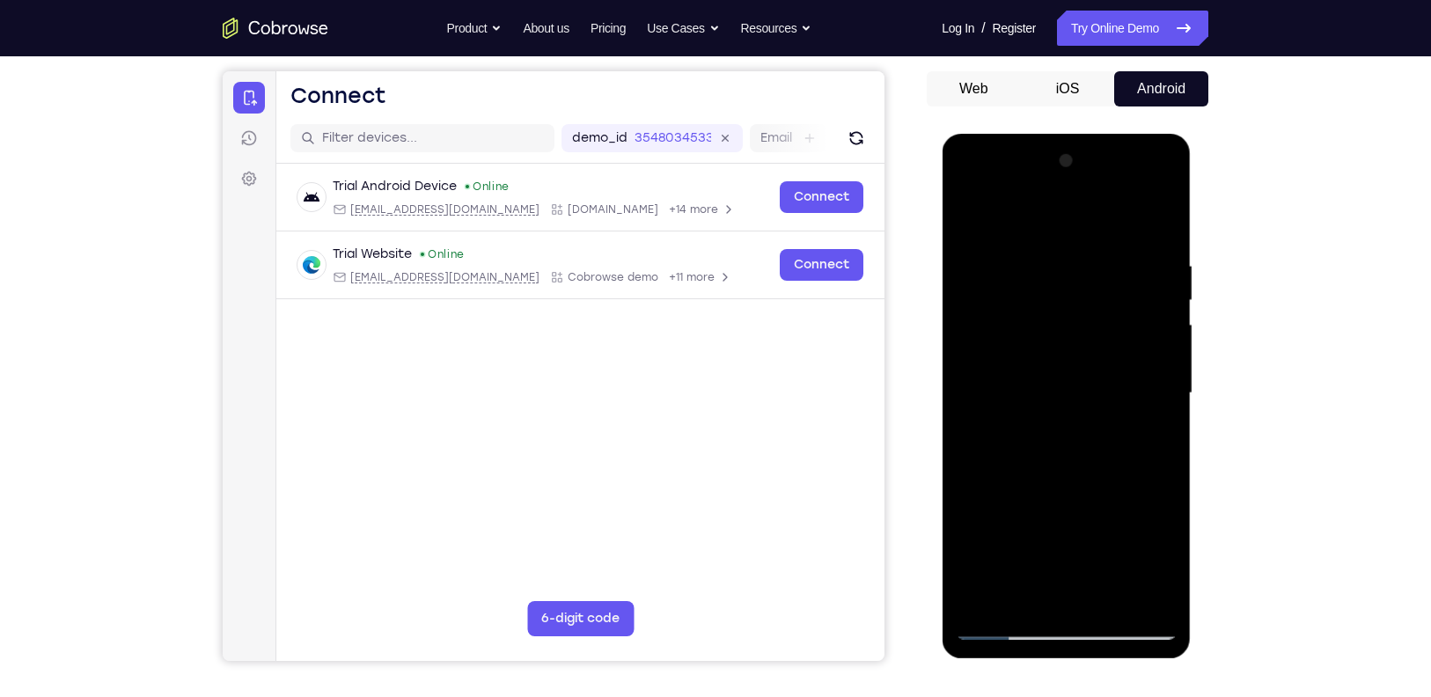
scroll to position [127, 0]
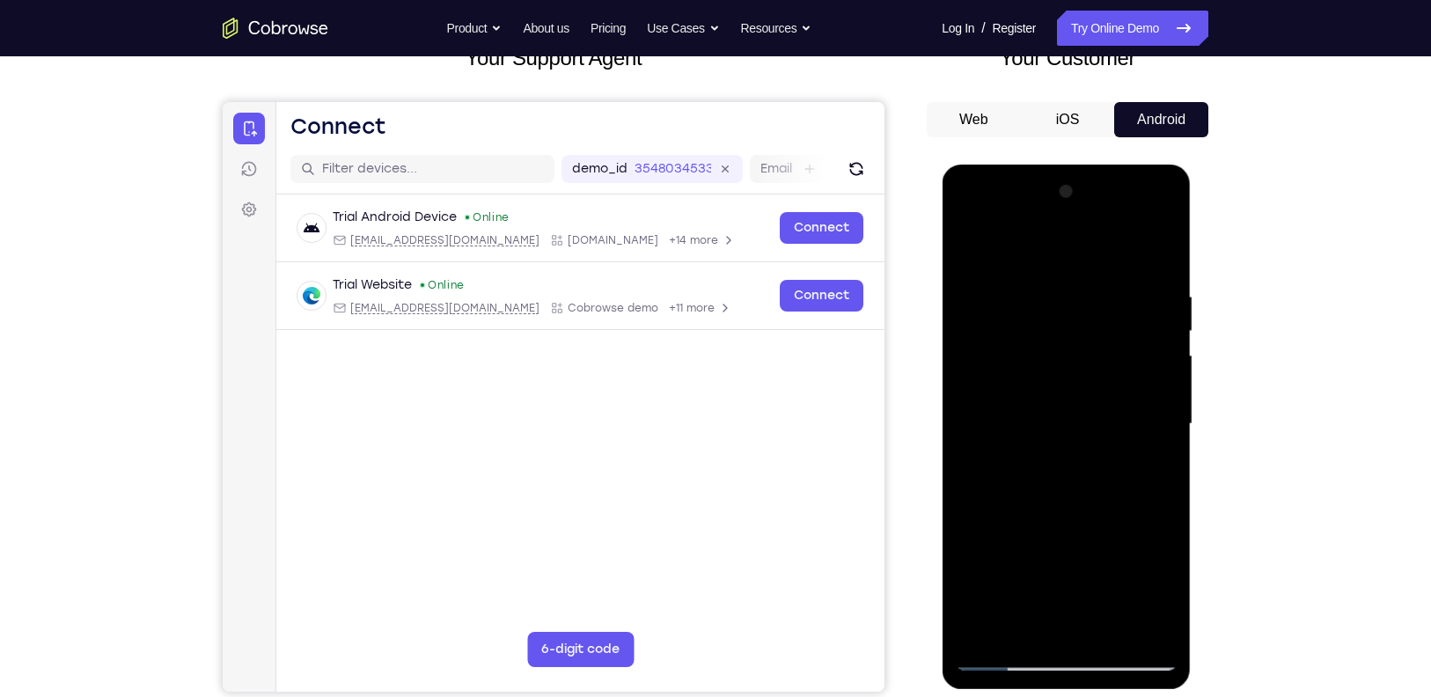
drag, startPoint x: 1043, startPoint y: 450, endPoint x: 1043, endPoint y: 386, distance: 63.4
click at [1043, 386] on div at bounding box center [1066, 424] width 222 height 493
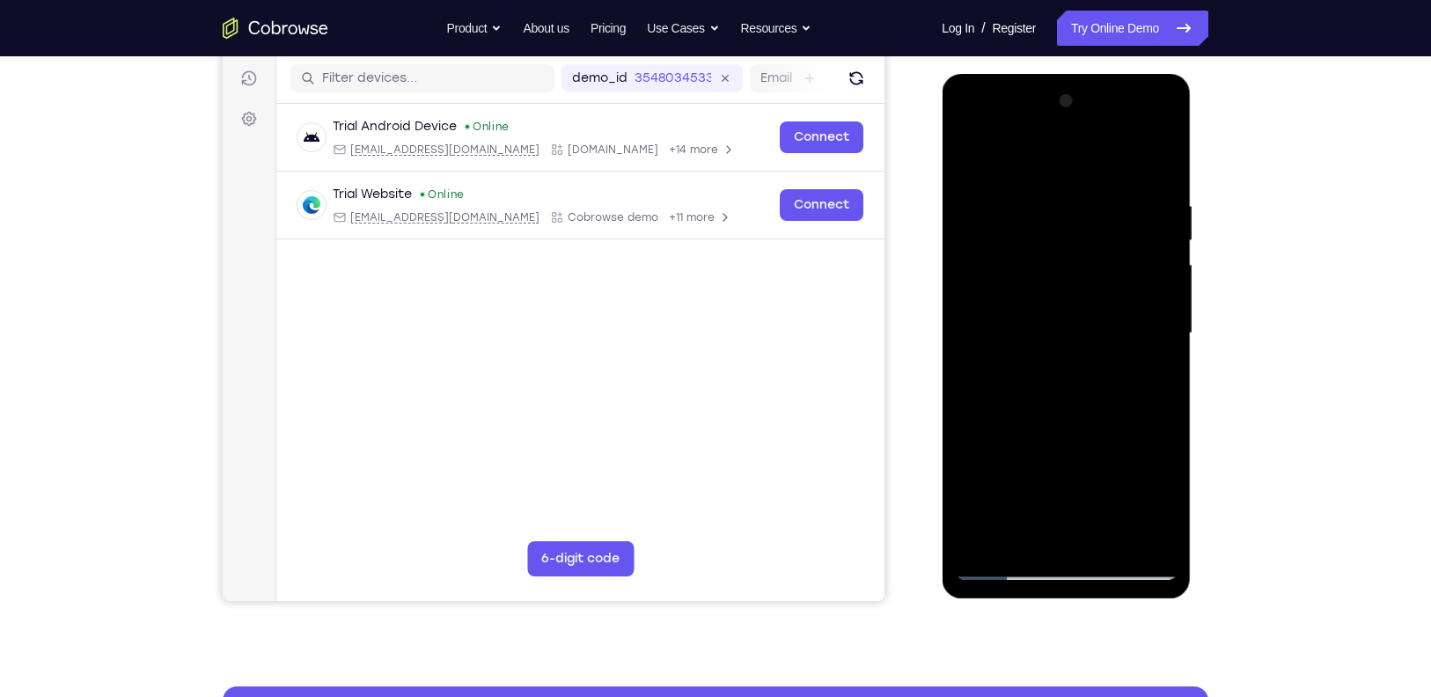
scroll to position [219, 0]
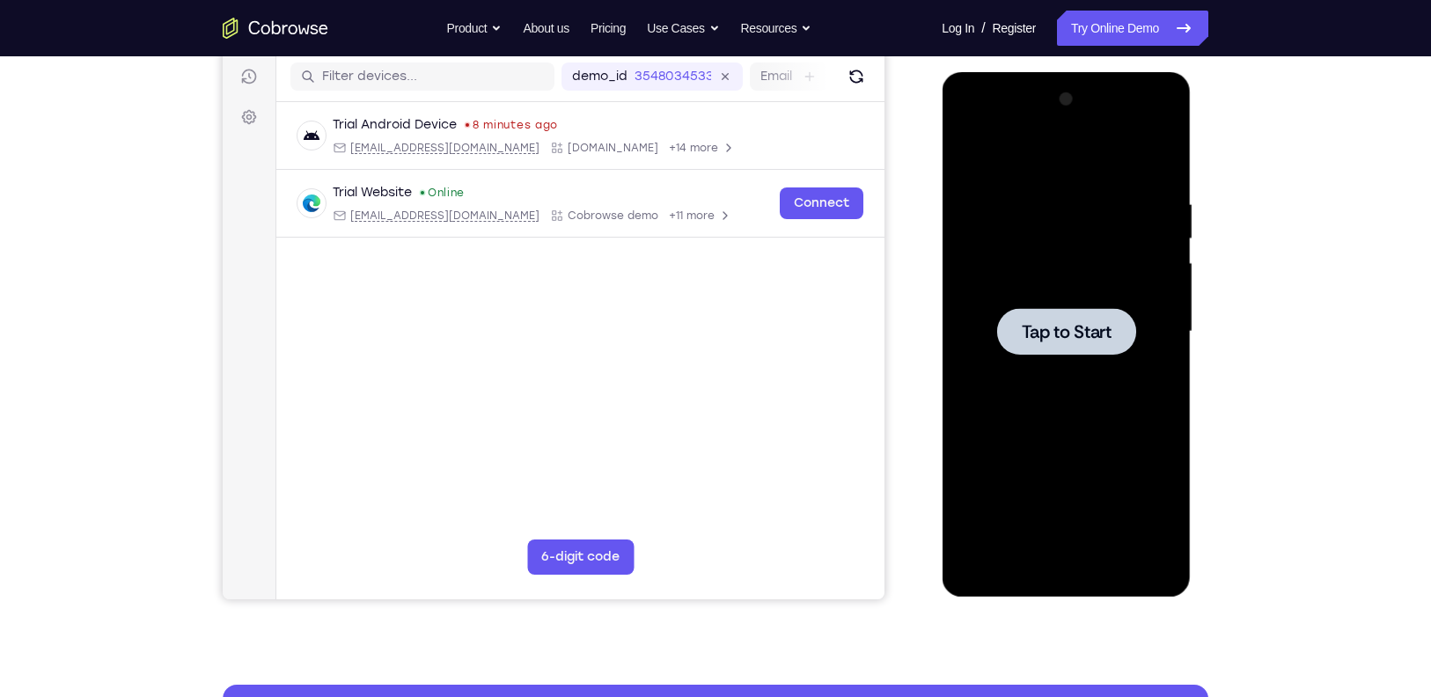
click at [1090, 336] on span "Tap to Start" at bounding box center [1066, 332] width 90 height 18
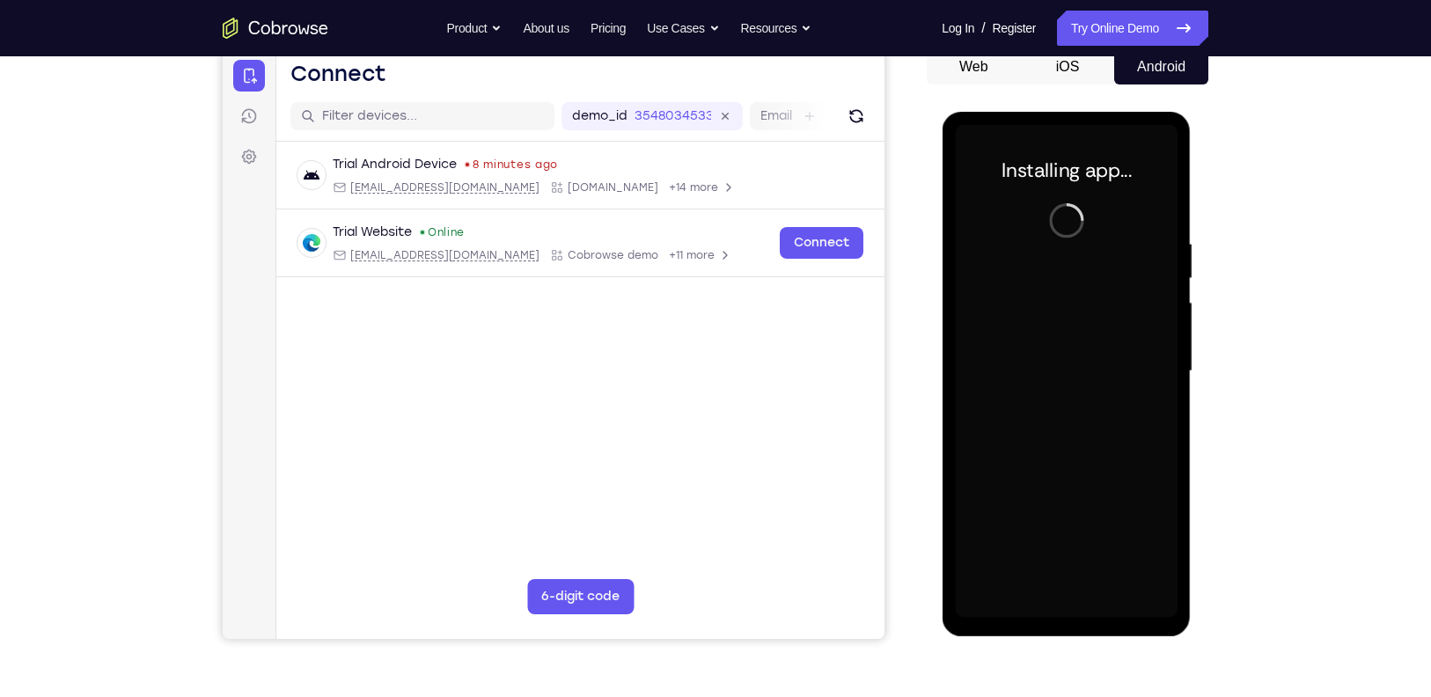
scroll to position [168, 0]
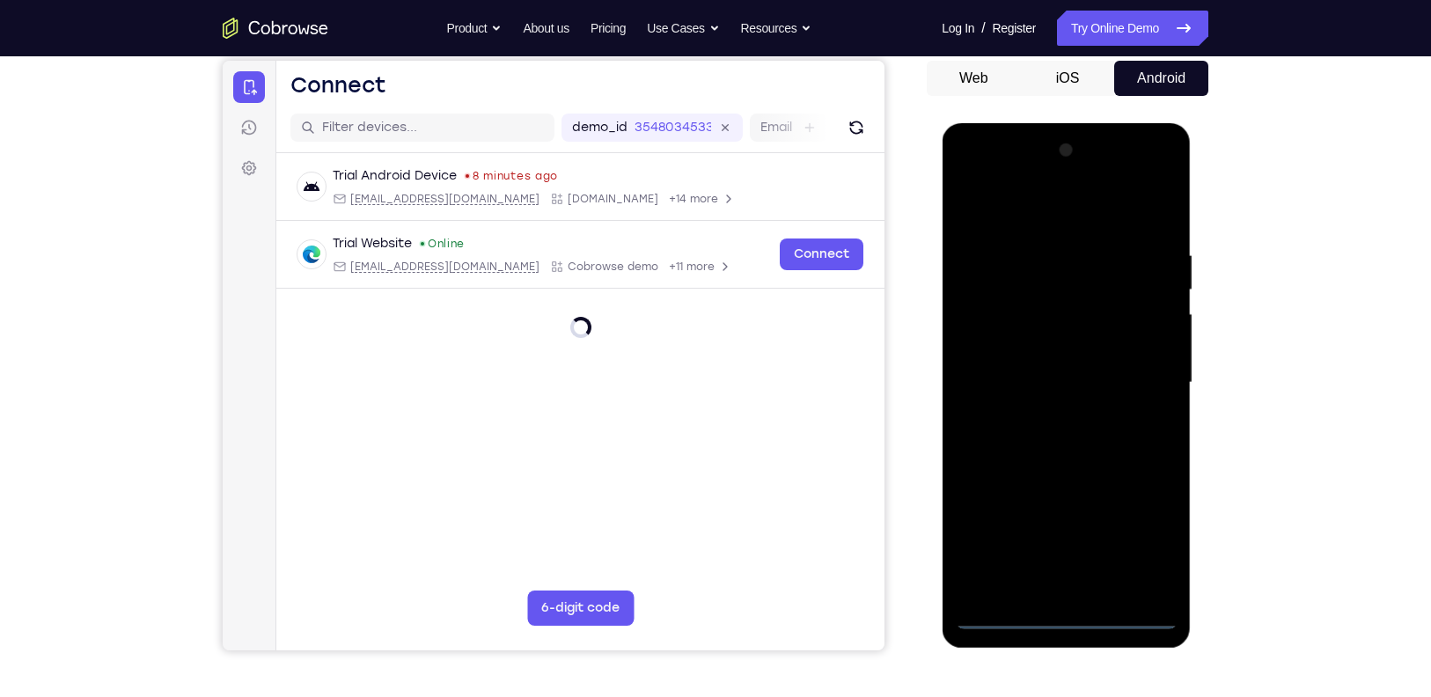
click at [1059, 612] on div at bounding box center [1066, 382] width 222 height 493
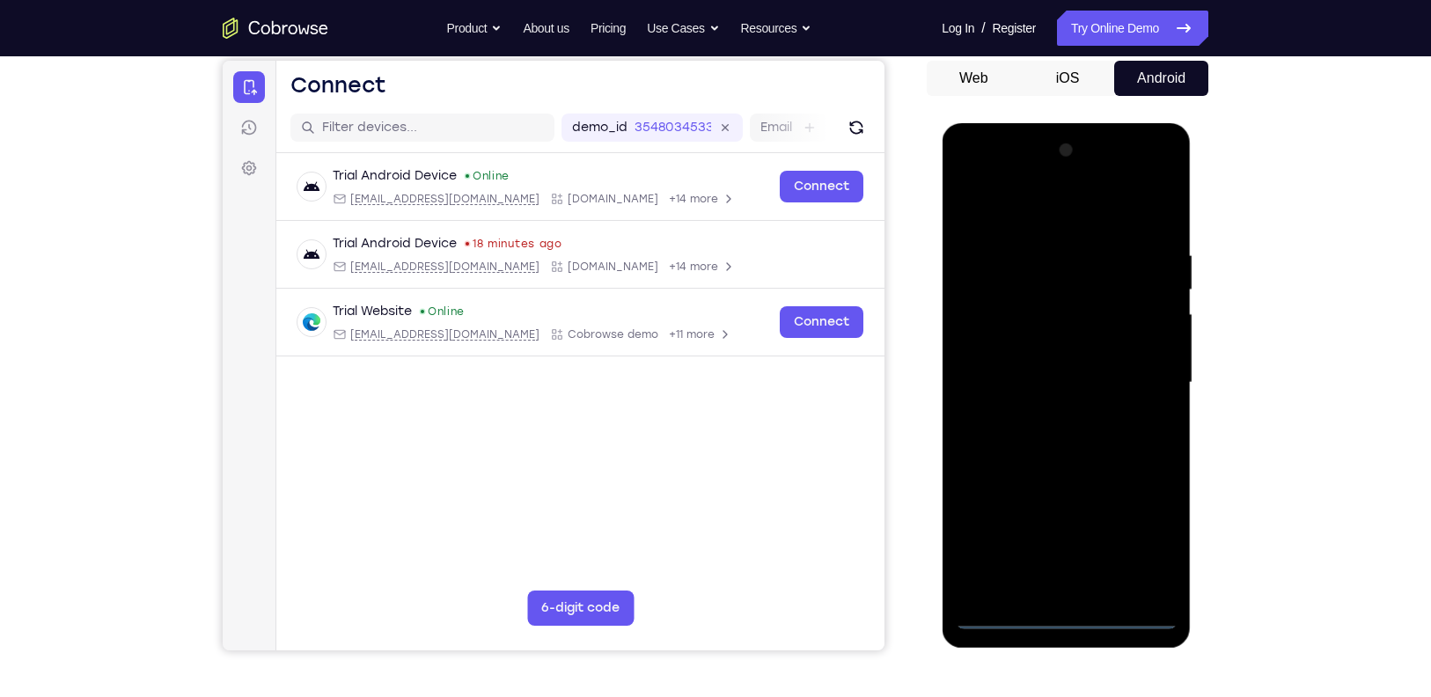
click at [1141, 527] on div at bounding box center [1066, 382] width 222 height 493
click at [1016, 209] on div at bounding box center [1066, 382] width 222 height 493
click at [1131, 383] on div at bounding box center [1066, 382] width 222 height 493
click at [1042, 419] on div at bounding box center [1066, 382] width 222 height 493
click at [1054, 359] on div at bounding box center [1066, 382] width 222 height 493
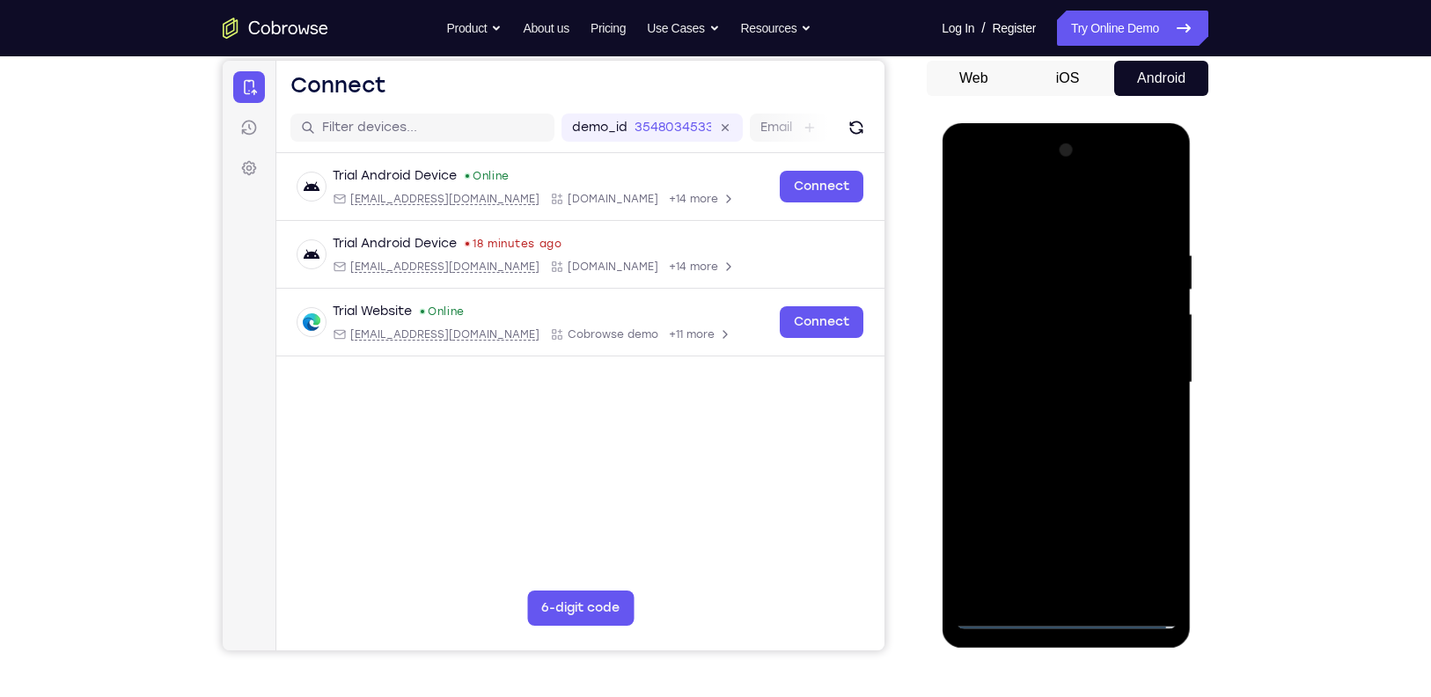
click at [1046, 346] on div at bounding box center [1066, 382] width 222 height 493
click at [1085, 388] on div at bounding box center [1066, 382] width 222 height 493
click at [1104, 446] on div at bounding box center [1066, 382] width 222 height 493
click at [1071, 454] on div at bounding box center [1066, 382] width 222 height 493
click at [1103, 594] on div at bounding box center [1066, 382] width 222 height 493
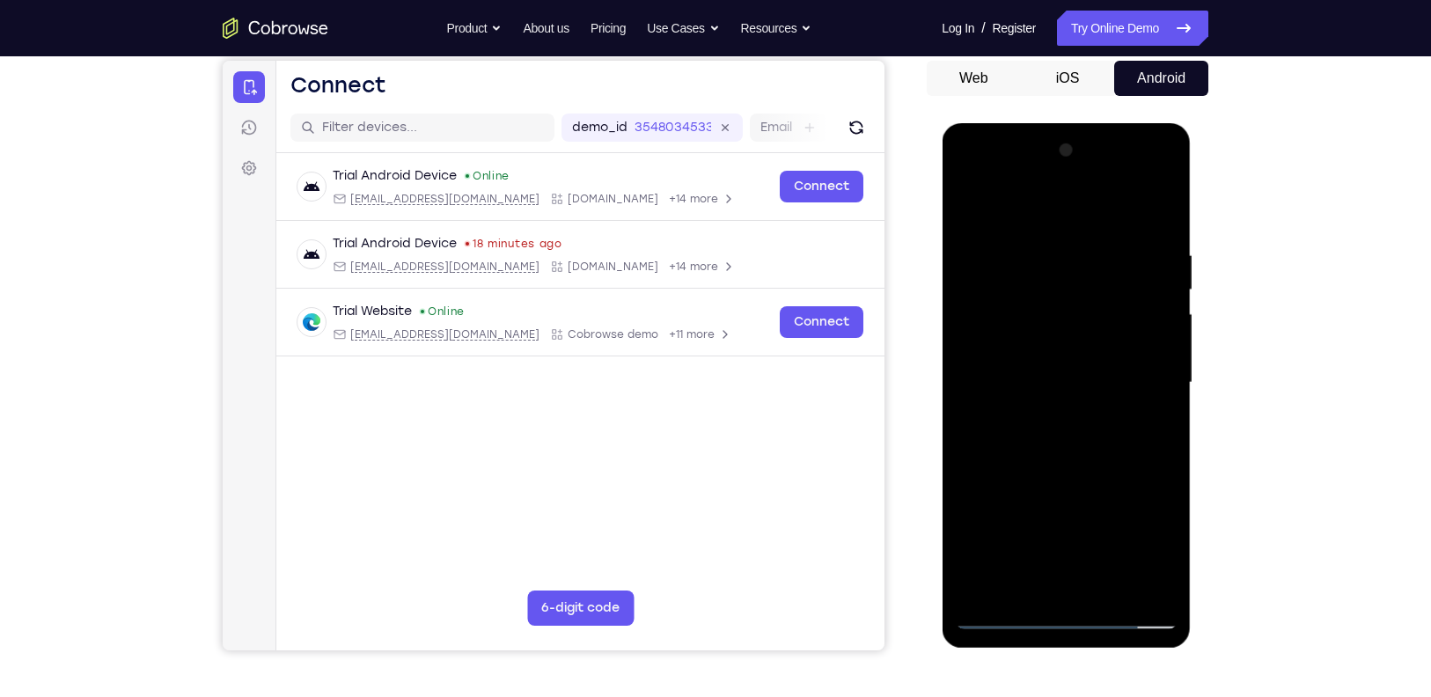
click at [1074, 473] on div at bounding box center [1066, 382] width 222 height 493
click at [977, 199] on div at bounding box center [1066, 382] width 222 height 493
click at [1168, 204] on div at bounding box center [1066, 382] width 222 height 493
drag, startPoint x: 1061, startPoint y: 312, endPoint x: 1050, endPoint y: 214, distance: 98.3
click at [1050, 214] on div at bounding box center [1066, 382] width 222 height 493
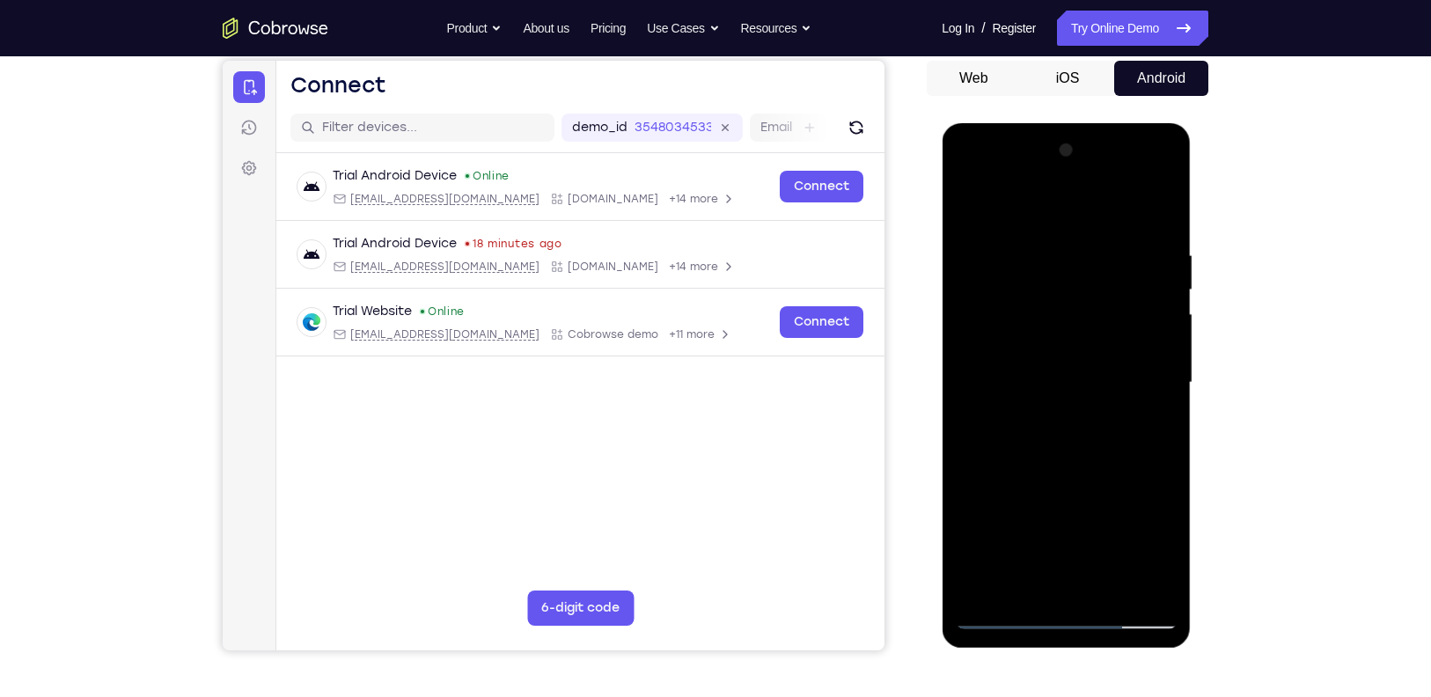
drag, startPoint x: 1042, startPoint y: 465, endPoint x: 1032, endPoint y: 320, distance: 145.6
click at [1032, 320] on div at bounding box center [1066, 382] width 222 height 493
click at [1017, 383] on div at bounding box center [1066, 382] width 222 height 493
click at [972, 200] on div at bounding box center [1066, 382] width 222 height 493
click at [1017, 507] on div at bounding box center [1066, 382] width 222 height 493
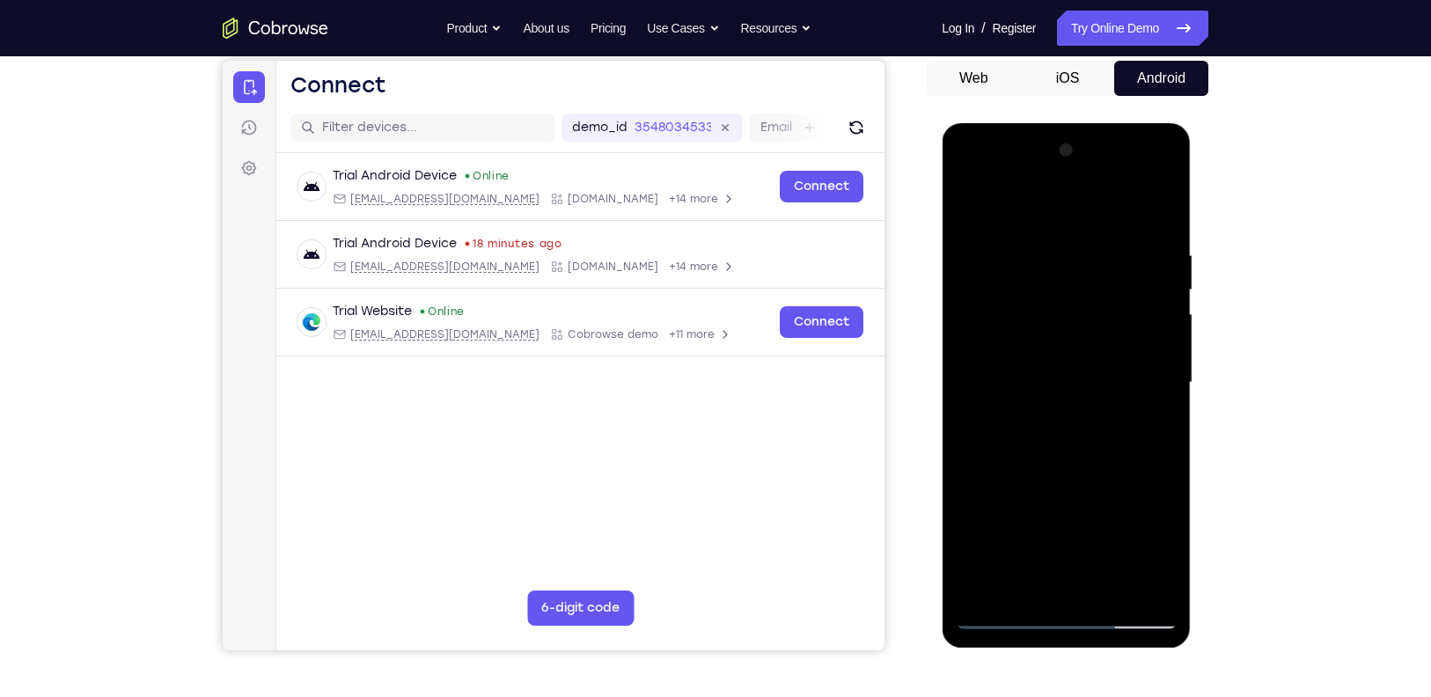
drag, startPoint x: 1048, startPoint y: 402, endPoint x: 1055, endPoint y: 479, distance: 76.9
click at [1055, 479] on div at bounding box center [1066, 382] width 222 height 493
click at [1102, 357] on div at bounding box center [1066, 382] width 222 height 493
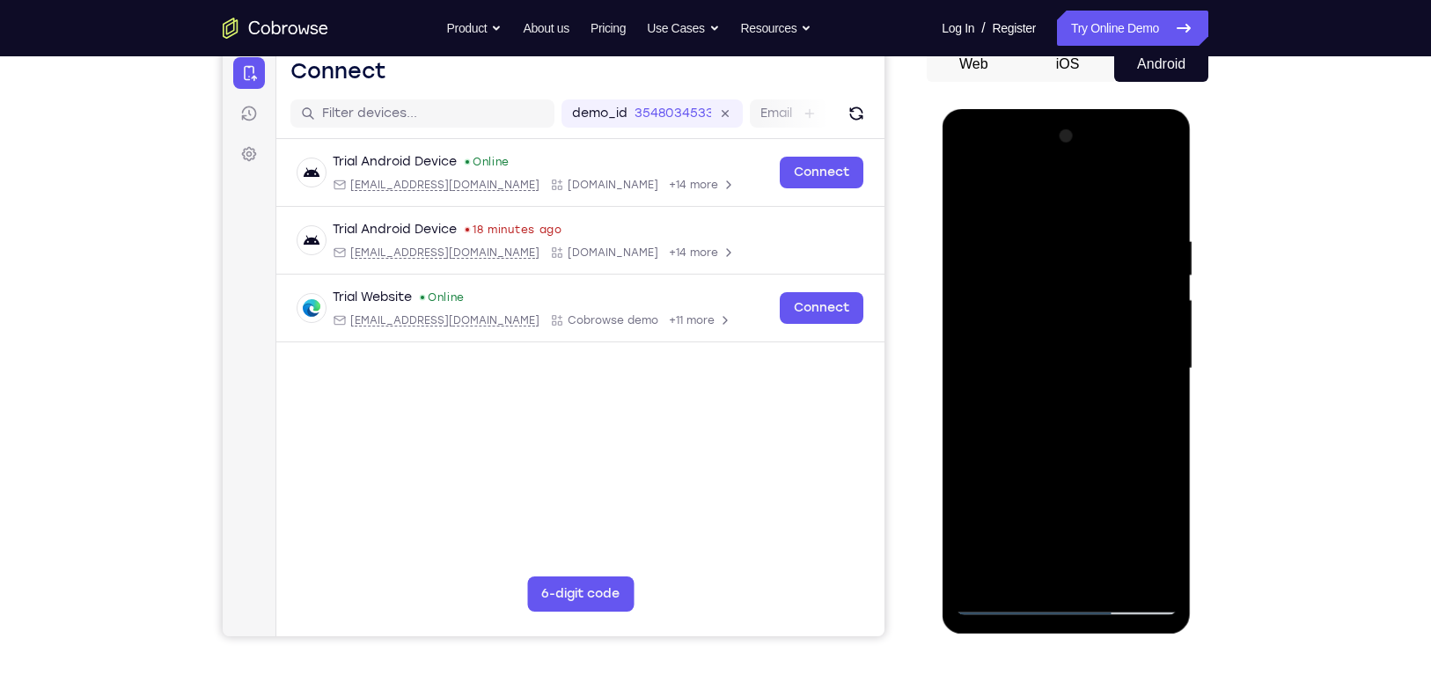
click at [1072, 339] on div at bounding box center [1066, 368] width 222 height 493
drag, startPoint x: 1088, startPoint y: 457, endPoint x: 1079, endPoint y: 260, distance: 197.4
click at [1079, 260] on div at bounding box center [1066, 368] width 222 height 493
drag, startPoint x: 1084, startPoint y: 438, endPoint x: 1068, endPoint y: 239, distance: 200.4
click at [1068, 239] on div at bounding box center [1066, 368] width 222 height 493
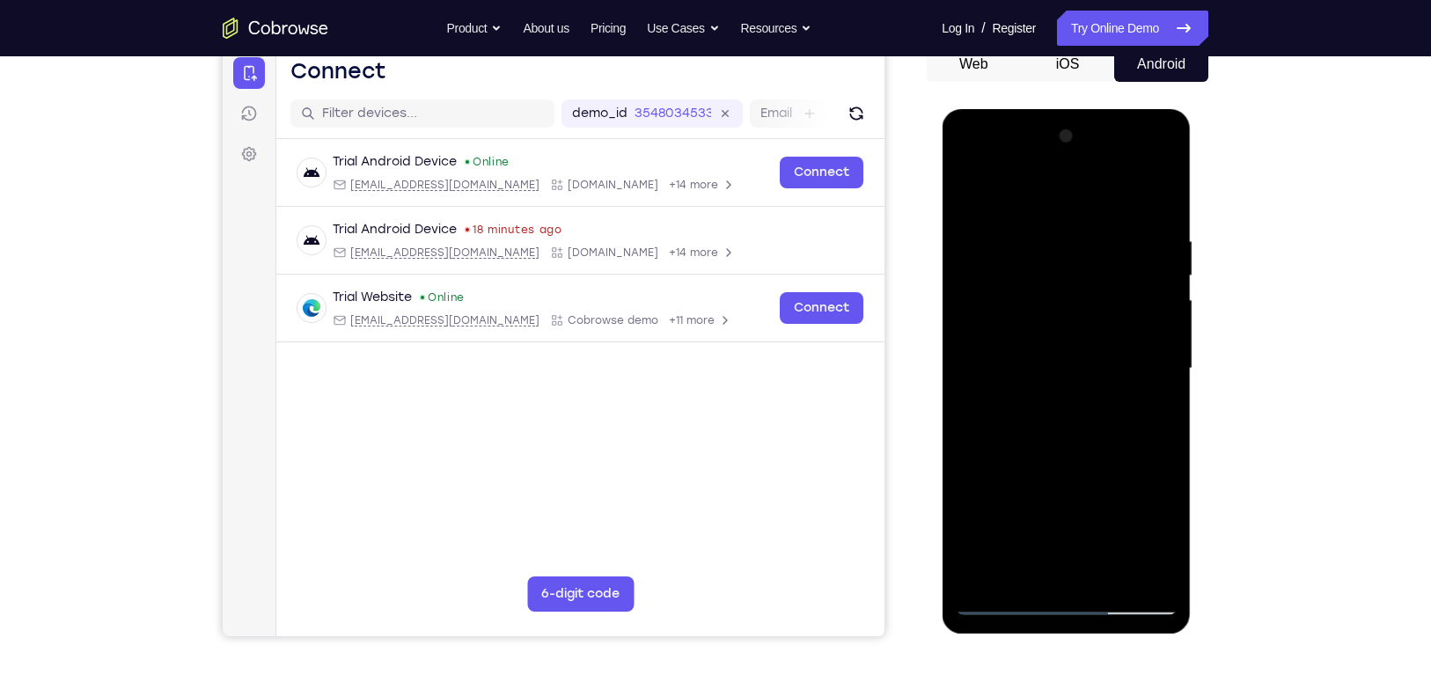
drag, startPoint x: 1070, startPoint y: 432, endPoint x: 1054, endPoint y: 153, distance: 279.5
click at [1054, 153] on div at bounding box center [1066, 368] width 222 height 493
drag, startPoint x: 1047, startPoint y: 356, endPoint x: 1053, endPoint y: 196, distance: 160.3
click at [1053, 196] on div at bounding box center [1066, 368] width 222 height 493
drag, startPoint x: 1048, startPoint y: 459, endPoint x: 1032, endPoint y: 279, distance: 180.3
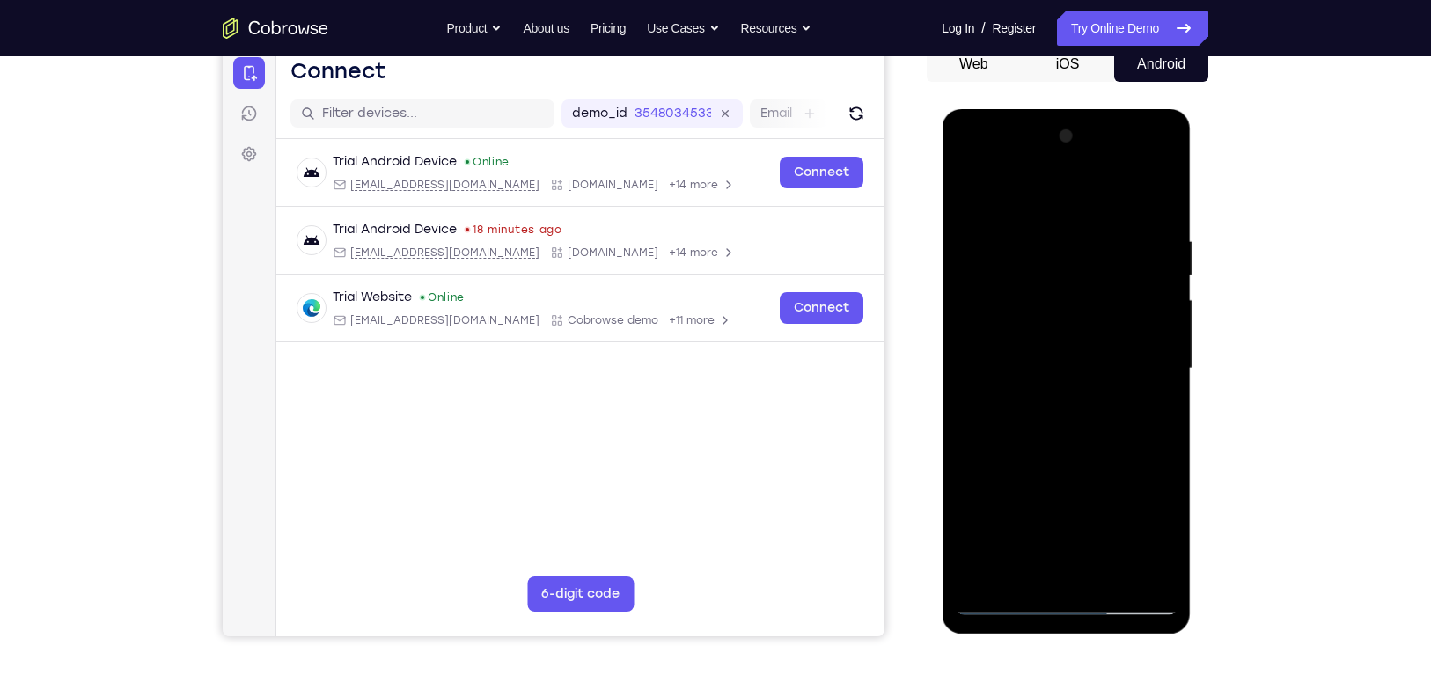
click at [1032, 279] on div at bounding box center [1066, 368] width 222 height 493
drag, startPoint x: 1027, startPoint y: 430, endPoint x: 1025, endPoint y: 261, distance: 169.9
click at [1025, 261] on div at bounding box center [1066, 368] width 222 height 493
drag, startPoint x: 1038, startPoint y: 421, endPoint x: 1023, endPoint y: 264, distance: 157.4
click at [1023, 264] on div at bounding box center [1066, 368] width 222 height 493
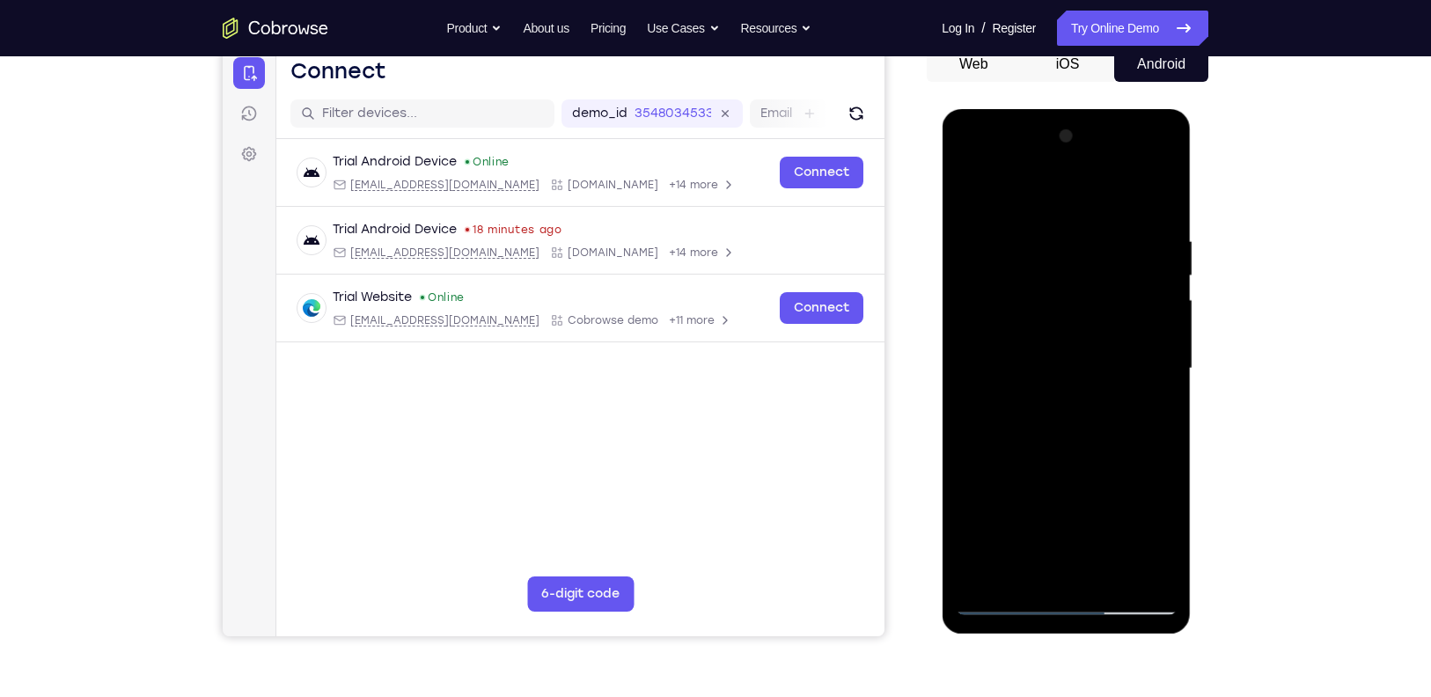
drag, startPoint x: 1029, startPoint y: 420, endPoint x: 1031, endPoint y: 240, distance: 179.6
click at [1031, 240] on div at bounding box center [1066, 368] width 222 height 493
drag, startPoint x: 1036, startPoint y: 405, endPoint x: 1025, endPoint y: 181, distance: 223.8
click at [1025, 181] on div at bounding box center [1066, 368] width 222 height 493
drag, startPoint x: 1030, startPoint y: 388, endPoint x: 1021, endPoint y: 169, distance: 219.3
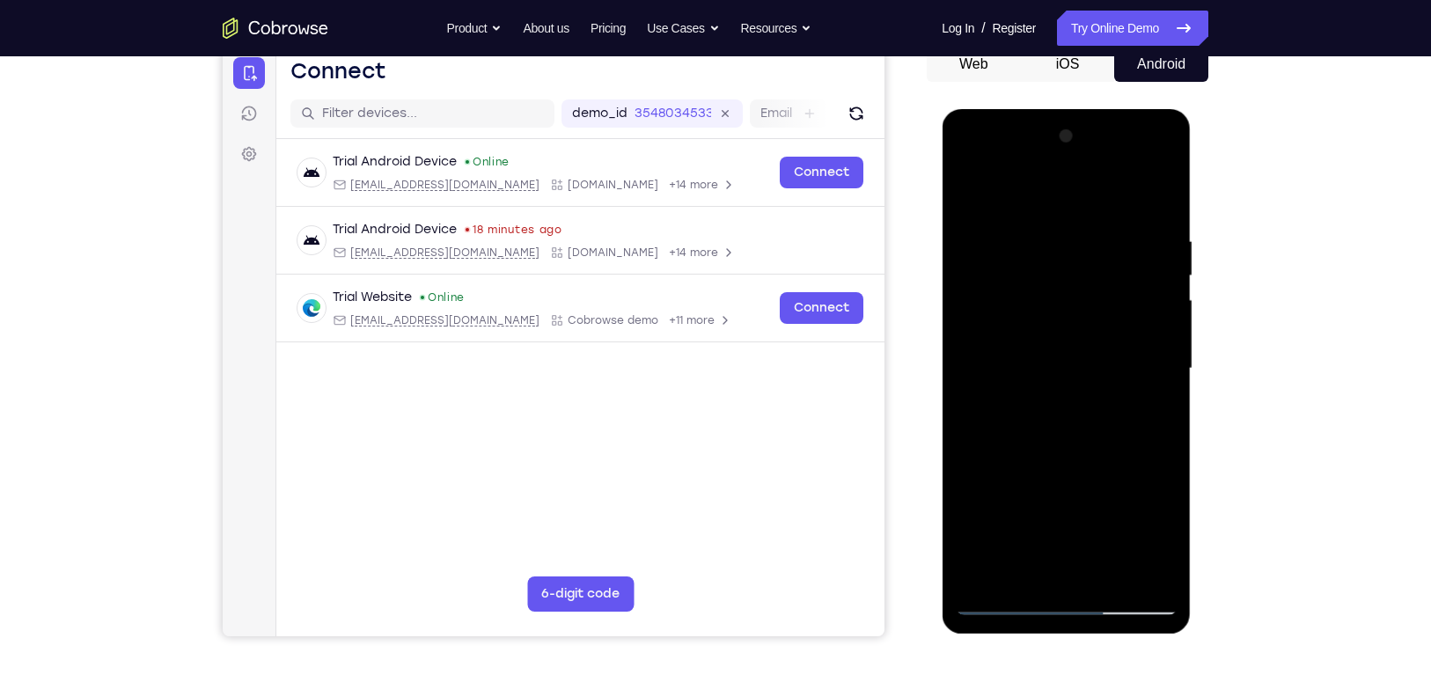
click at [1021, 169] on div at bounding box center [1066, 368] width 222 height 493
drag, startPoint x: 1043, startPoint y: 404, endPoint x: 1011, endPoint y: 176, distance: 230.2
click at [1011, 176] on div at bounding box center [1066, 368] width 222 height 493
drag, startPoint x: 1032, startPoint y: 410, endPoint x: 1031, endPoint y: 223, distance: 187.5
click at [1031, 223] on div at bounding box center [1066, 368] width 222 height 493
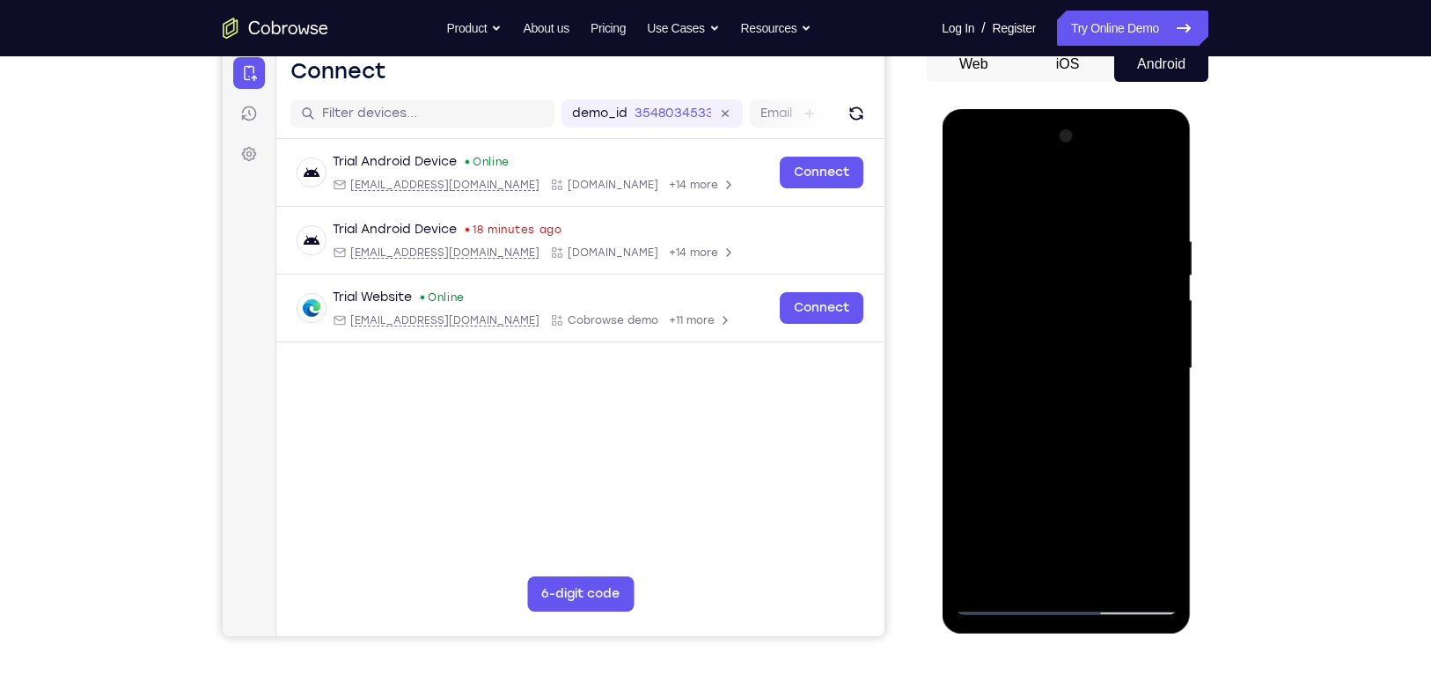
scroll to position [246, 0]
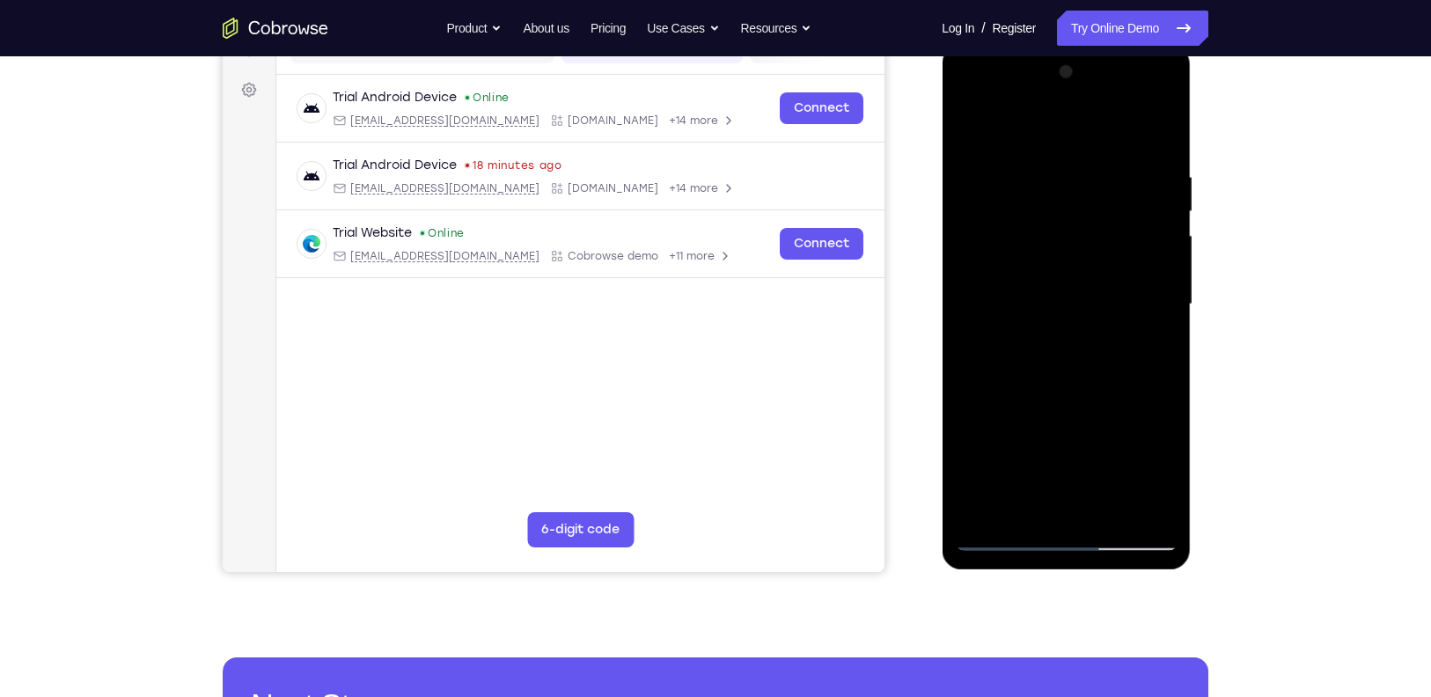
drag, startPoint x: 1027, startPoint y: 506, endPoint x: 1014, endPoint y: 513, distance: 15.0
click at [1014, 513] on div at bounding box center [1066, 304] width 222 height 493
click at [1110, 515] on div at bounding box center [1066, 304] width 222 height 493
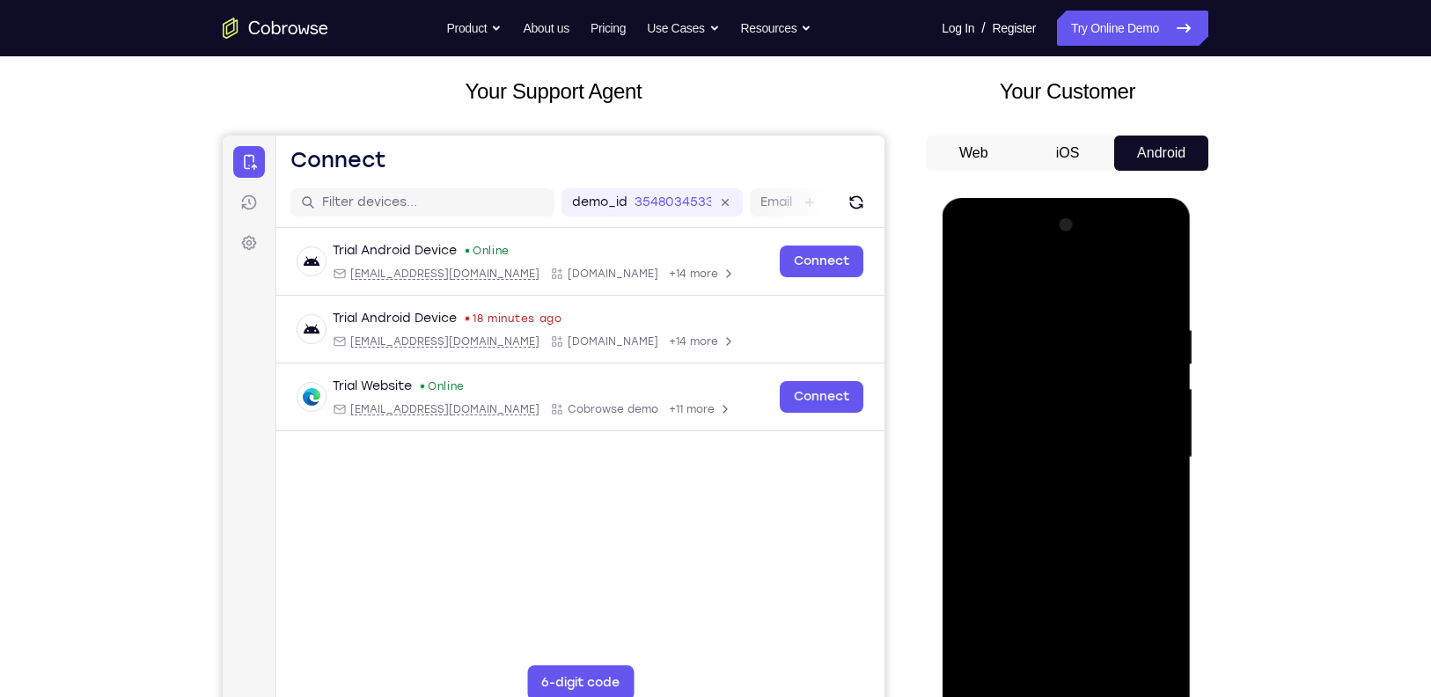
scroll to position [136, 0]
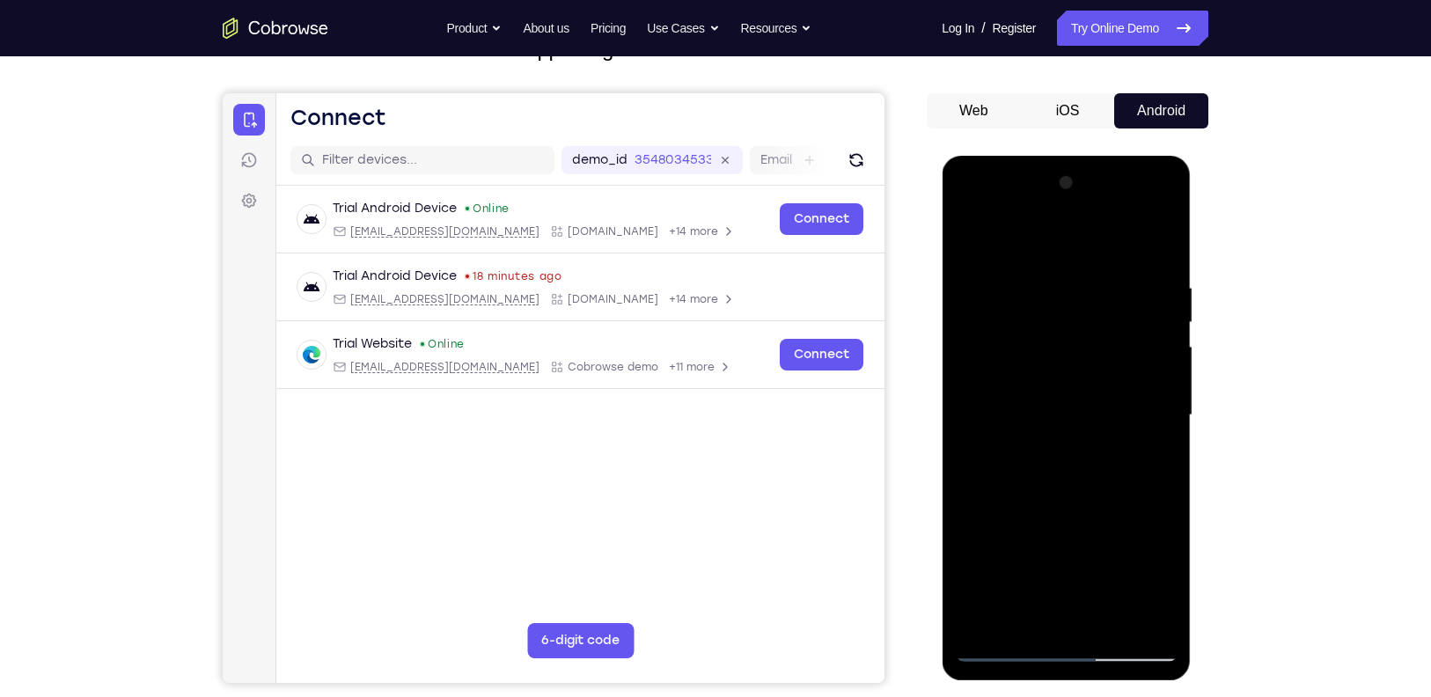
click at [1158, 357] on div at bounding box center [1066, 415] width 222 height 493
click at [975, 233] on div at bounding box center [1066, 415] width 222 height 493
drag, startPoint x: 1105, startPoint y: 327, endPoint x: 1047, endPoint y: 333, distance: 57.5
click at [1047, 333] on div at bounding box center [1066, 415] width 222 height 493
drag, startPoint x: 1118, startPoint y: 319, endPoint x: 1019, endPoint y: 307, distance: 99.2
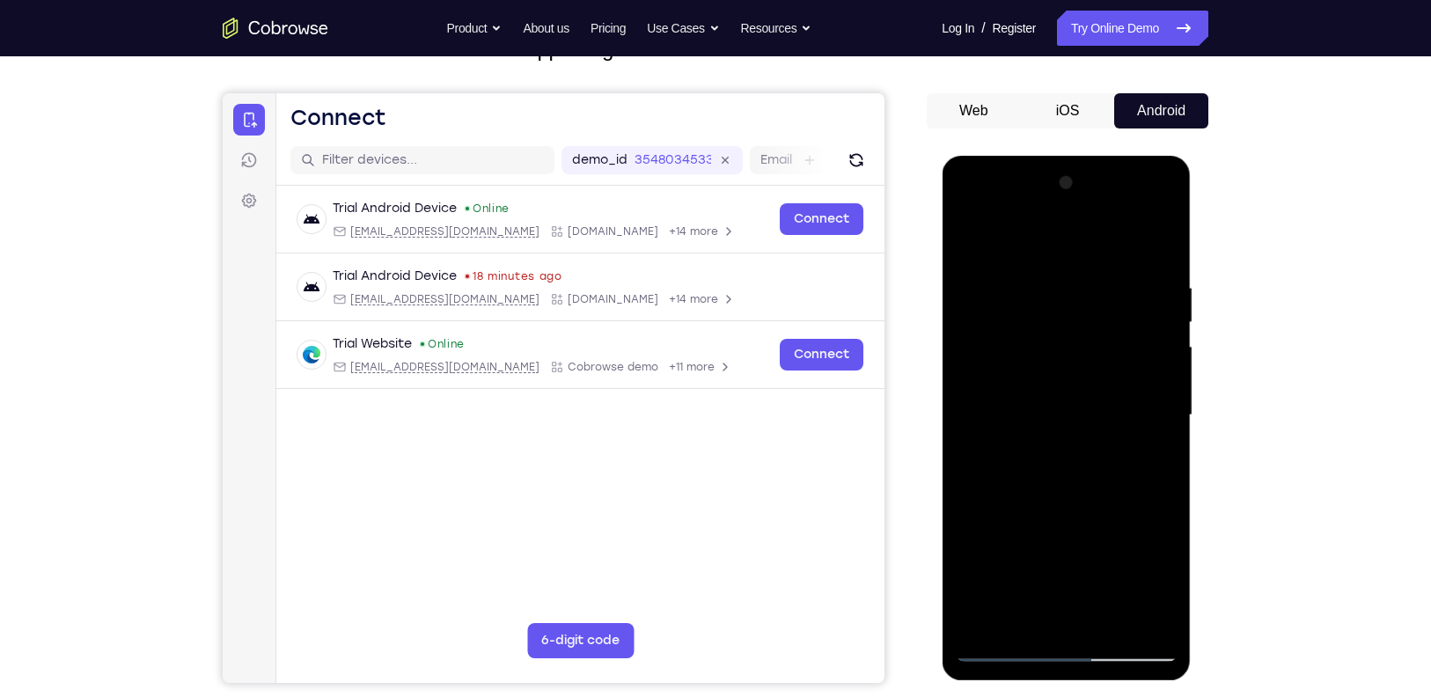
click at [1019, 307] on div at bounding box center [1066, 415] width 222 height 493
drag, startPoint x: 1116, startPoint y: 301, endPoint x: 1005, endPoint y: 271, distance: 114.9
click at [1005, 271] on div at bounding box center [1066, 415] width 222 height 493
